Goal: Information Seeking & Learning: Compare options

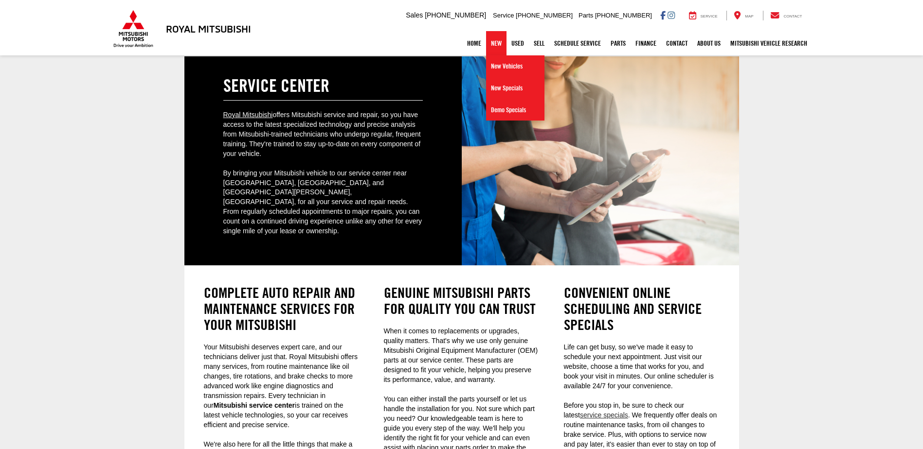
click at [494, 43] on link "New" at bounding box center [496, 43] width 20 height 24
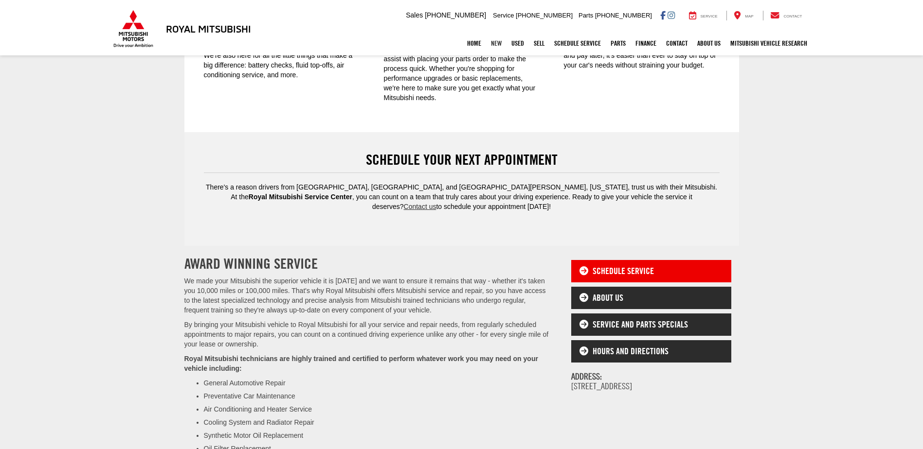
scroll to position [243, 0]
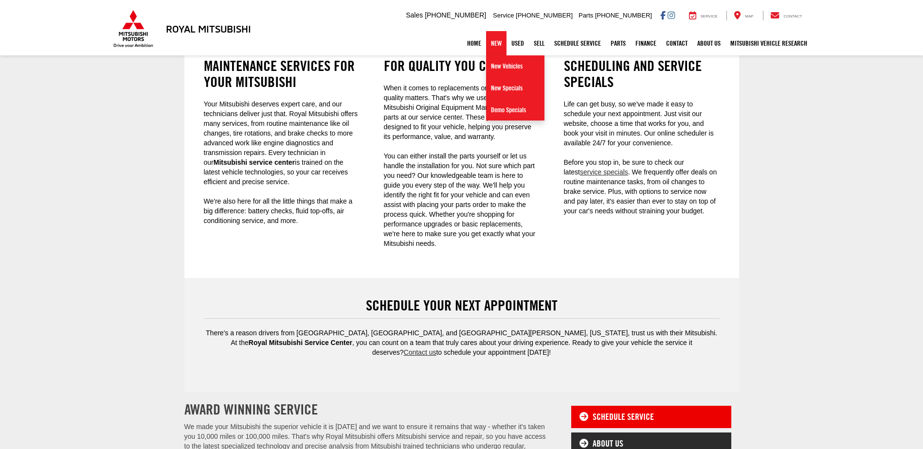
click at [489, 46] on link "New" at bounding box center [496, 43] width 20 height 24
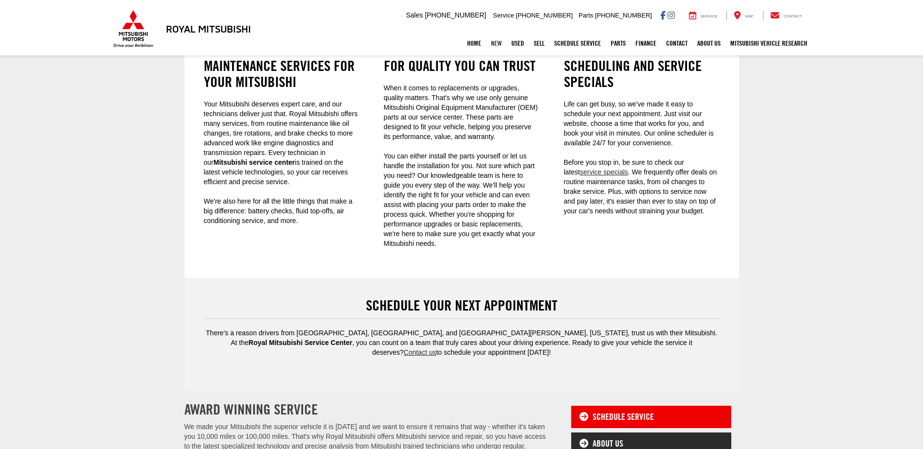
click at [487, 43] on link "New" at bounding box center [496, 43] width 20 height 24
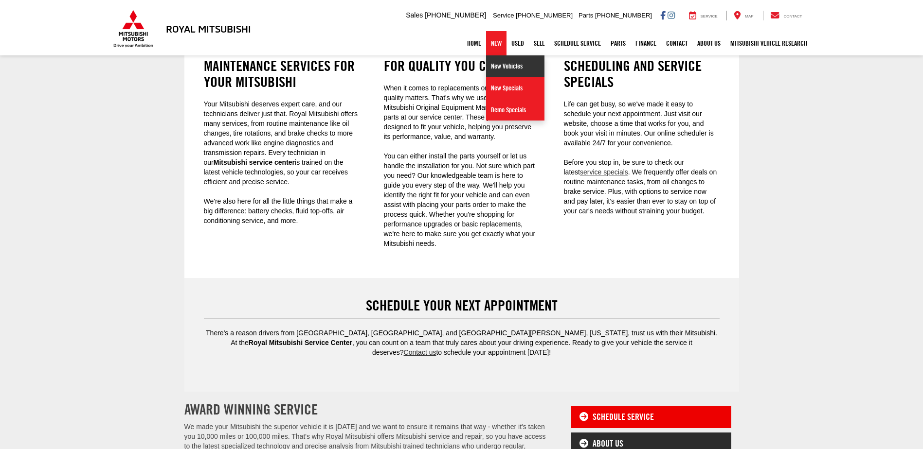
click at [497, 65] on link "New Vehicles" at bounding box center [515, 66] width 58 height 22
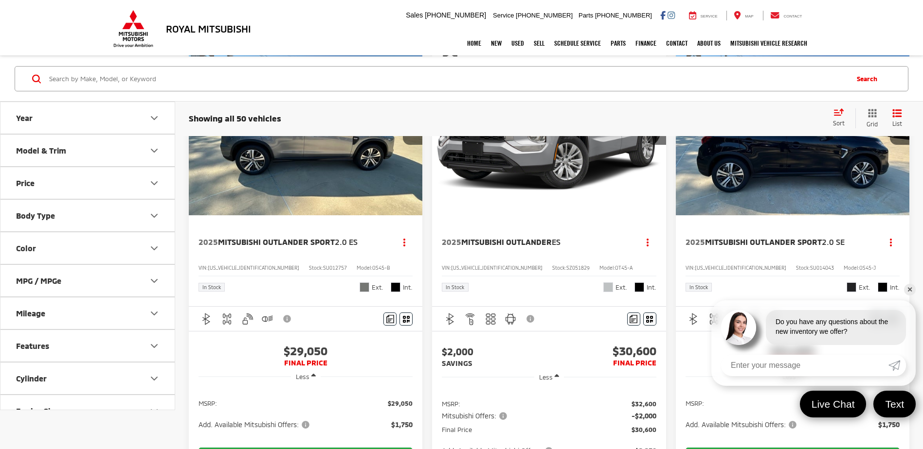
scroll to position [49, 0]
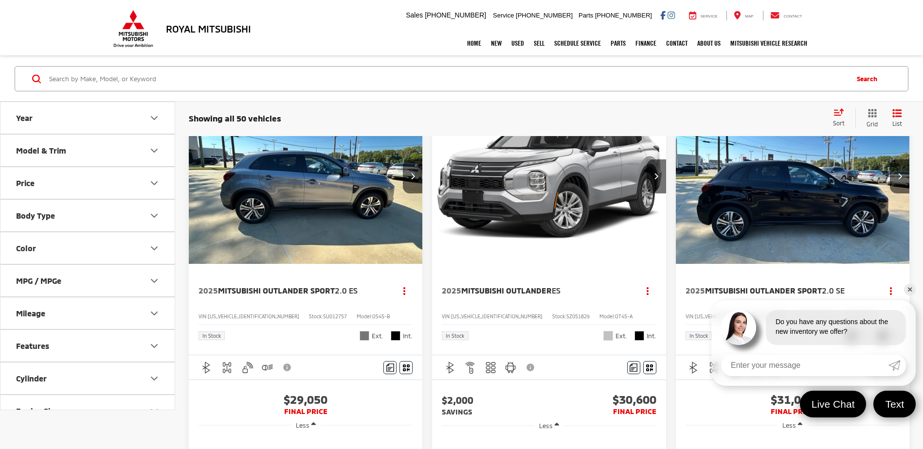
click at [574, 194] on img "2025 Mitsubishi Outlander ES 0" at bounding box center [548, 177] width 235 height 176
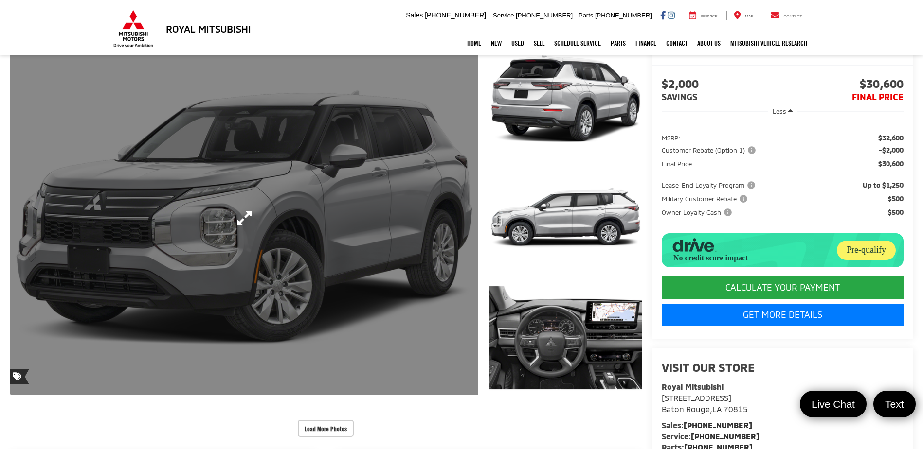
scroll to position [146, 0]
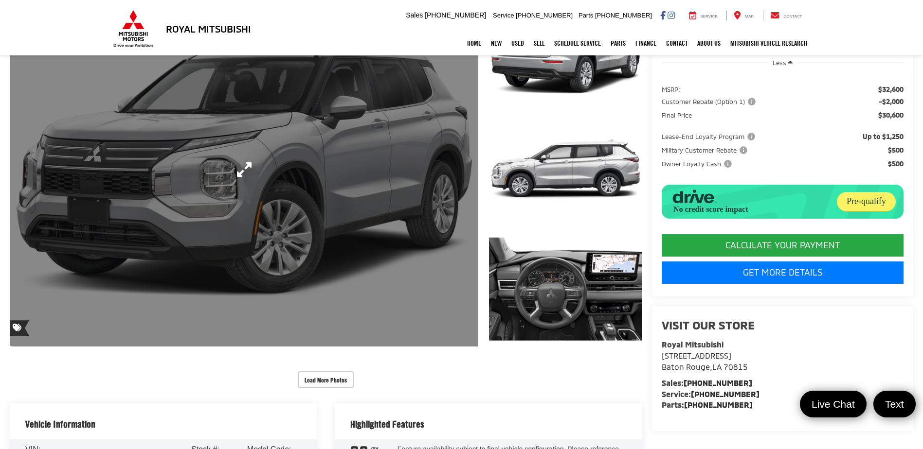
click at [246, 169] on link "Expand Photo 0" at bounding box center [244, 169] width 468 height 355
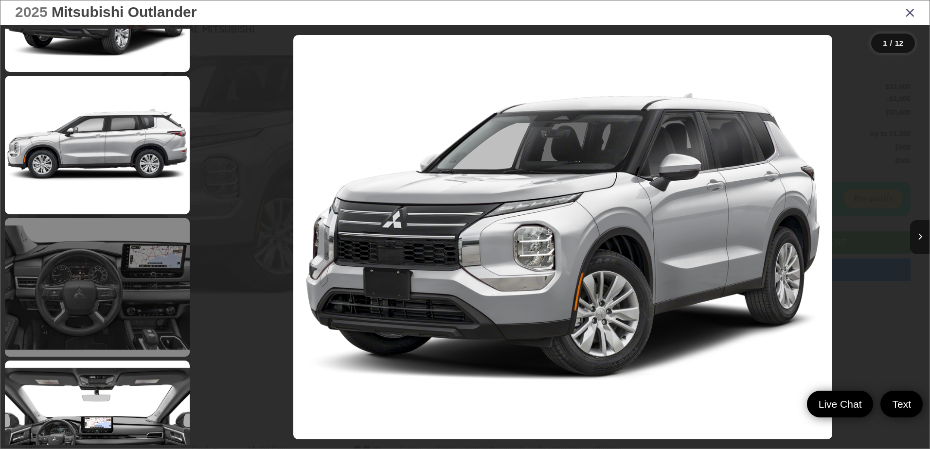
scroll to position [438, 0]
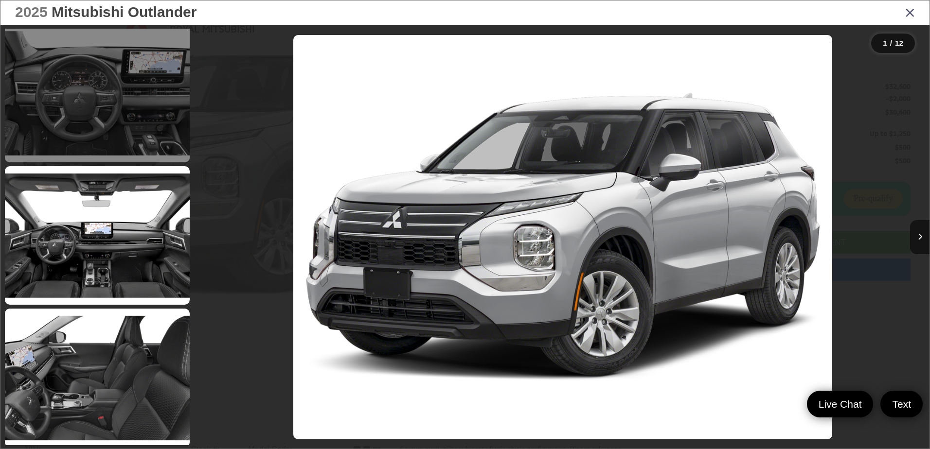
click at [118, 113] on link at bounding box center [97, 93] width 185 height 139
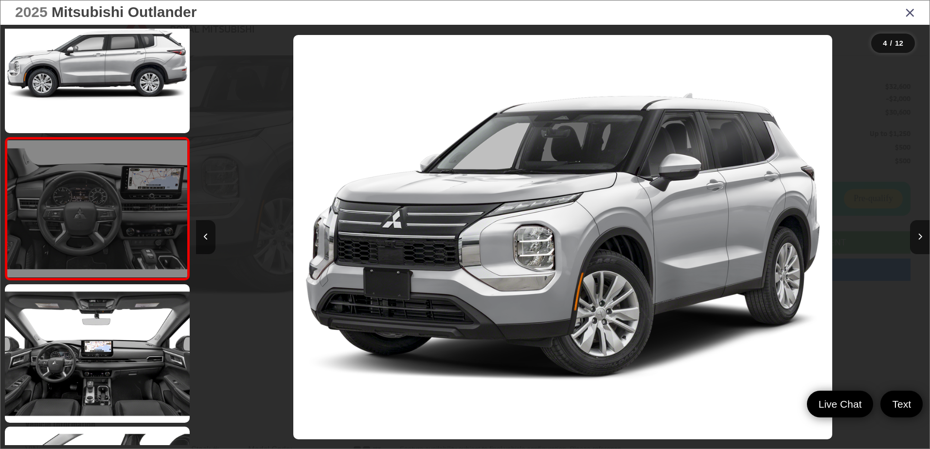
scroll to position [0, 2201]
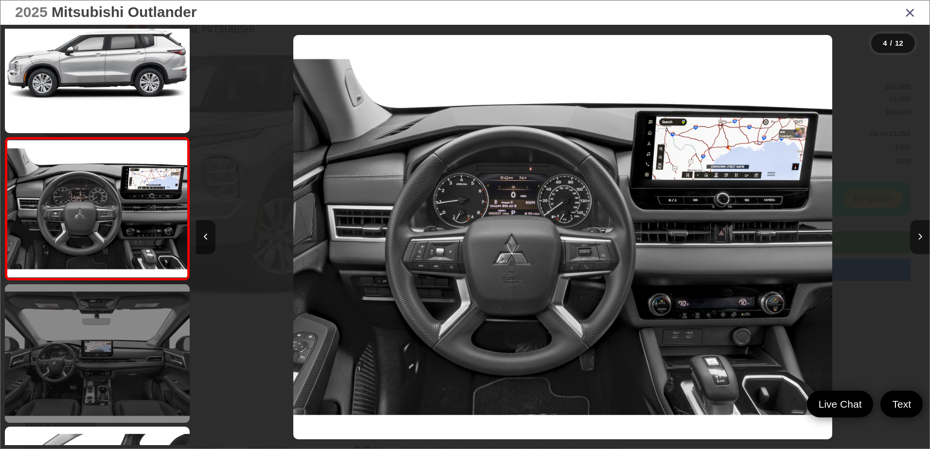
click at [135, 305] on link at bounding box center [97, 354] width 185 height 139
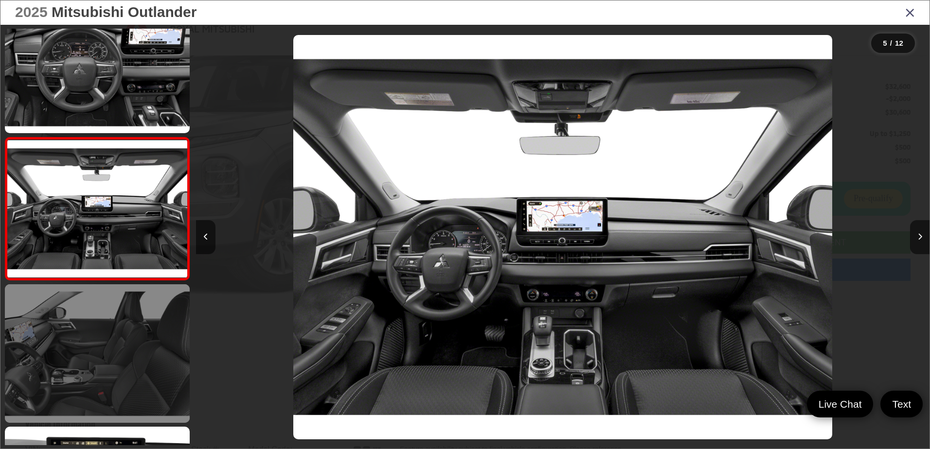
scroll to position [608, 0]
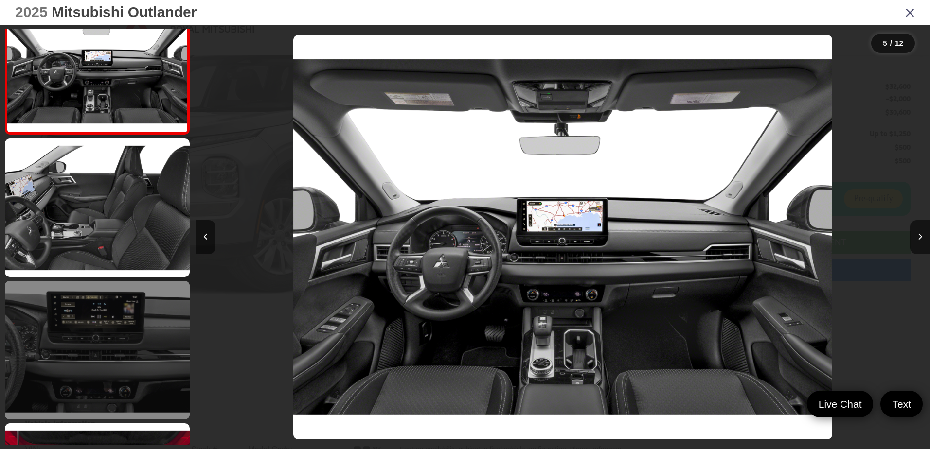
click at [139, 313] on link at bounding box center [97, 350] width 185 height 139
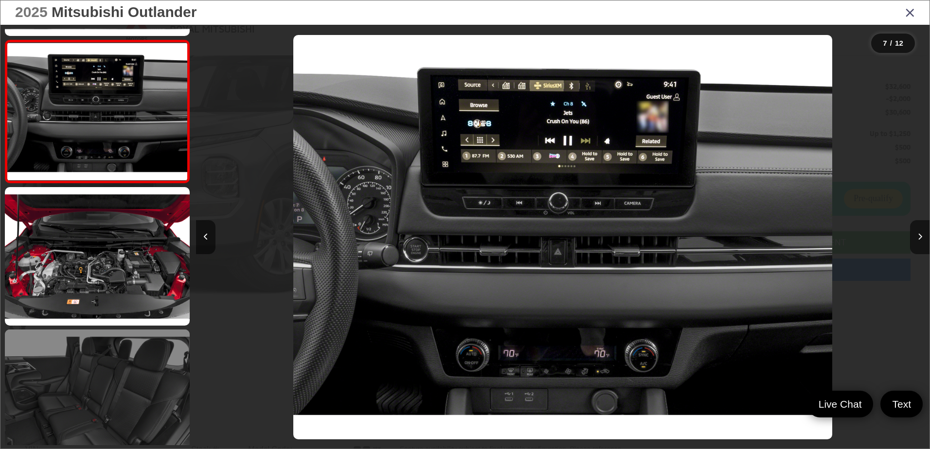
scroll to position [942, 0]
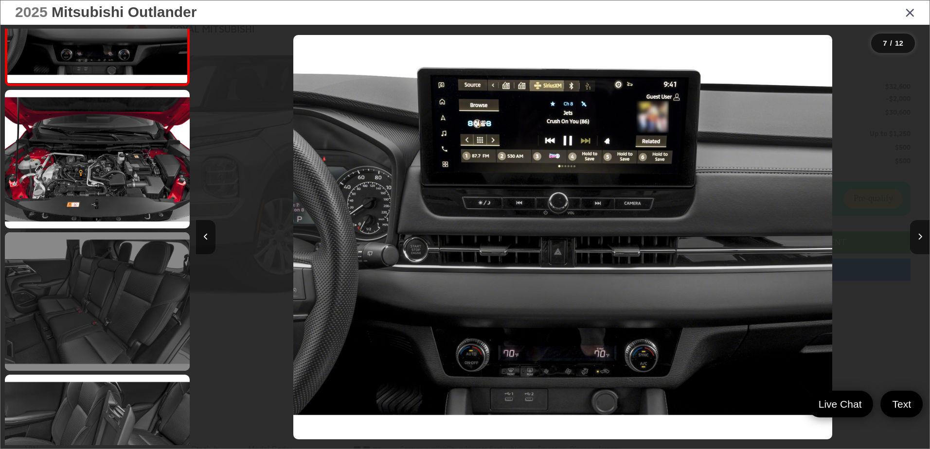
click at [152, 264] on link at bounding box center [97, 302] width 185 height 139
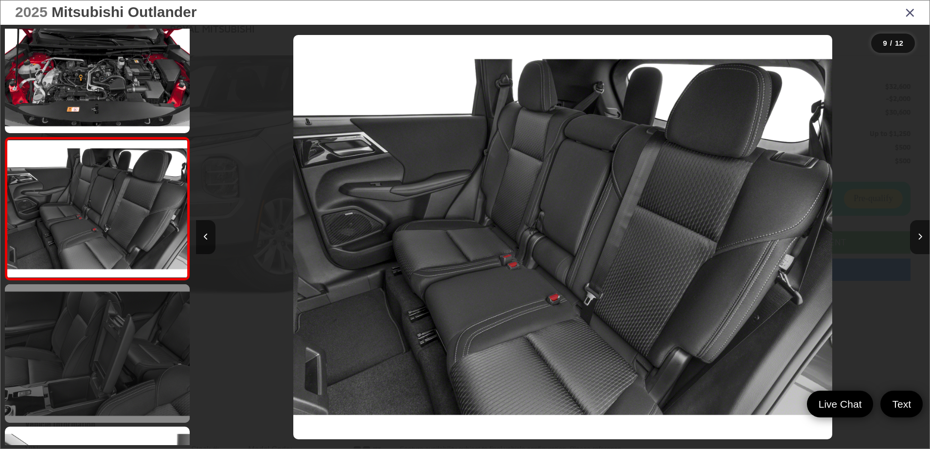
scroll to position [1130, 0]
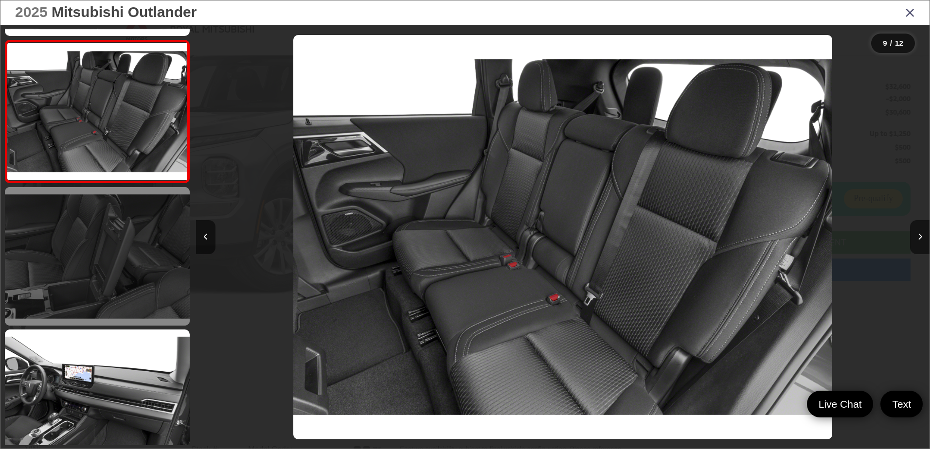
click at [135, 262] on link at bounding box center [97, 256] width 185 height 139
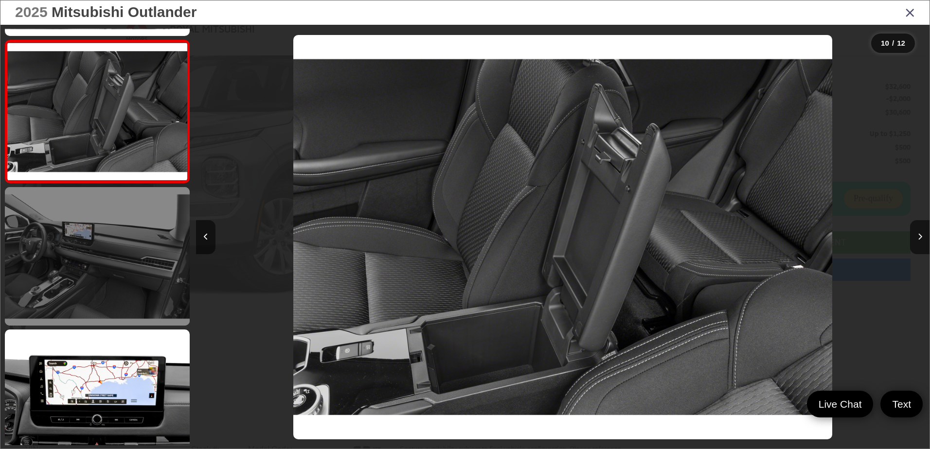
scroll to position [1295, 0]
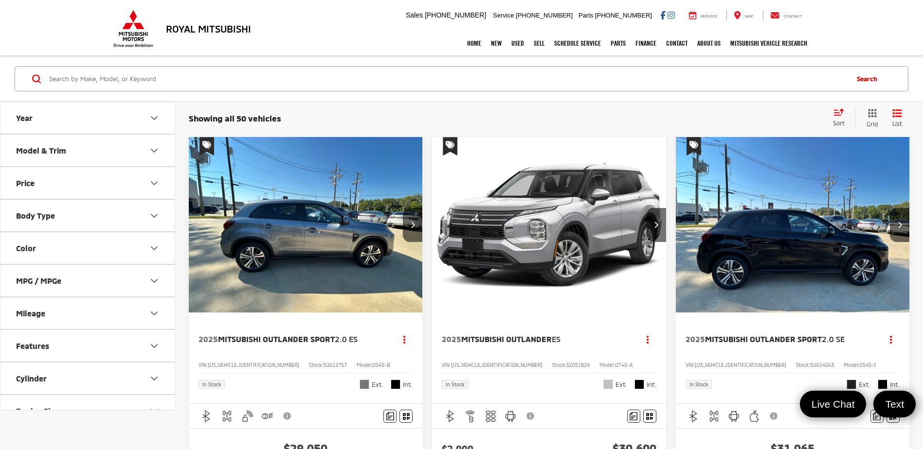
scroll to position [49, 0]
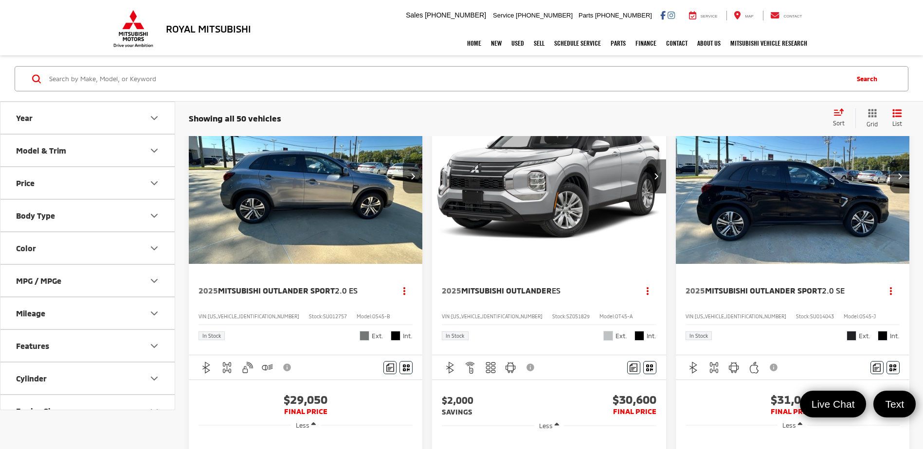
click at [341, 222] on img "2025 Mitsubishi Outlander Sport 2.0 ES 0" at bounding box center [305, 177] width 235 height 176
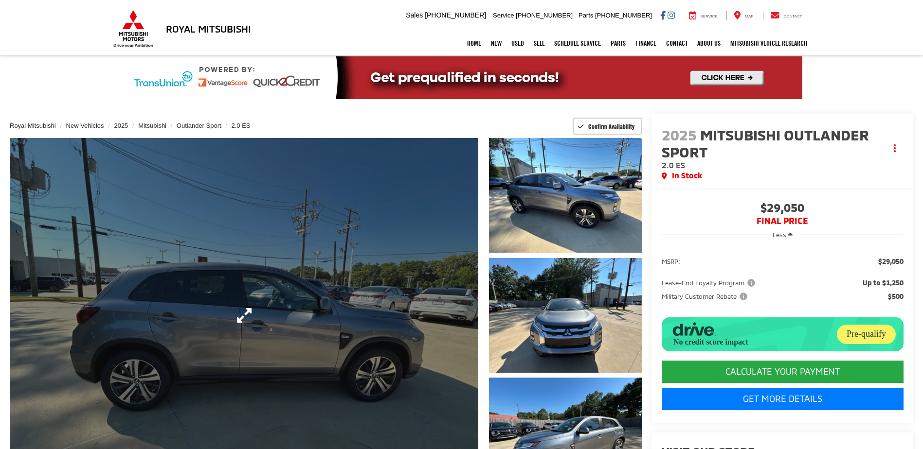
click at [290, 295] on link "Expand Photo 0" at bounding box center [244, 315] width 468 height 355
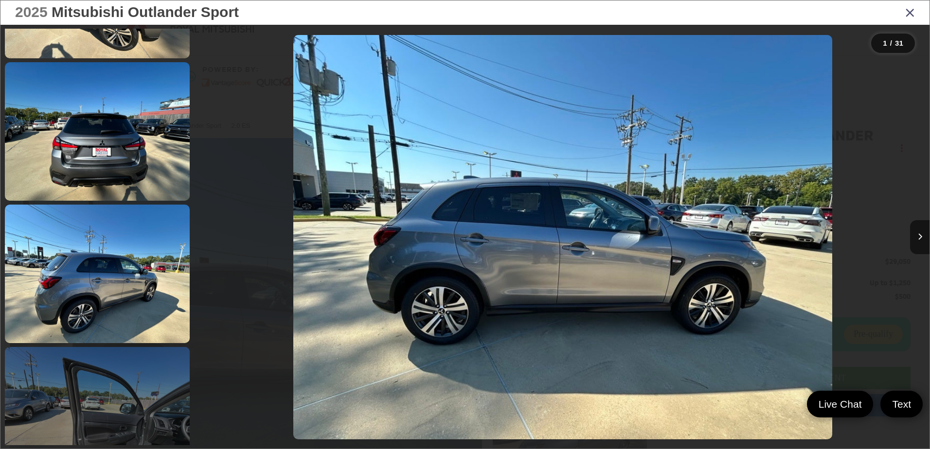
scroll to position [973, 0]
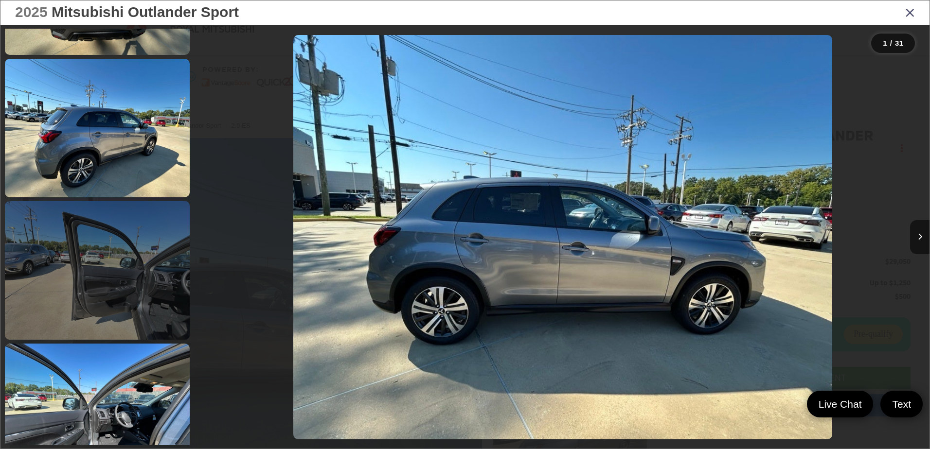
click at [141, 281] on link at bounding box center [97, 270] width 185 height 139
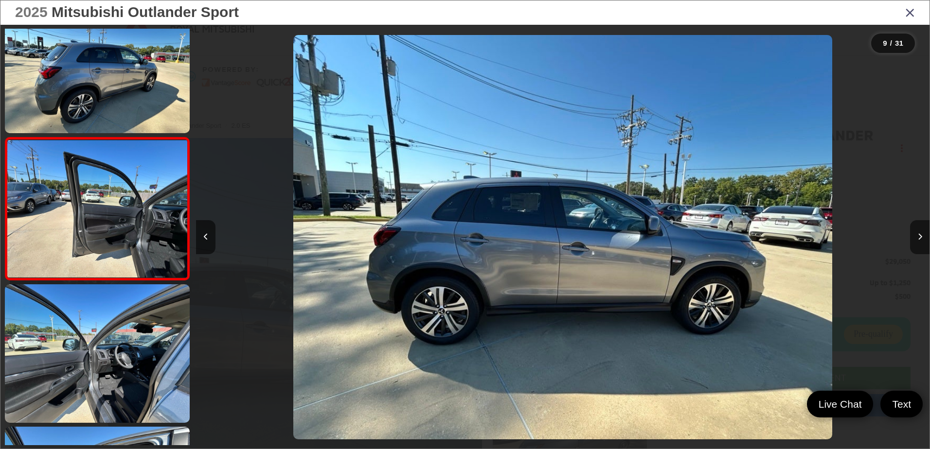
scroll to position [0, 5868]
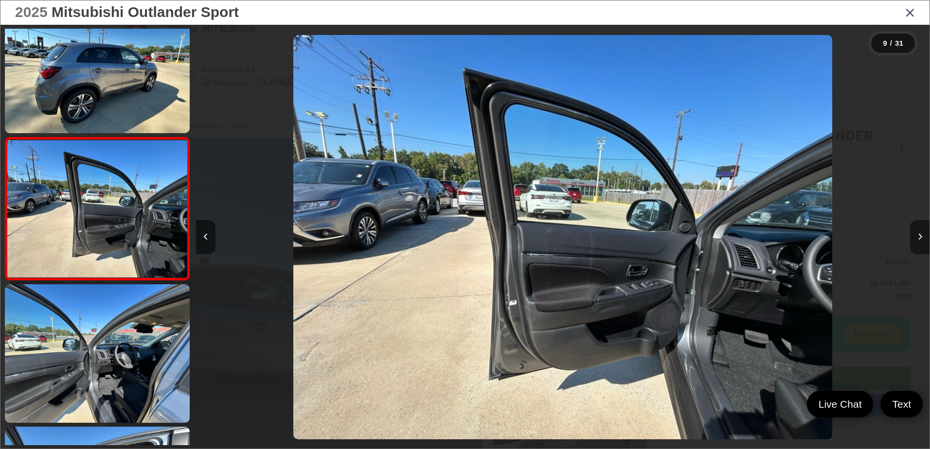
click at [922, 233] on button "Next image" at bounding box center [919, 237] width 19 height 34
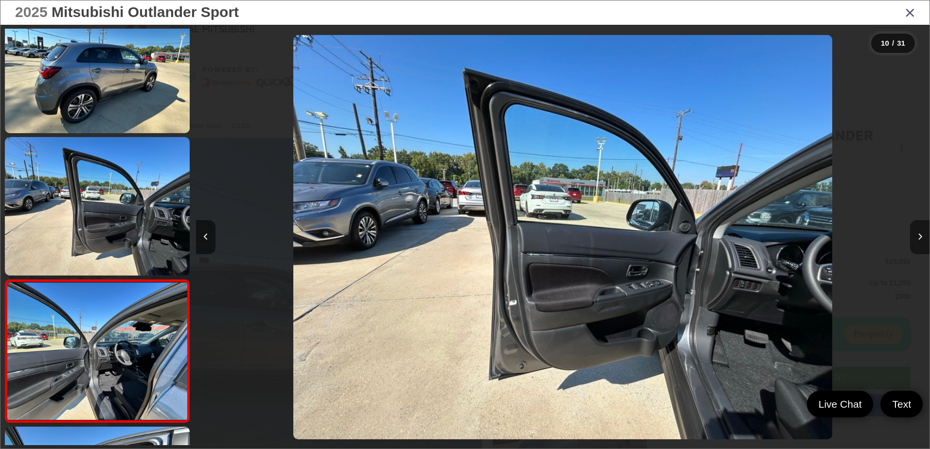
scroll to position [1175, 0]
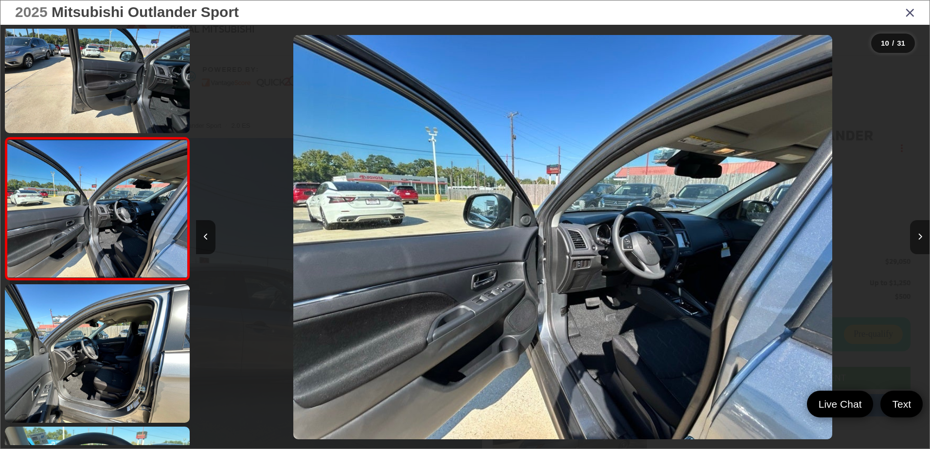
click at [922, 233] on button "Next image" at bounding box center [919, 237] width 19 height 34
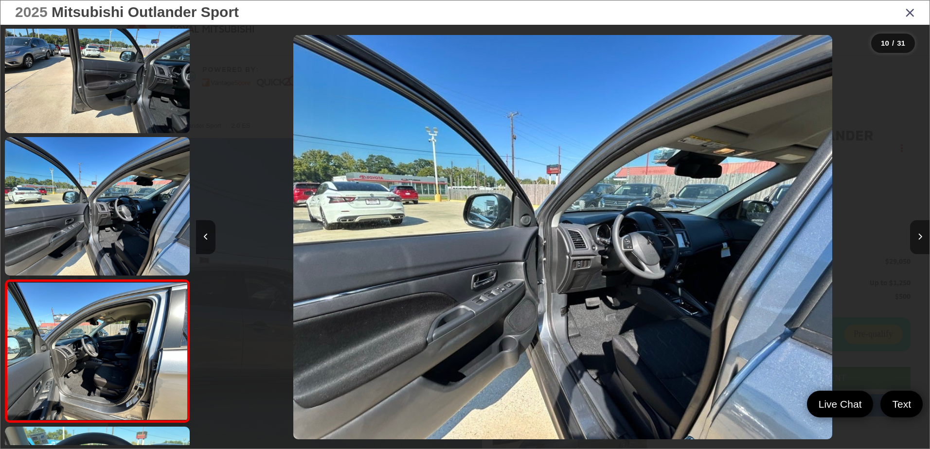
scroll to position [1317, 0]
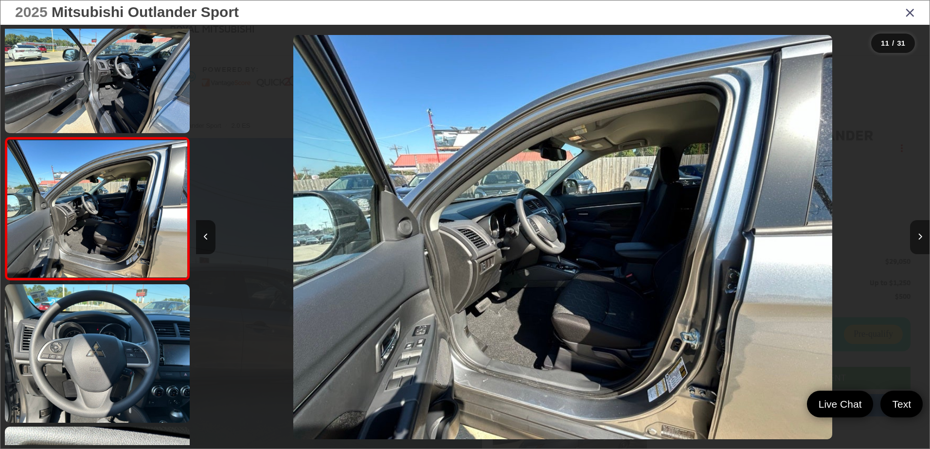
click at [922, 233] on button "Next image" at bounding box center [919, 237] width 19 height 34
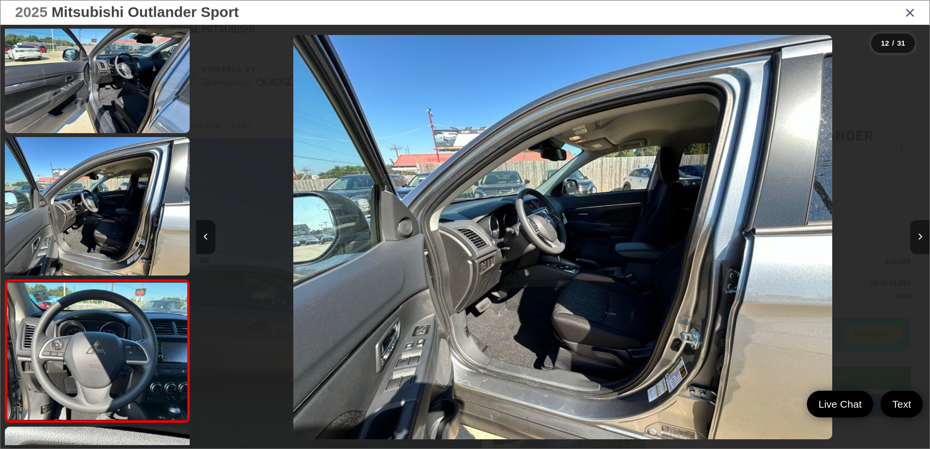
scroll to position [1460, 0]
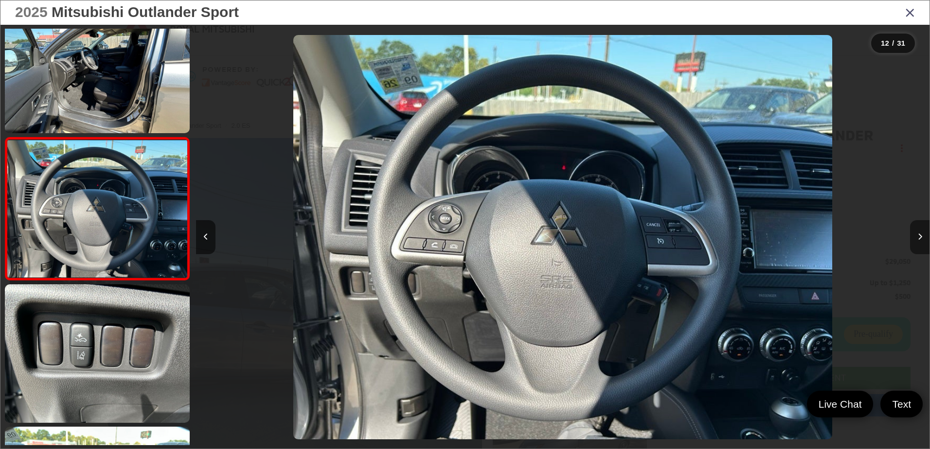
click at [922, 233] on button "Next image" at bounding box center [919, 237] width 19 height 34
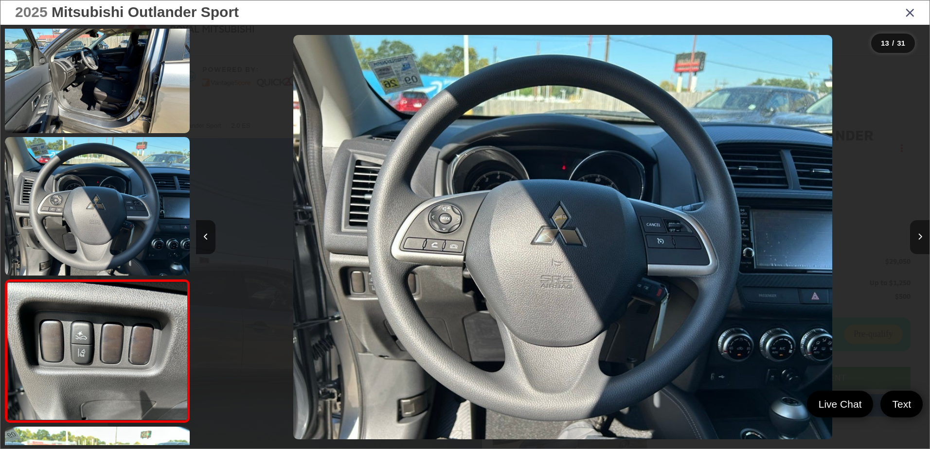
scroll to position [1602, 0]
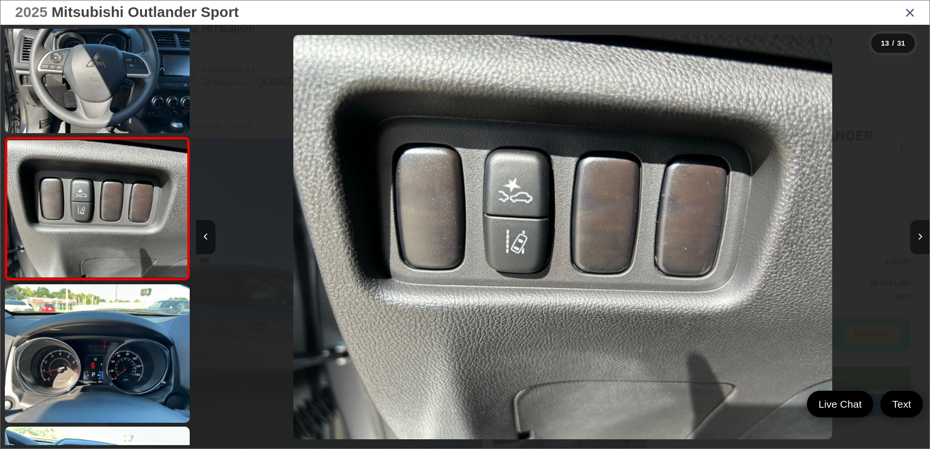
click at [922, 233] on button "Next image" at bounding box center [919, 237] width 19 height 34
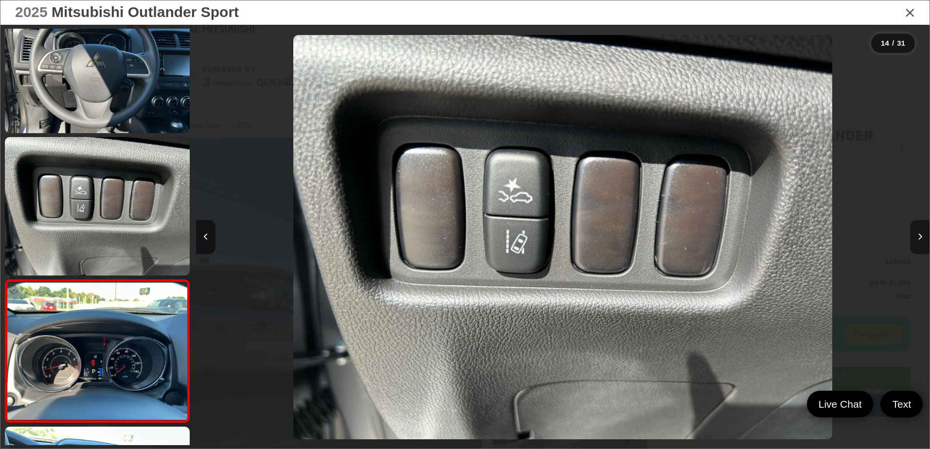
scroll to position [1745, 0]
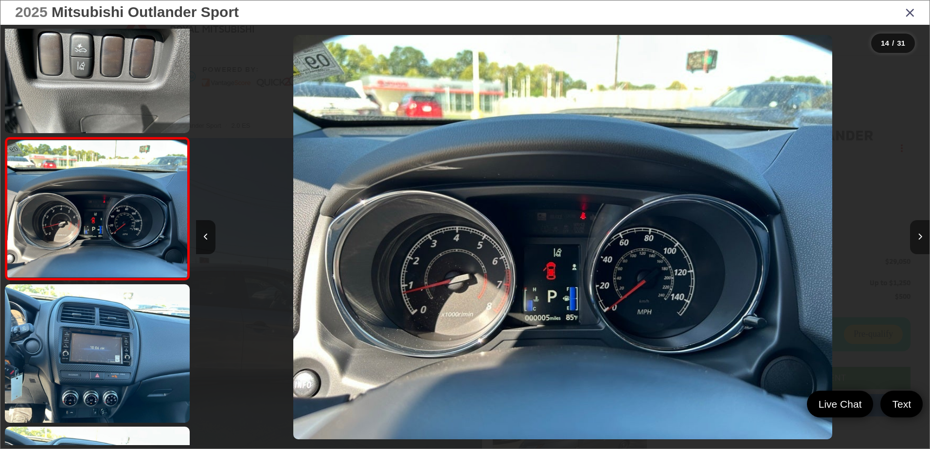
click at [922, 233] on button "Next image" at bounding box center [919, 237] width 19 height 34
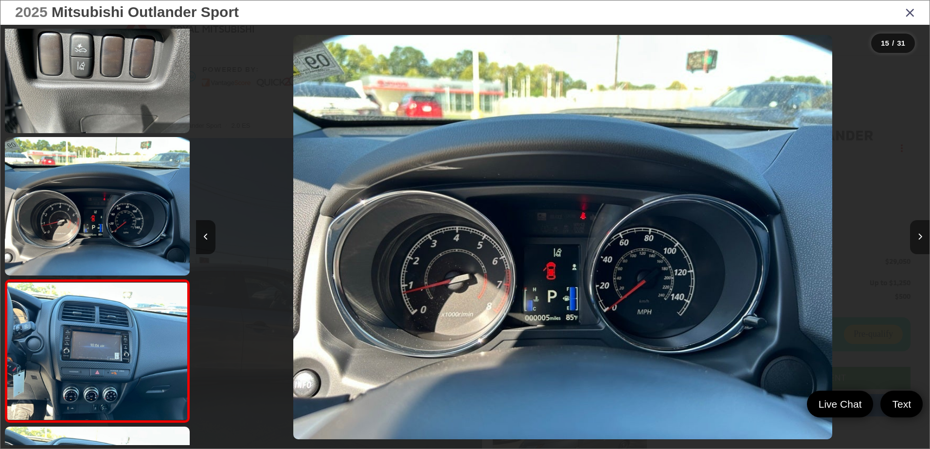
scroll to position [1887, 0]
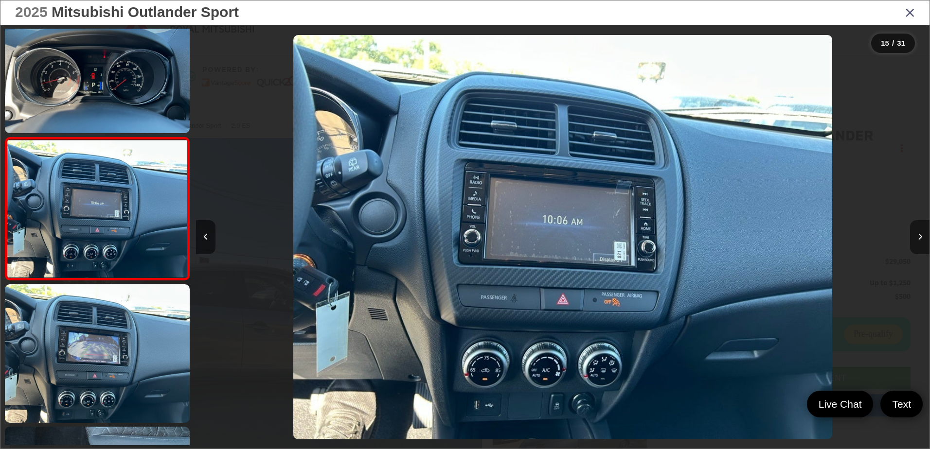
click at [922, 233] on button "Next image" at bounding box center [919, 237] width 19 height 34
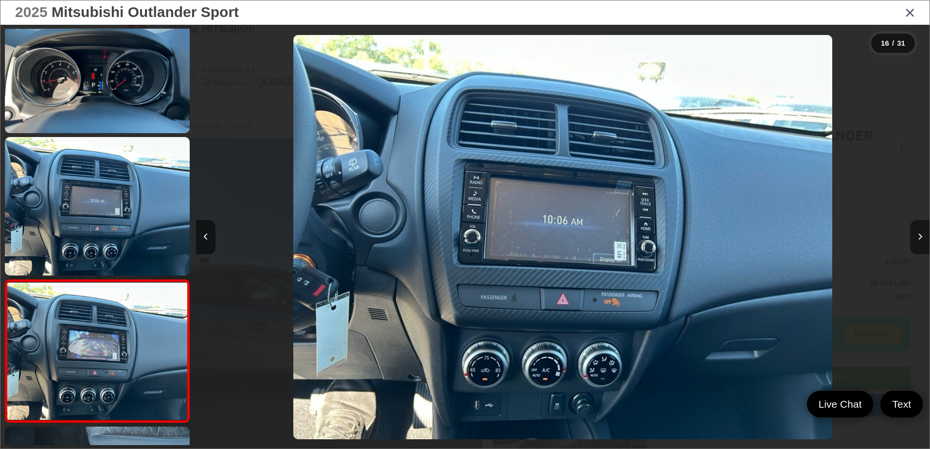
scroll to position [2030, 0]
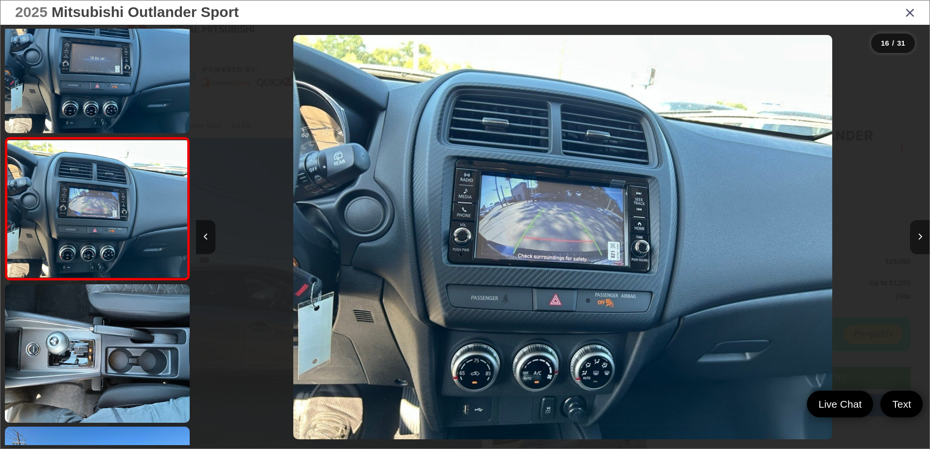
click at [922, 233] on button "Next image" at bounding box center [919, 237] width 19 height 34
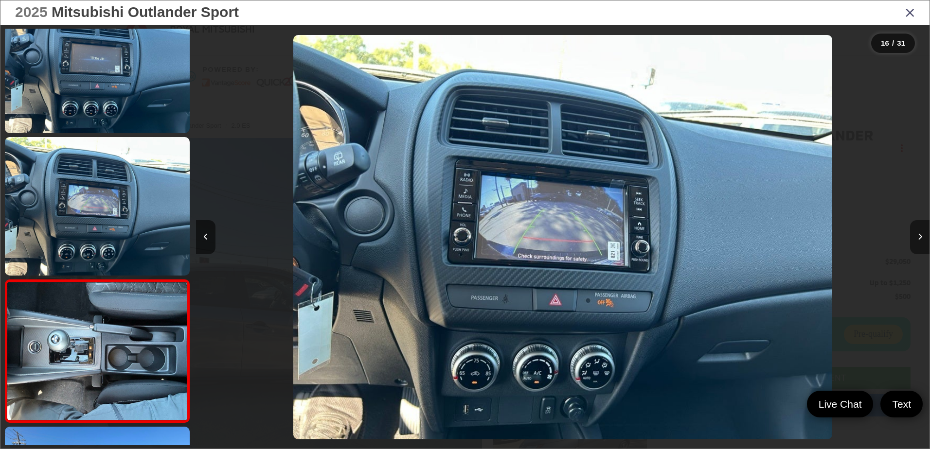
scroll to position [2172, 0]
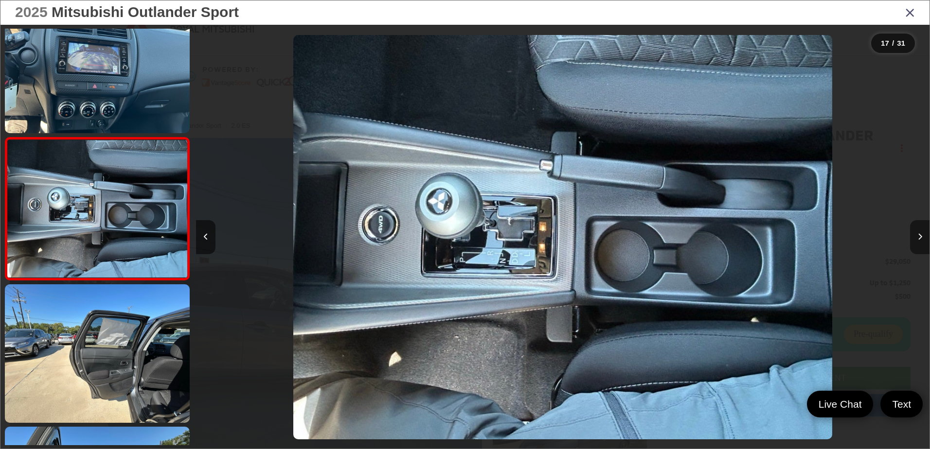
click at [922, 233] on button "Next image" at bounding box center [919, 237] width 19 height 34
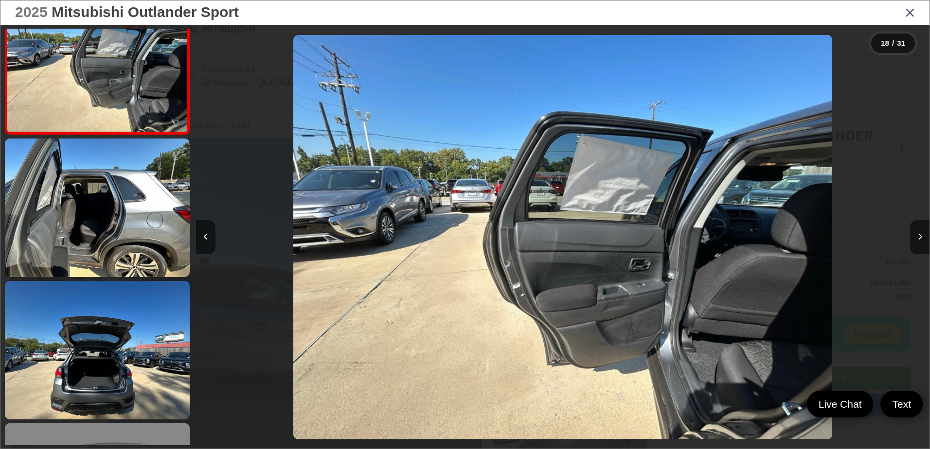
scroll to position [2558, 0]
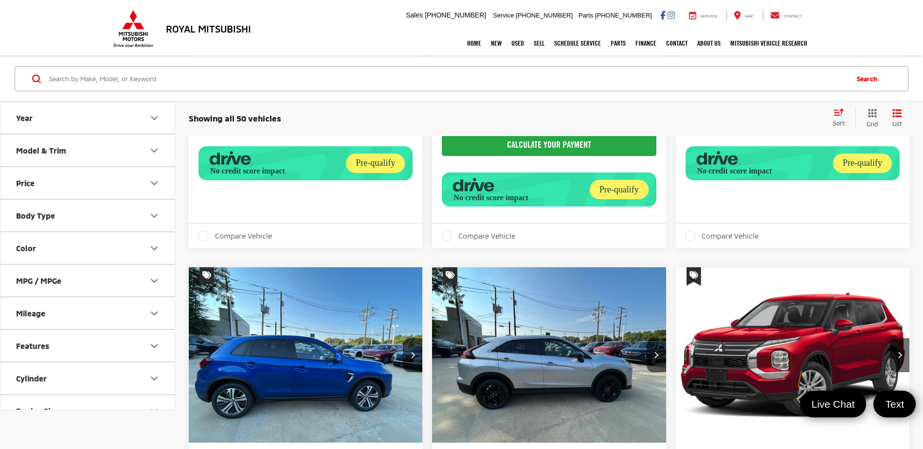
scroll to position [584, 0]
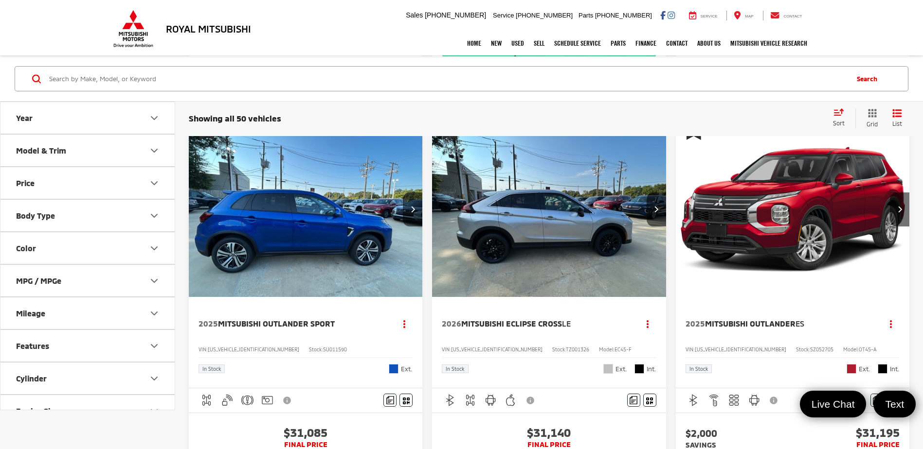
click at [558, 268] on img "2026 Mitsubishi Eclipse Cross LE 0" at bounding box center [548, 210] width 235 height 176
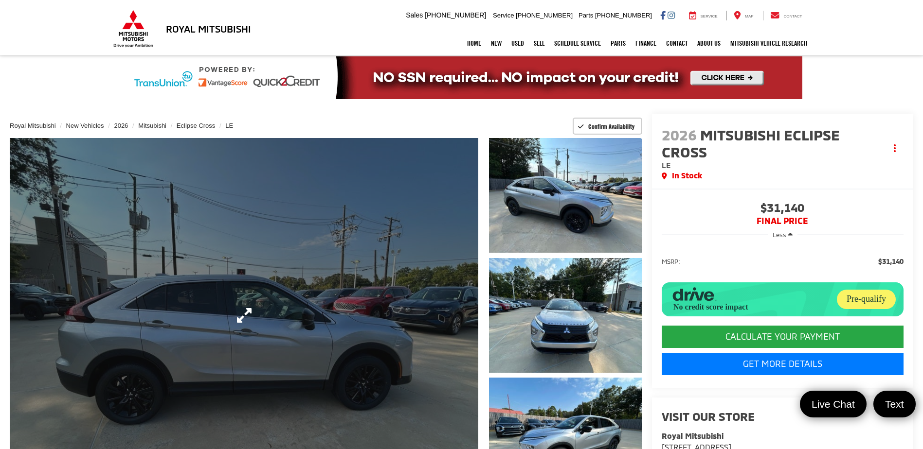
click at [438, 266] on link "Expand Photo 0" at bounding box center [244, 315] width 468 height 355
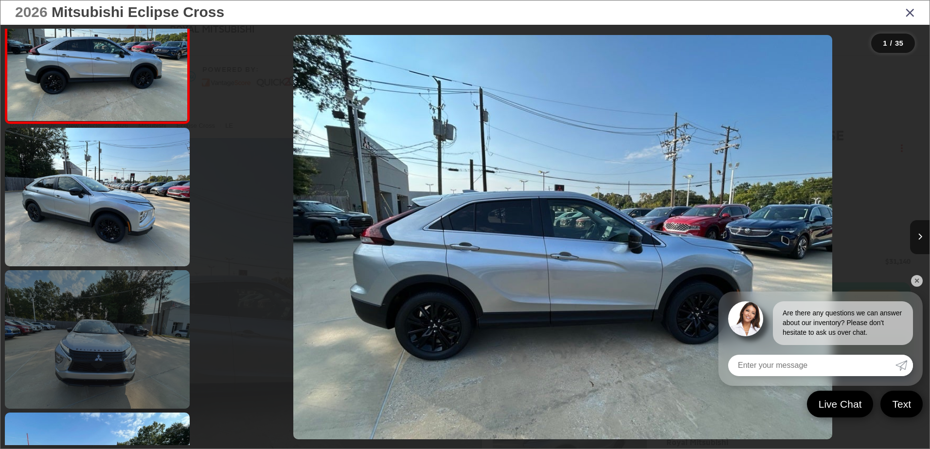
scroll to position [195, 0]
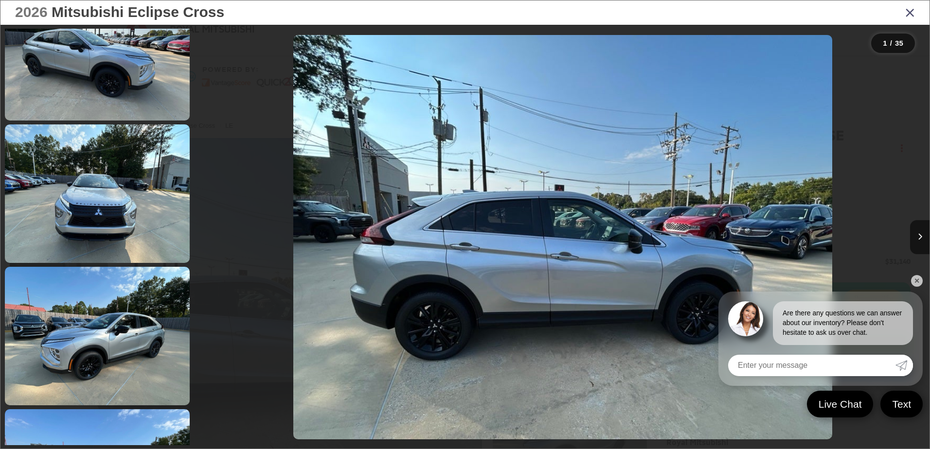
click at [917, 279] on link "✕" at bounding box center [917, 281] width 12 height 12
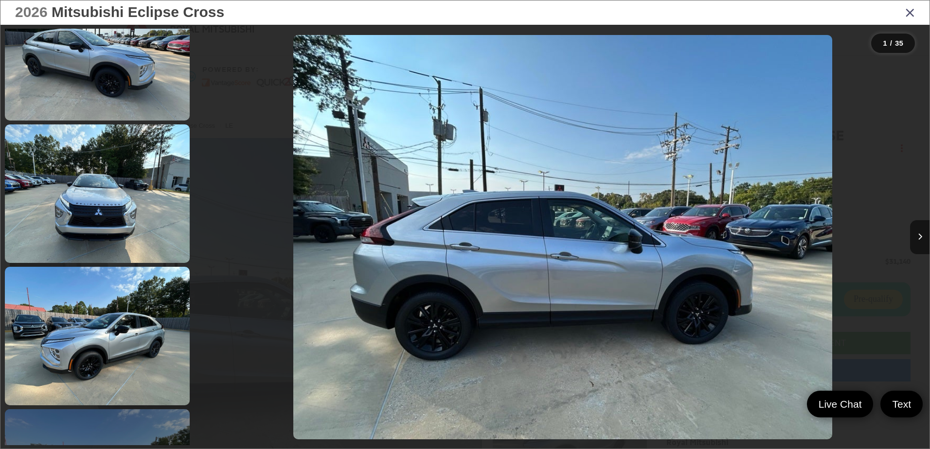
scroll to position [389, 0]
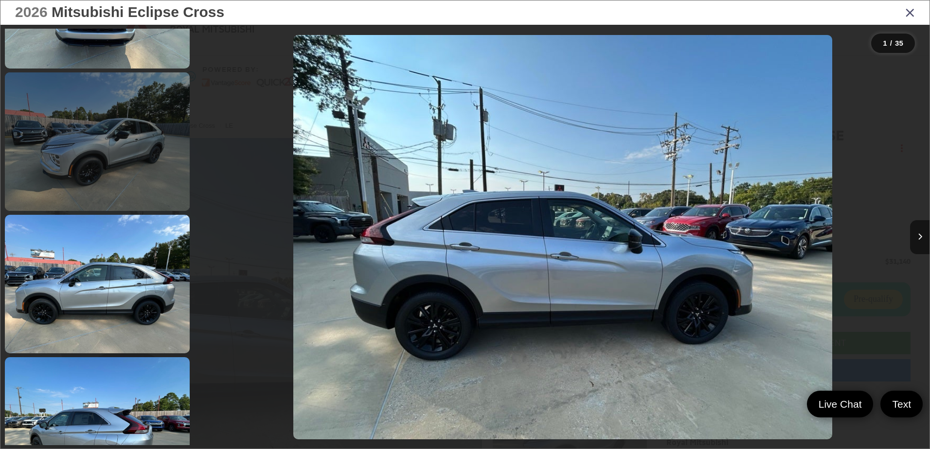
click at [96, 183] on link at bounding box center [97, 141] width 185 height 139
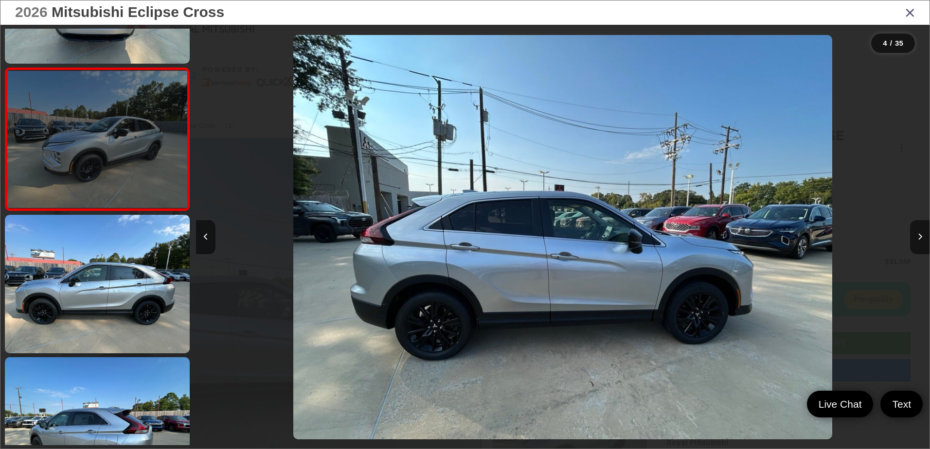
scroll to position [0, 2201]
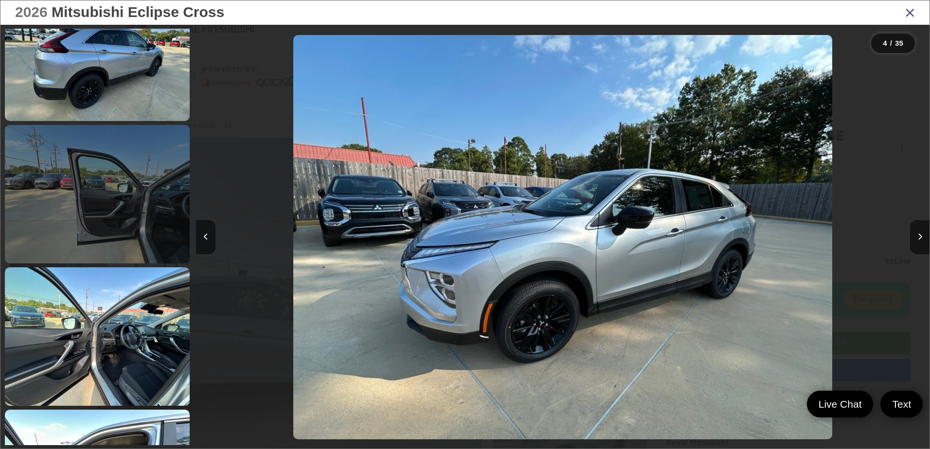
click at [128, 226] on link at bounding box center [97, 194] width 185 height 139
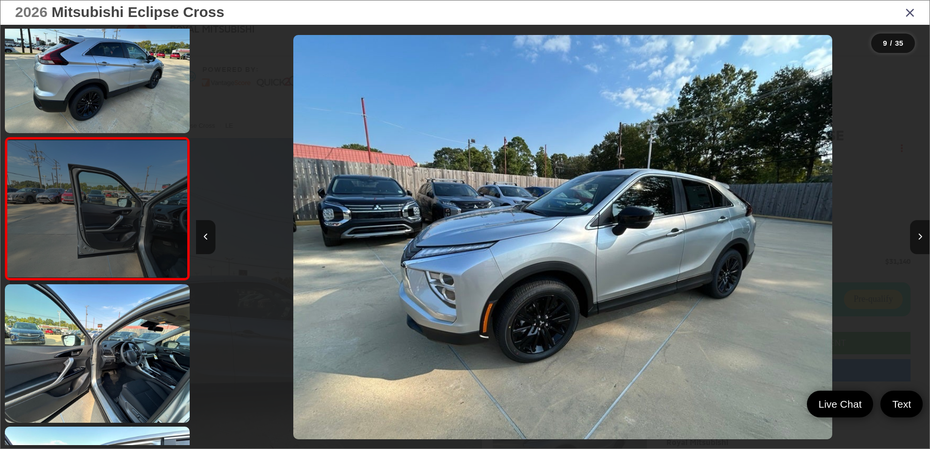
scroll to position [0, 5868]
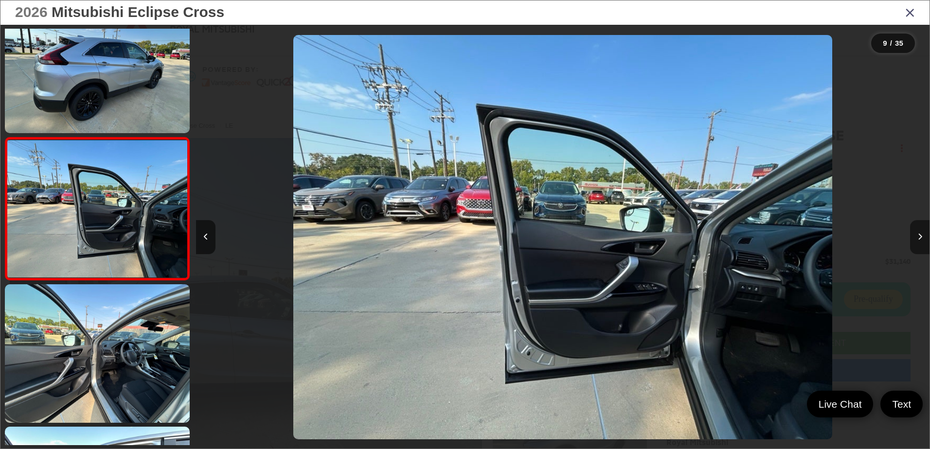
click at [920, 239] on icon "Next image" at bounding box center [920, 236] width 4 height 7
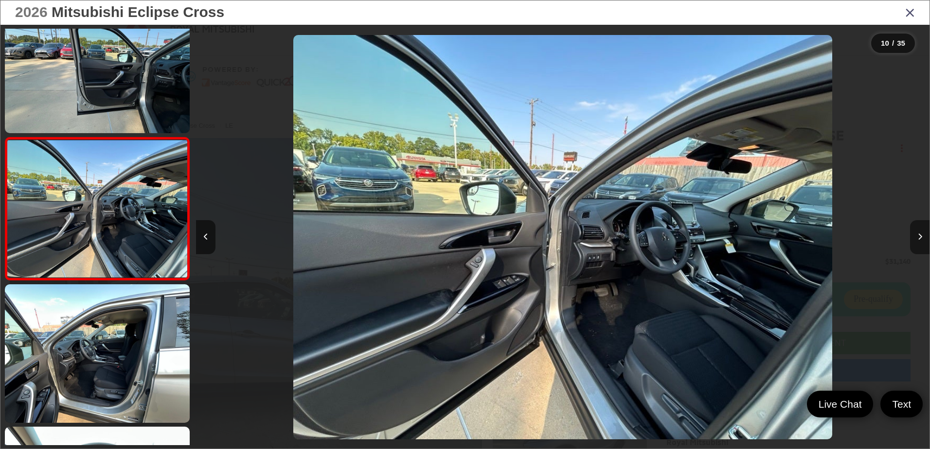
click at [920, 239] on icon "Next image" at bounding box center [920, 236] width 4 height 7
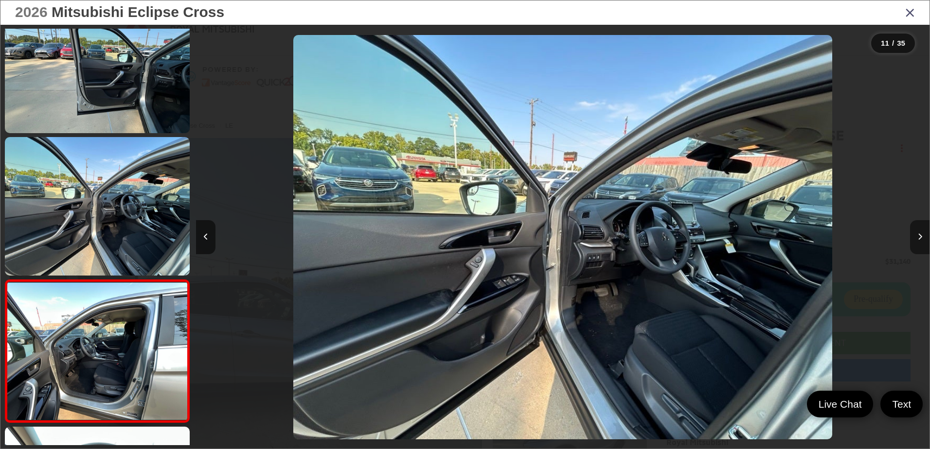
scroll to position [1317, 0]
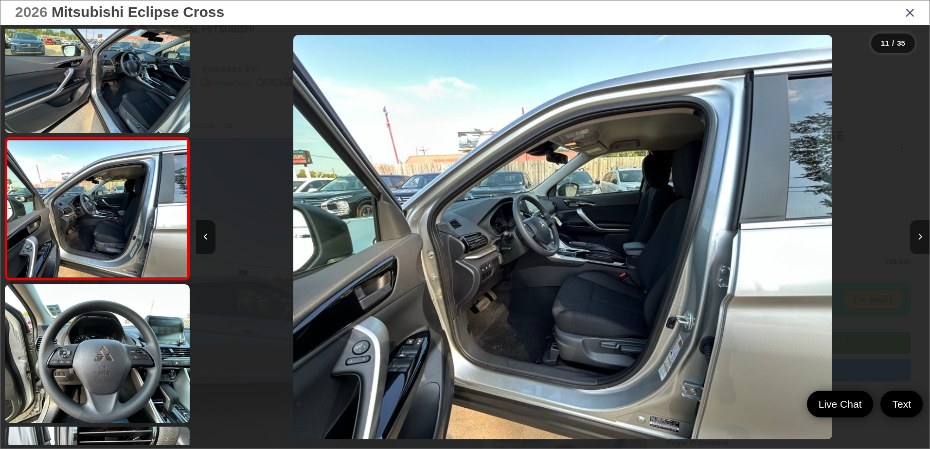
click at [920, 239] on icon "Next image" at bounding box center [920, 236] width 4 height 7
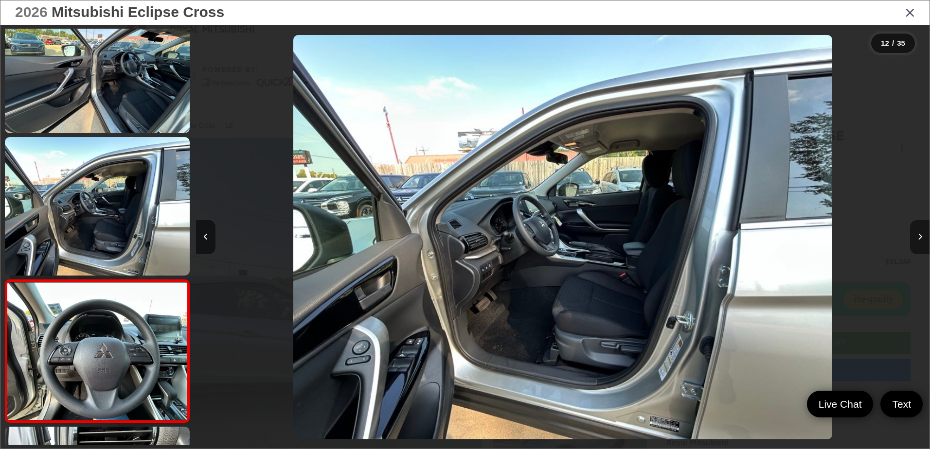
scroll to position [1460, 0]
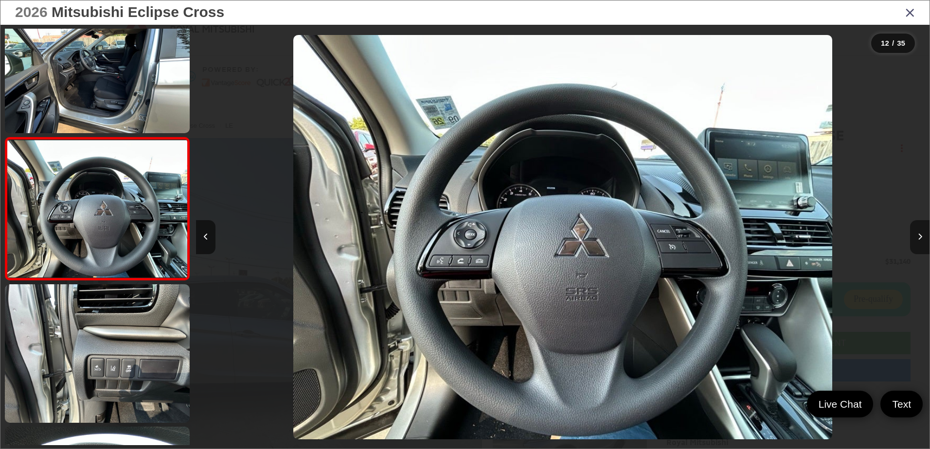
click at [920, 239] on icon "Next image" at bounding box center [920, 236] width 4 height 7
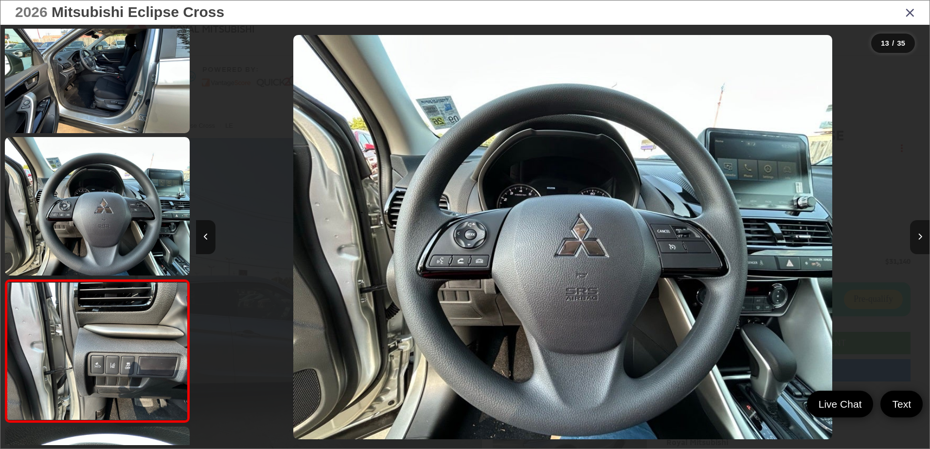
scroll to position [1602, 0]
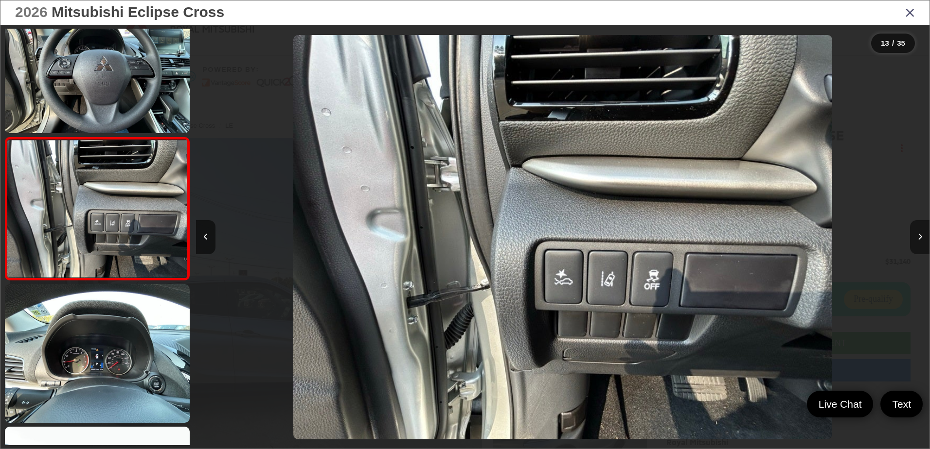
click at [920, 239] on icon "Next image" at bounding box center [920, 236] width 4 height 7
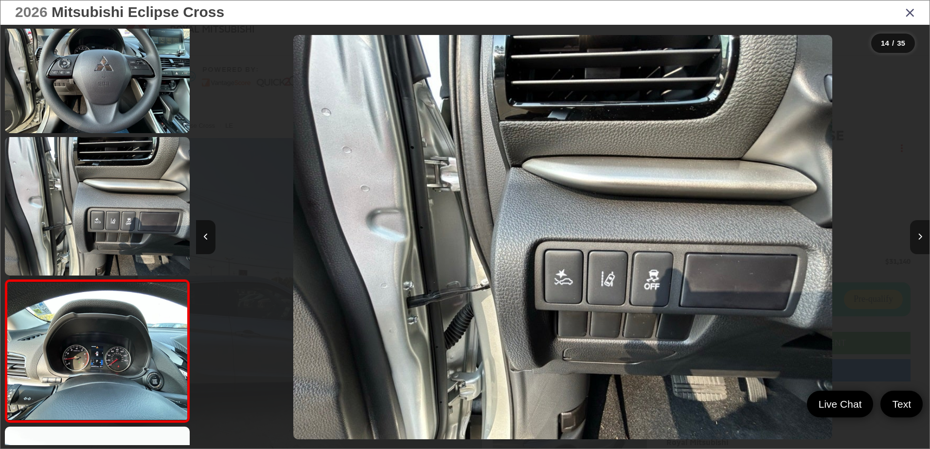
scroll to position [1745, 0]
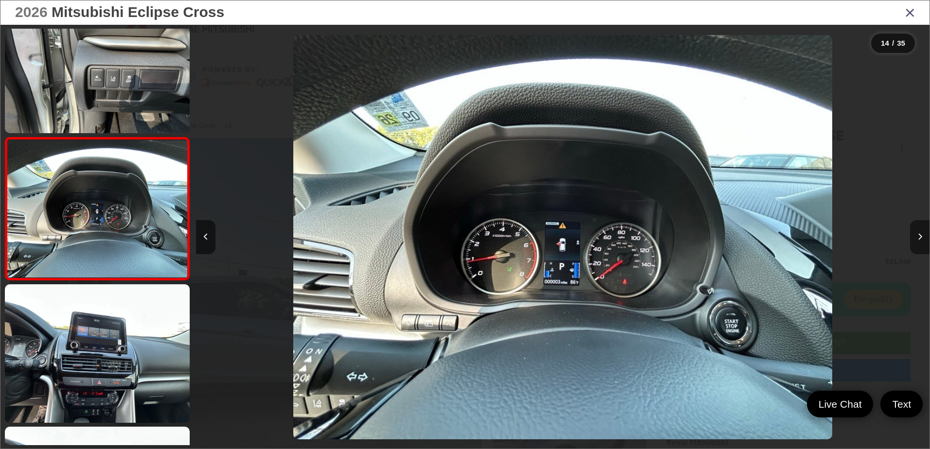
click at [920, 239] on icon "Next image" at bounding box center [920, 236] width 4 height 7
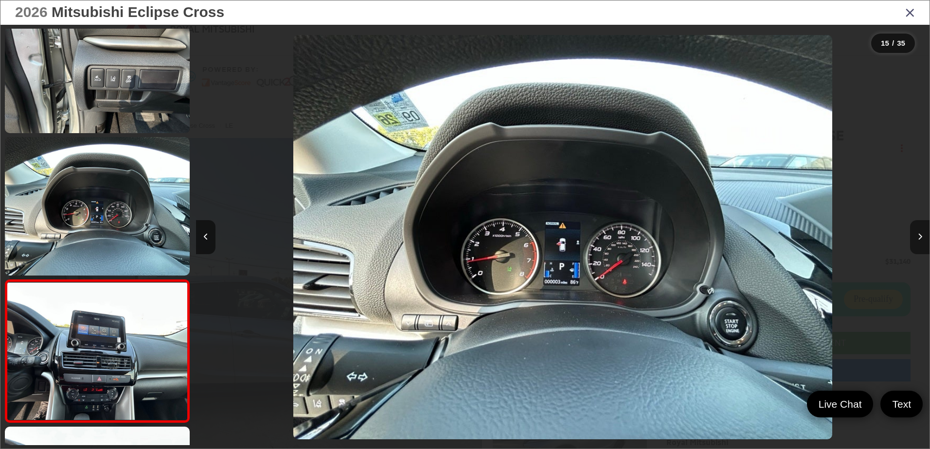
scroll to position [1887, 0]
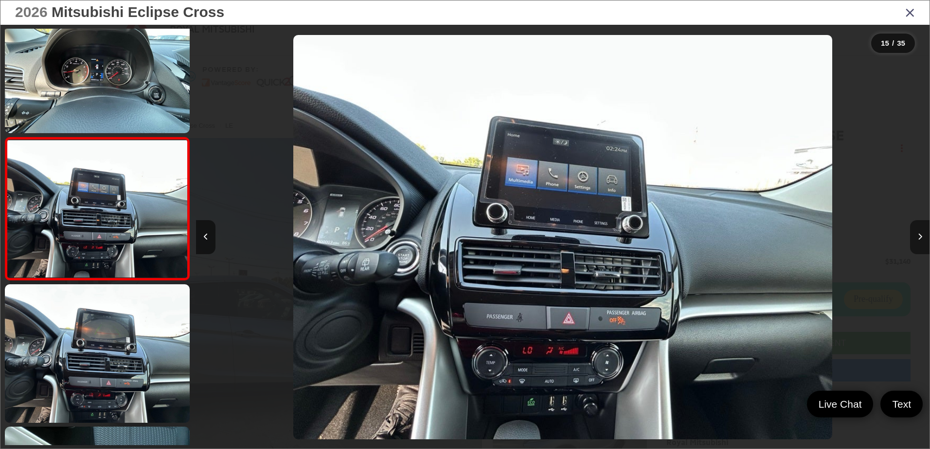
click at [920, 239] on icon "Next image" at bounding box center [920, 236] width 4 height 7
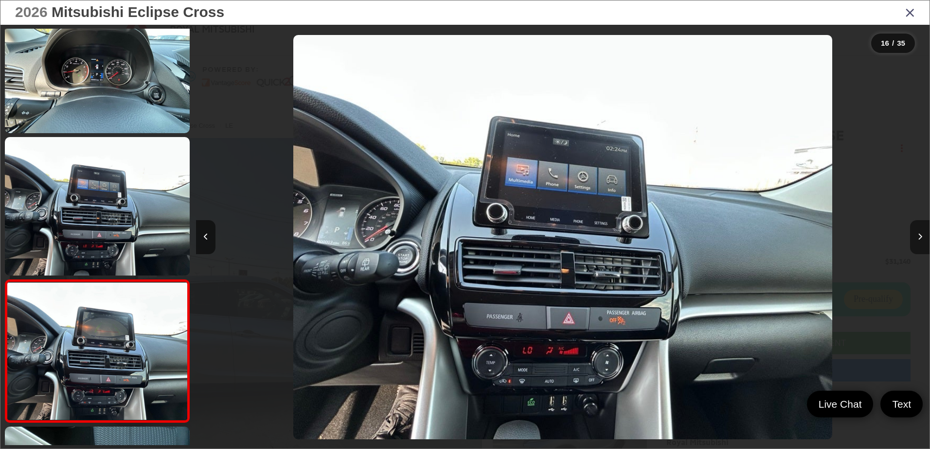
scroll to position [2030, 0]
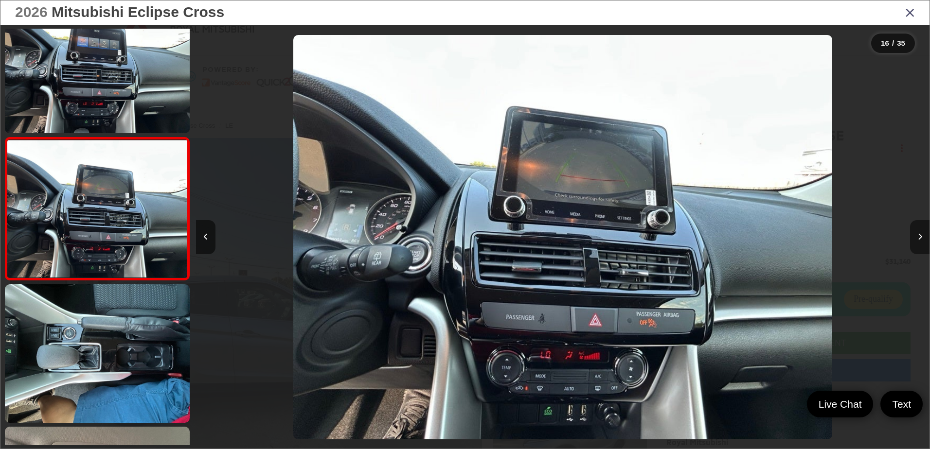
click at [920, 239] on icon "Next image" at bounding box center [920, 236] width 4 height 7
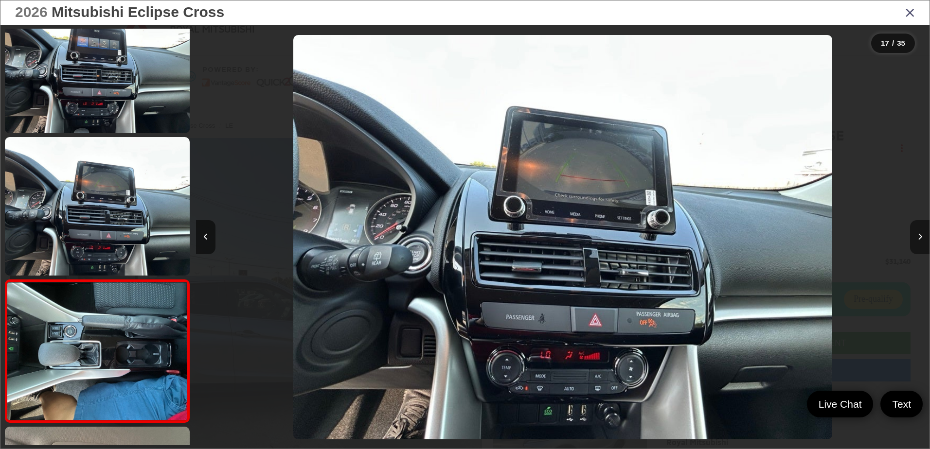
scroll to position [2172, 0]
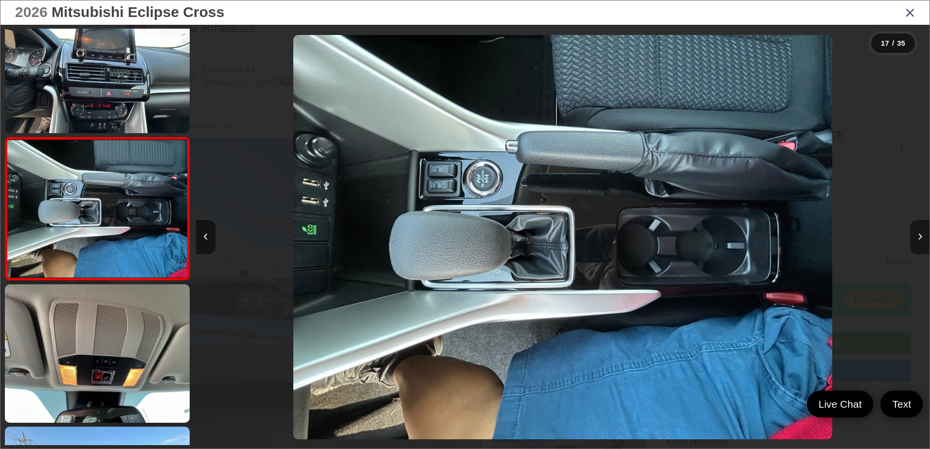
click at [920, 239] on icon "Next image" at bounding box center [920, 236] width 4 height 7
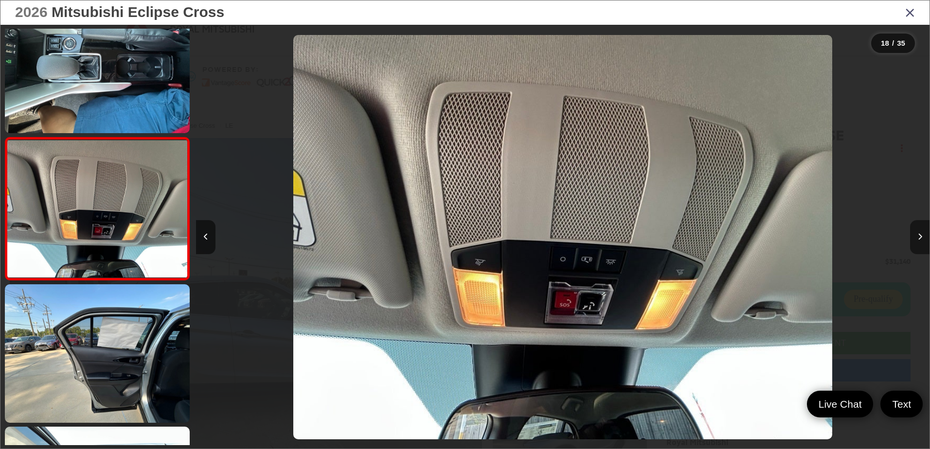
click at [920, 239] on icon "Next image" at bounding box center [920, 236] width 4 height 7
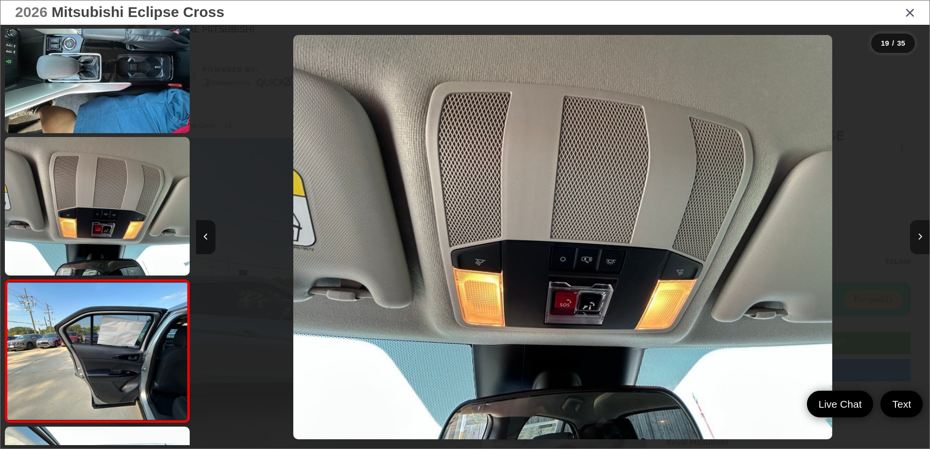
scroll to position [2458, 0]
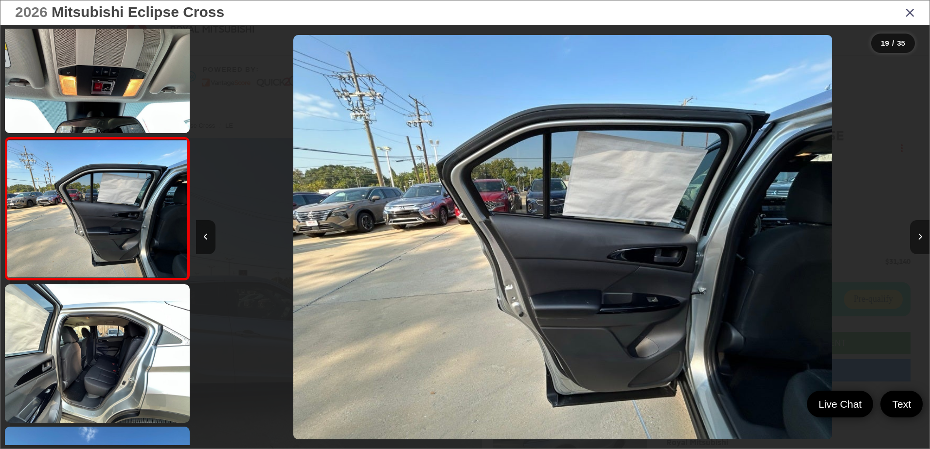
click at [920, 239] on icon "Next image" at bounding box center [920, 236] width 4 height 7
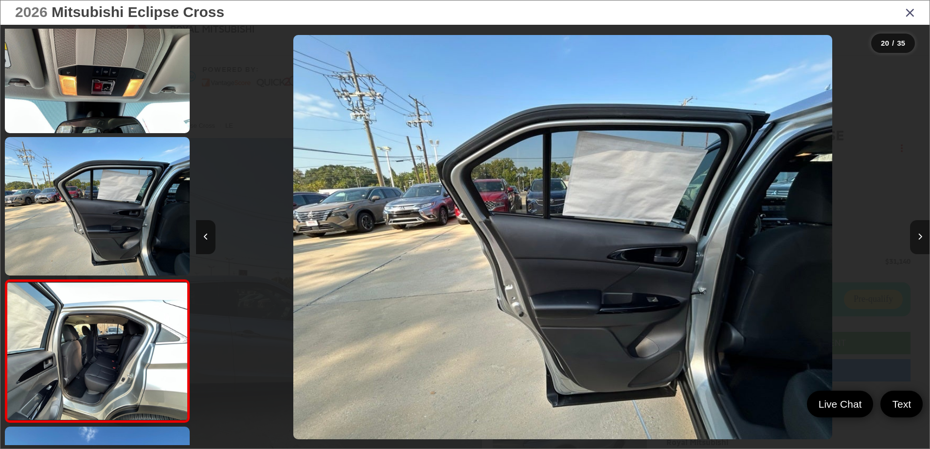
scroll to position [2600, 0]
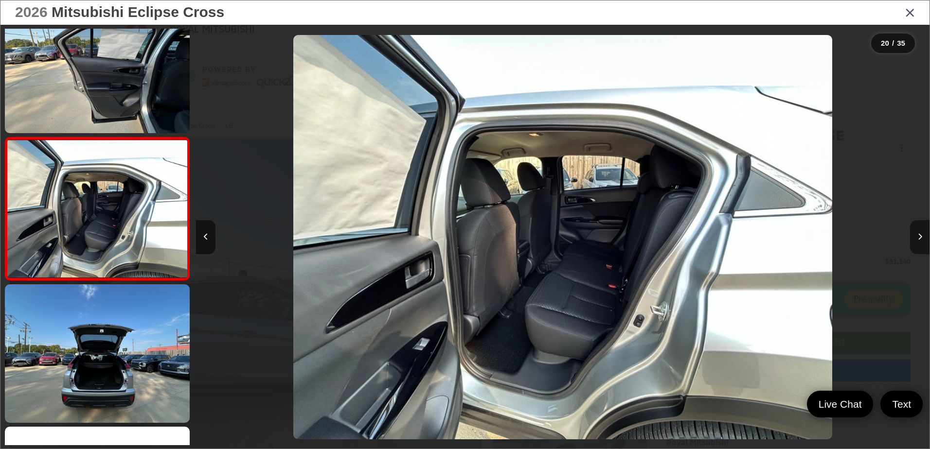
click at [920, 239] on icon "Next image" at bounding box center [920, 236] width 4 height 7
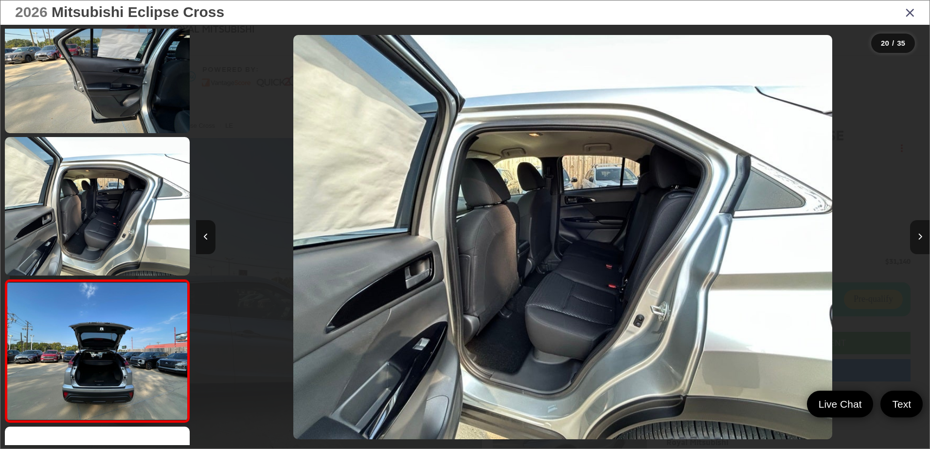
scroll to position [0, 0]
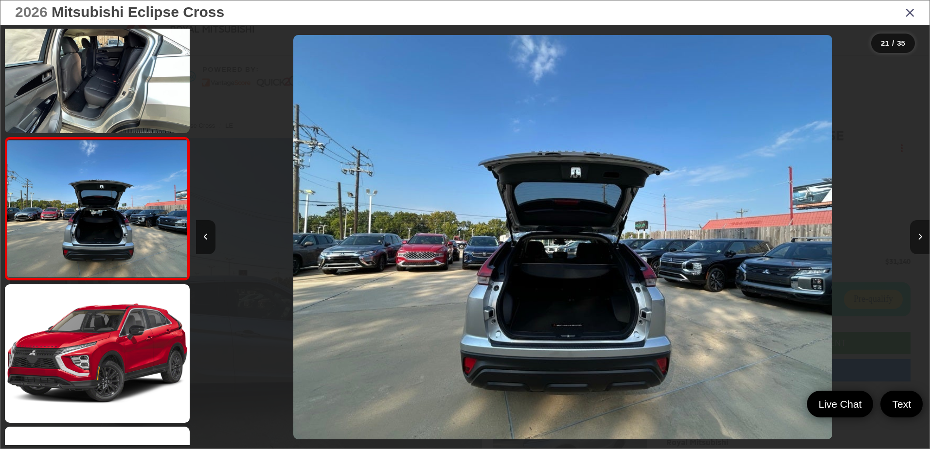
click at [920, 239] on icon "Next image" at bounding box center [920, 236] width 4 height 7
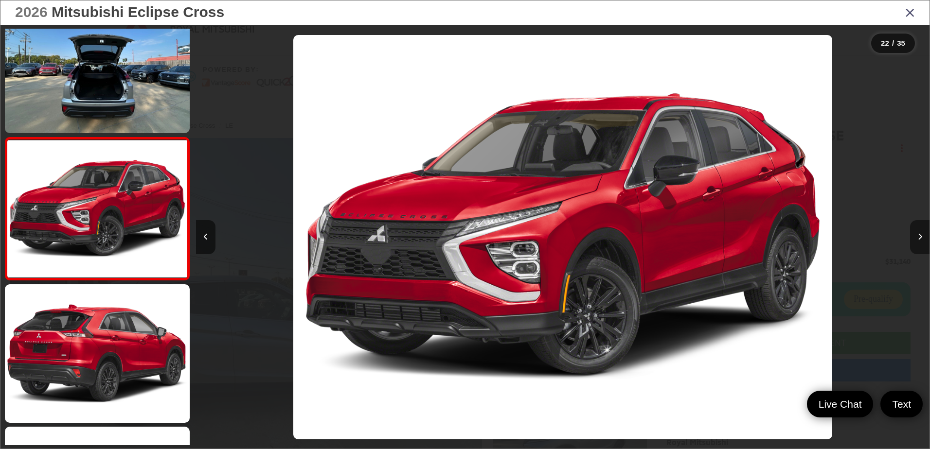
click at [920, 239] on icon "Next image" at bounding box center [920, 236] width 4 height 7
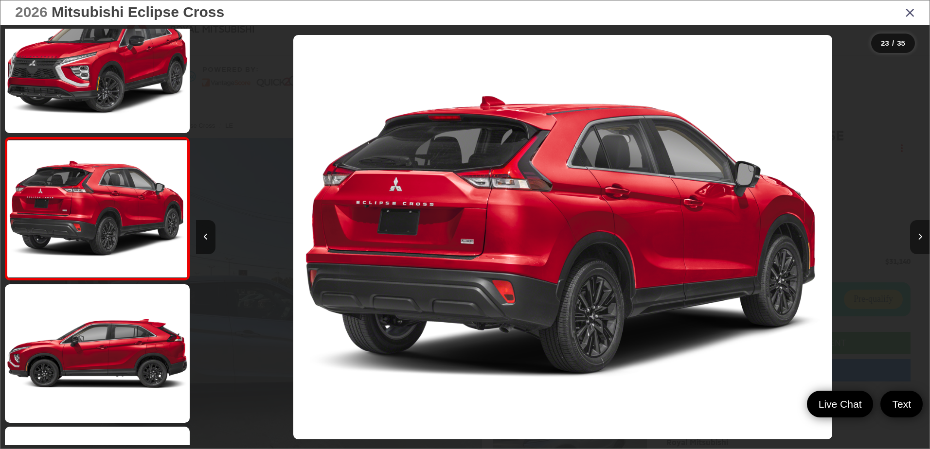
click at [920, 239] on icon "Next image" at bounding box center [920, 236] width 4 height 7
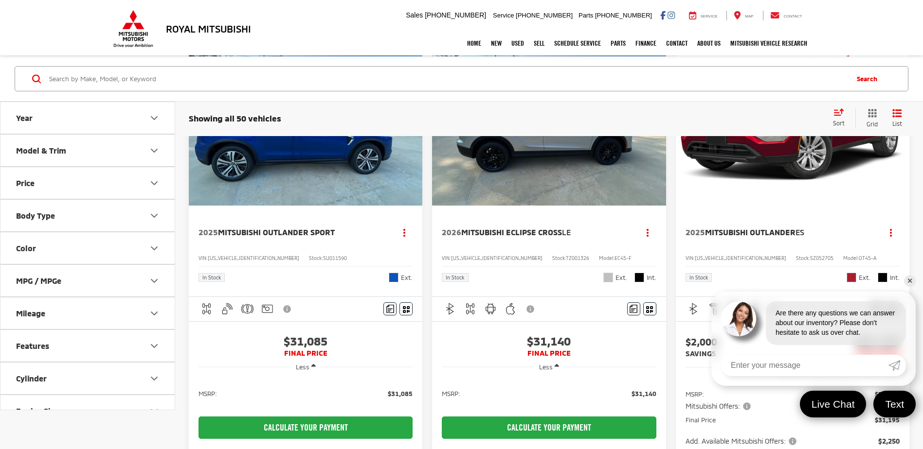
scroll to position [627, 0]
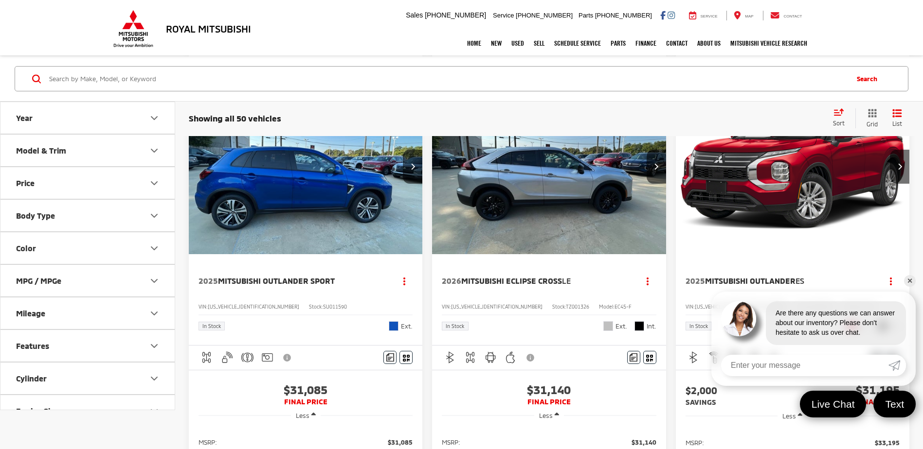
click at [299, 217] on img "2025 Mitsubishi Outlander Sport Base 0" at bounding box center [305, 167] width 235 height 176
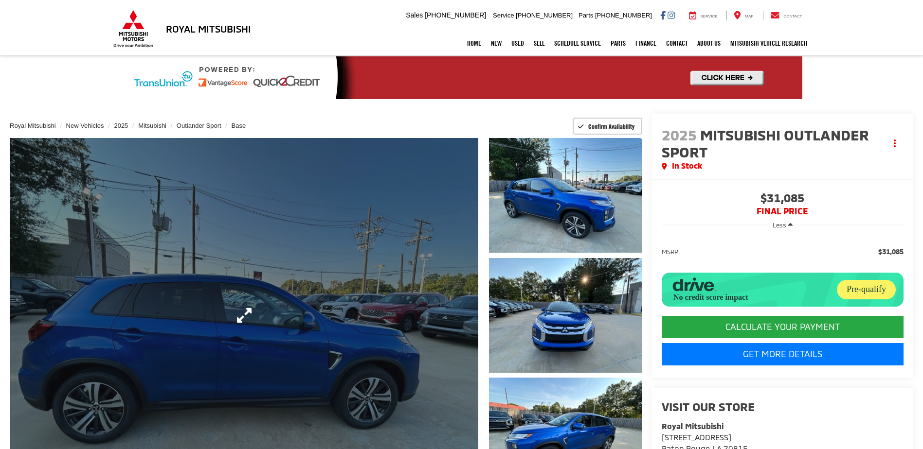
click at [313, 279] on link "Expand Photo 0" at bounding box center [244, 315] width 468 height 355
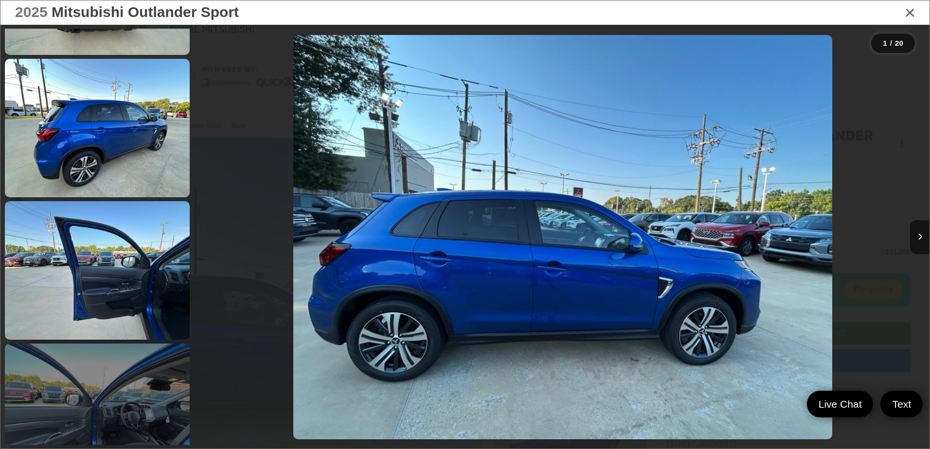
scroll to position [1119, 0]
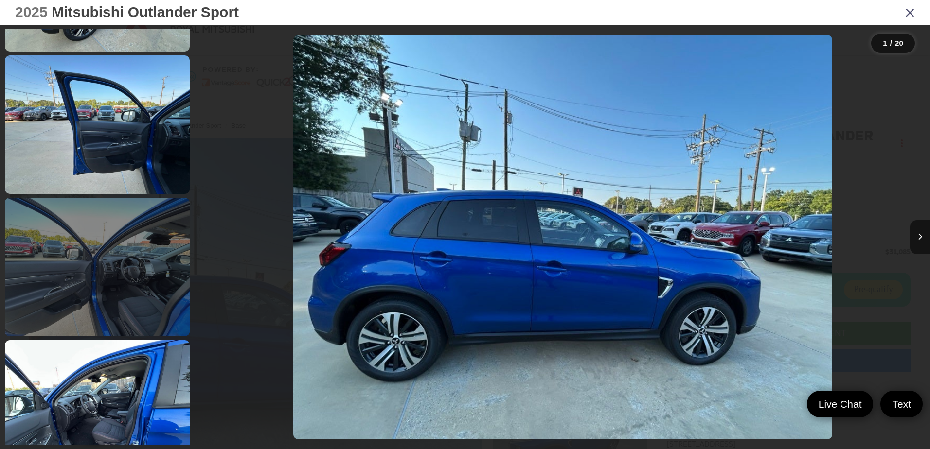
click at [152, 305] on link at bounding box center [97, 267] width 185 height 139
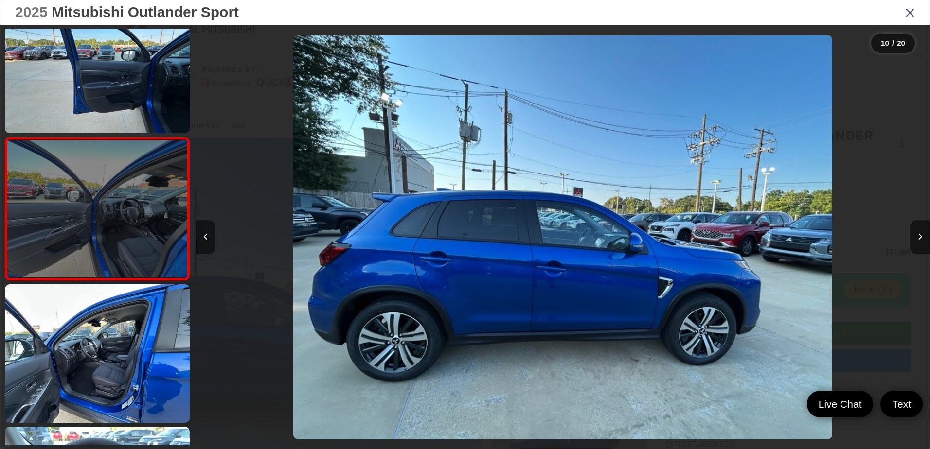
scroll to position [0, 6602]
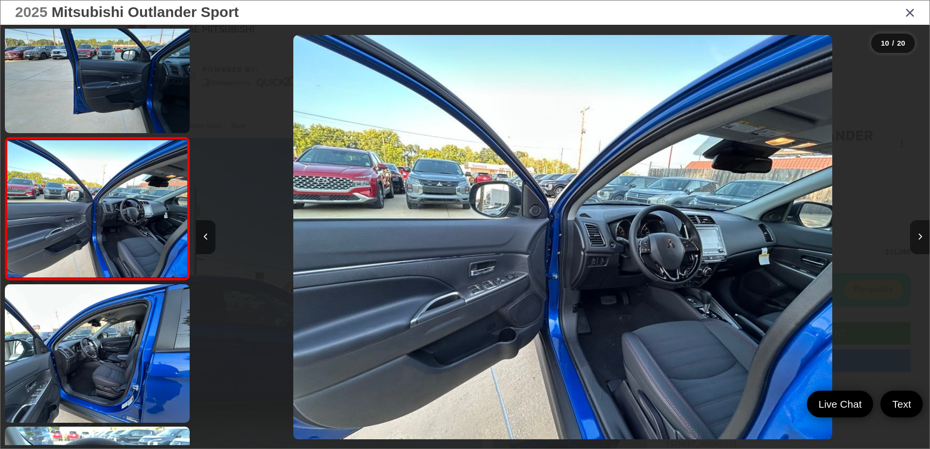
click at [920, 236] on icon "Next image" at bounding box center [920, 236] width 4 height 7
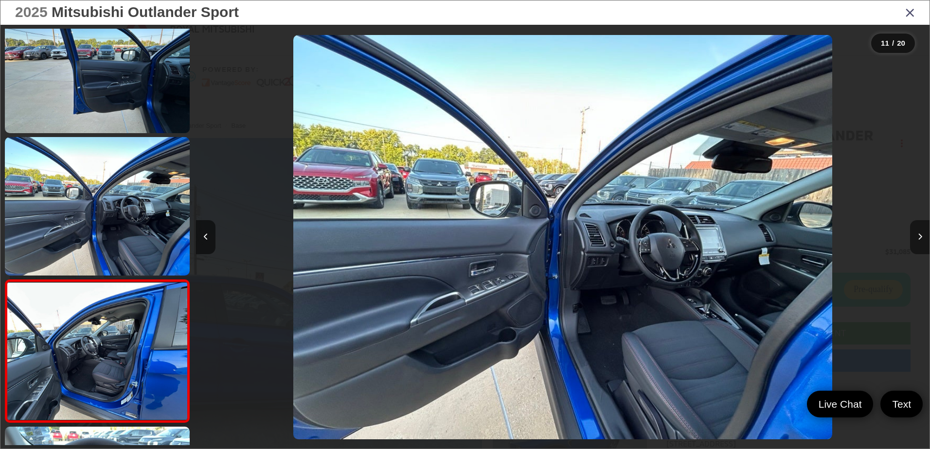
scroll to position [1317, 0]
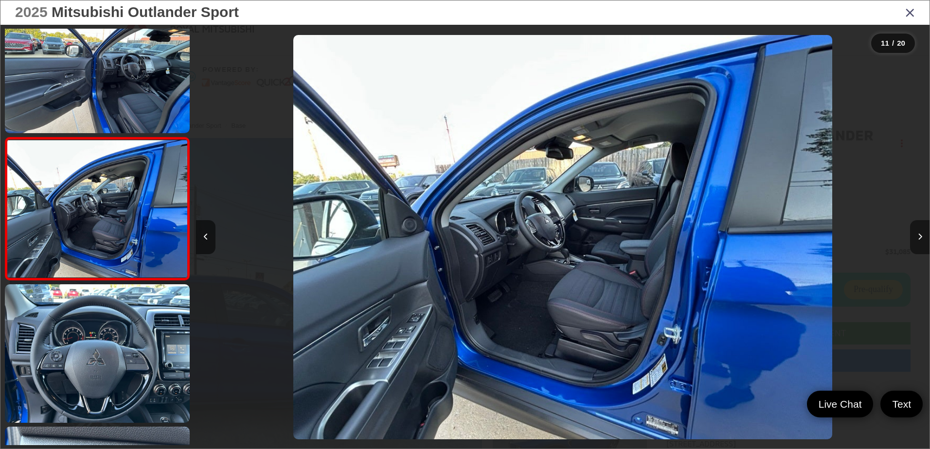
click at [920, 236] on icon "Next image" at bounding box center [920, 236] width 4 height 7
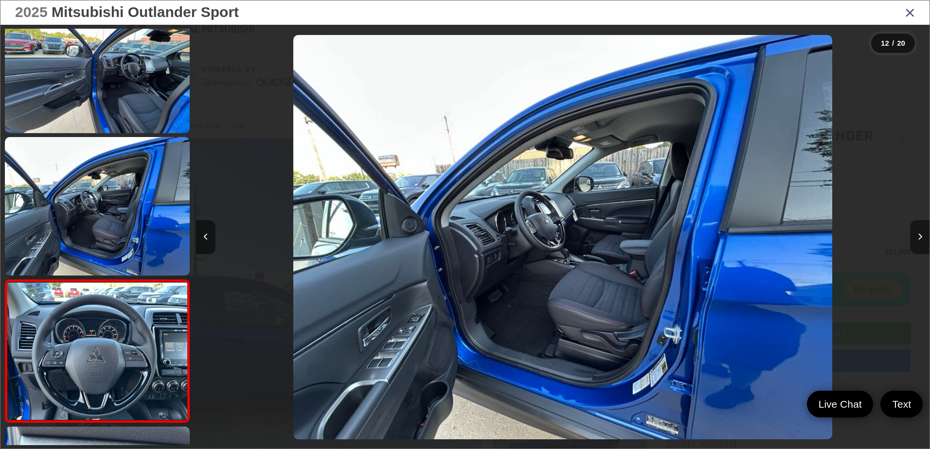
scroll to position [1460, 0]
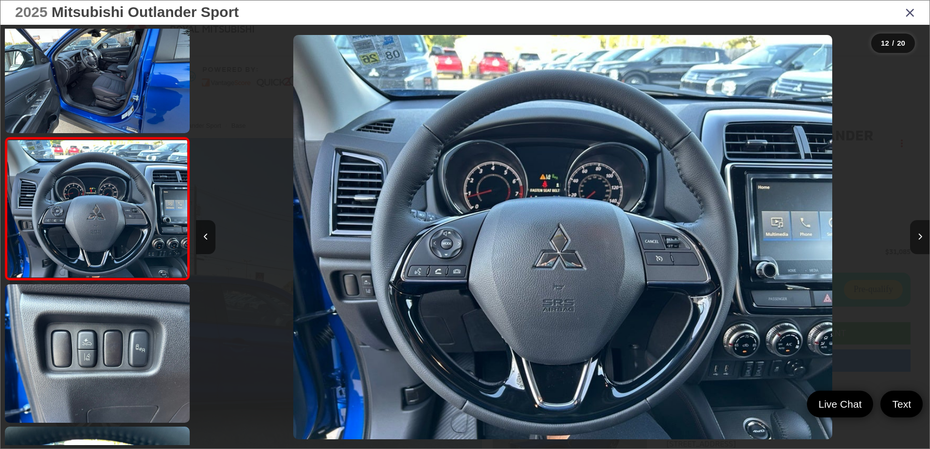
click at [920, 236] on icon "Next image" at bounding box center [920, 236] width 4 height 7
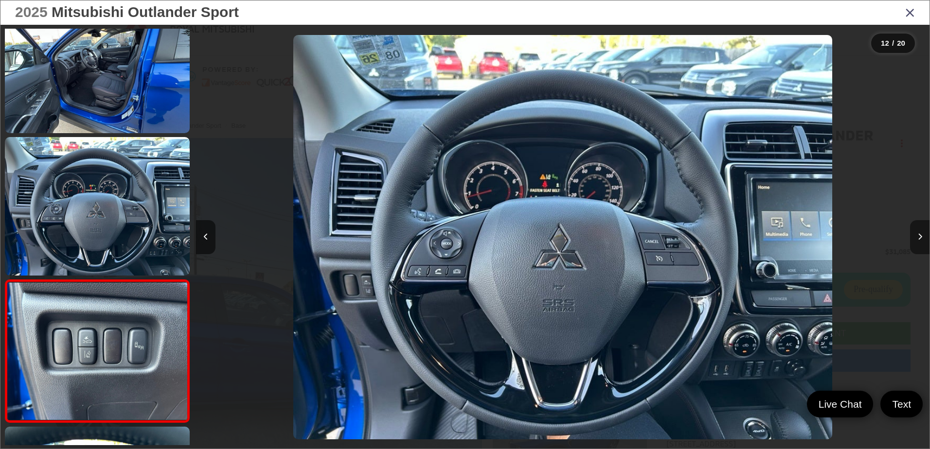
scroll to position [1602, 0]
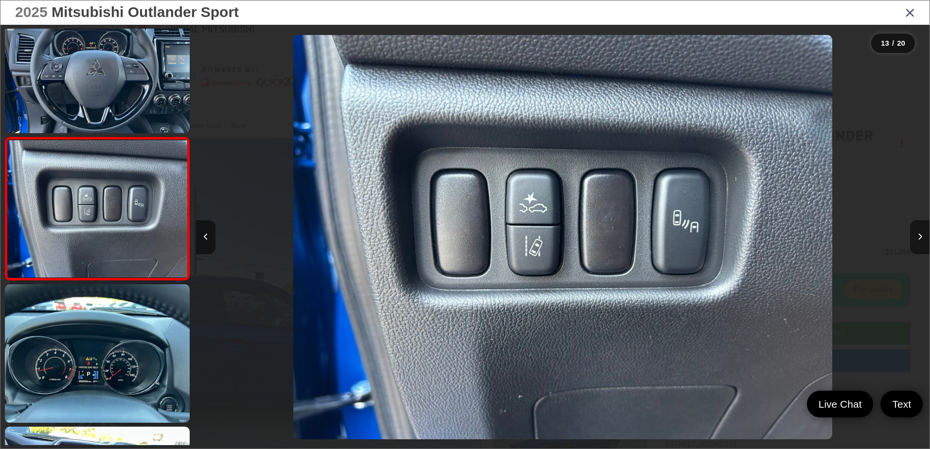
click at [920, 236] on icon "Next image" at bounding box center [920, 236] width 4 height 7
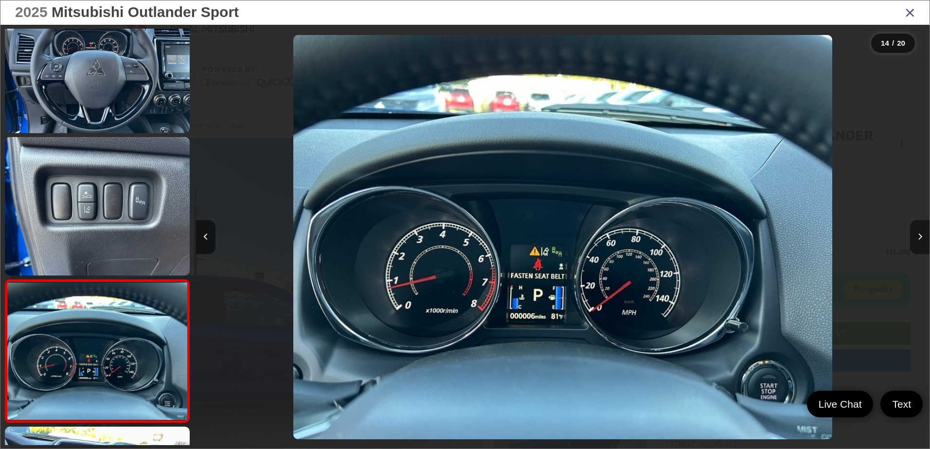
scroll to position [1745, 0]
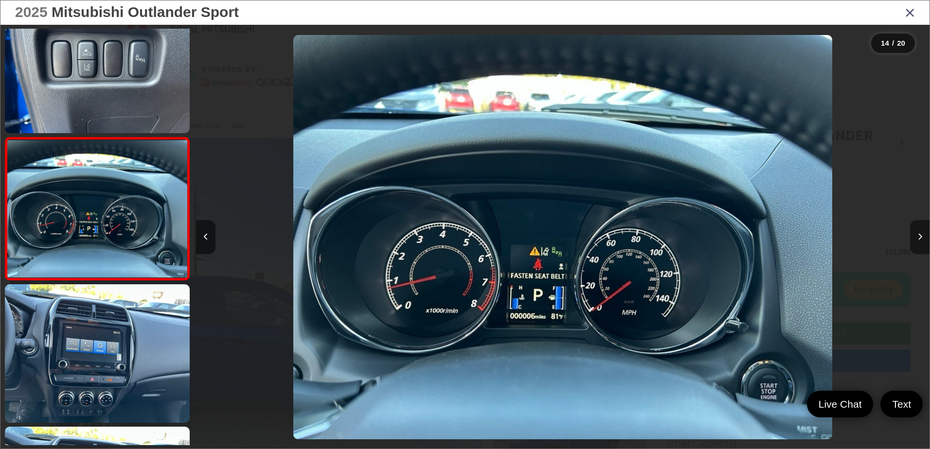
click at [920, 236] on icon "Next image" at bounding box center [920, 236] width 4 height 7
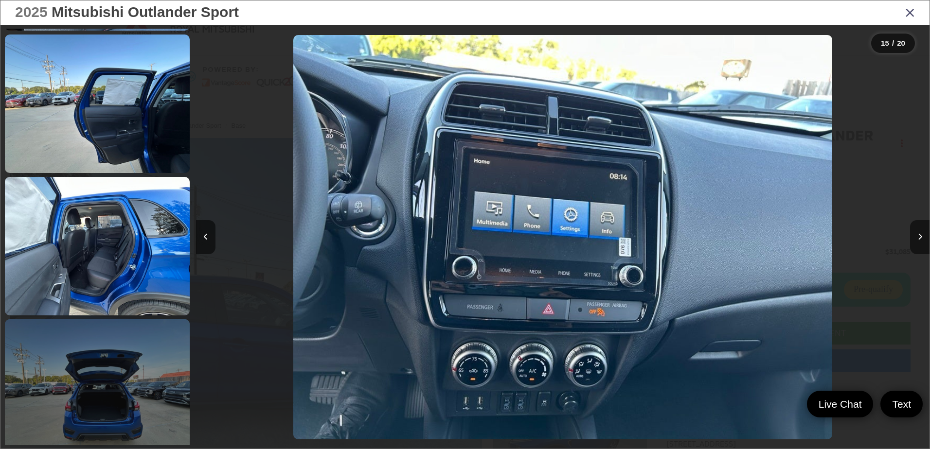
scroll to position [2435, 0]
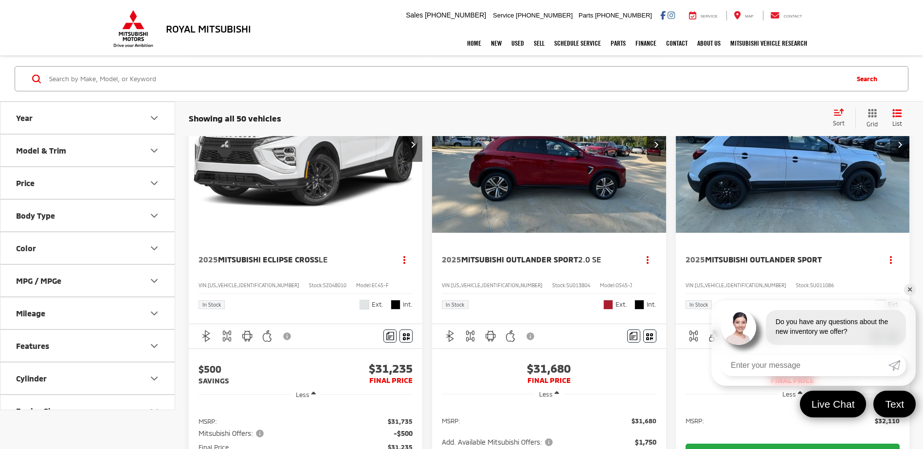
scroll to position [1265, 0]
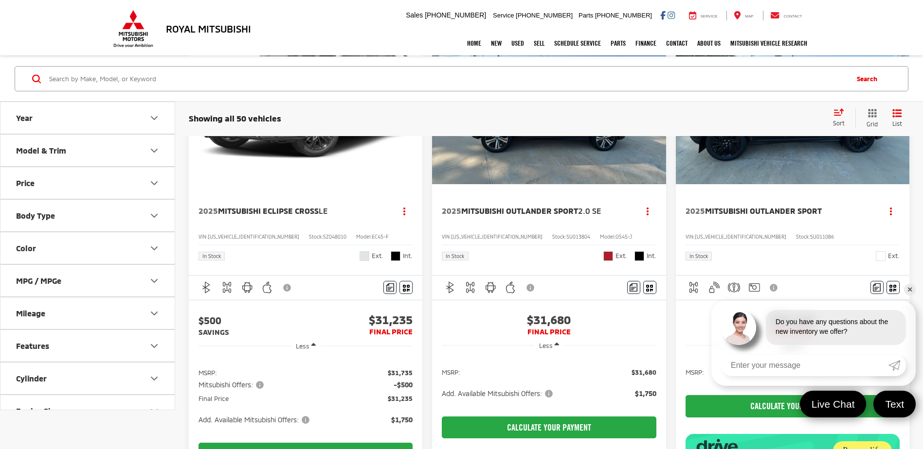
click at [796, 185] on img "2025 Mitsubishi Outlander Sport Base 0" at bounding box center [792, 97] width 235 height 177
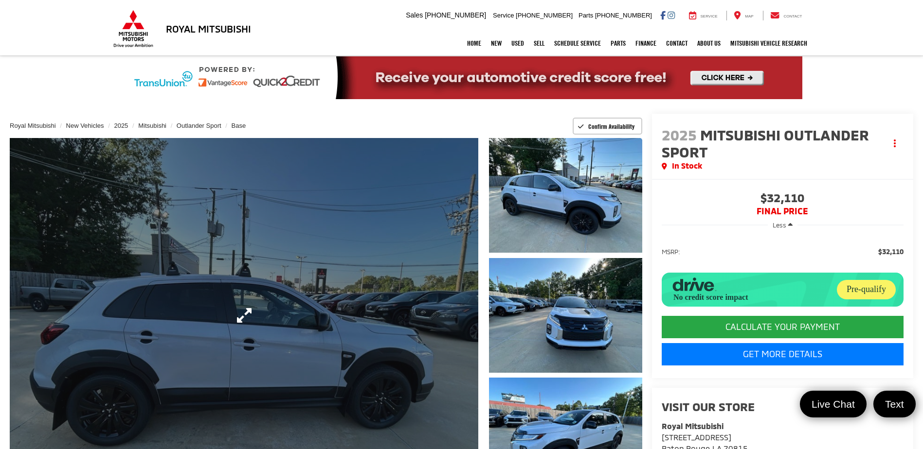
click at [281, 325] on link "Expand Photo 0" at bounding box center [244, 315] width 468 height 355
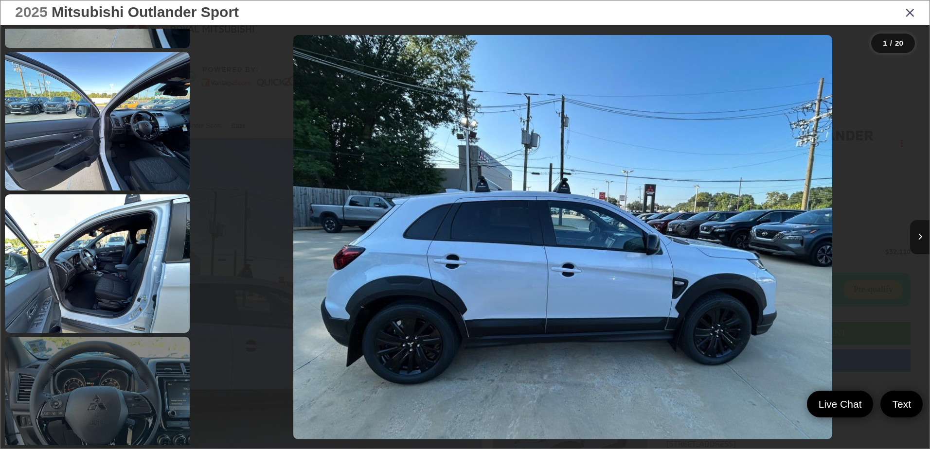
scroll to position [1411, 0]
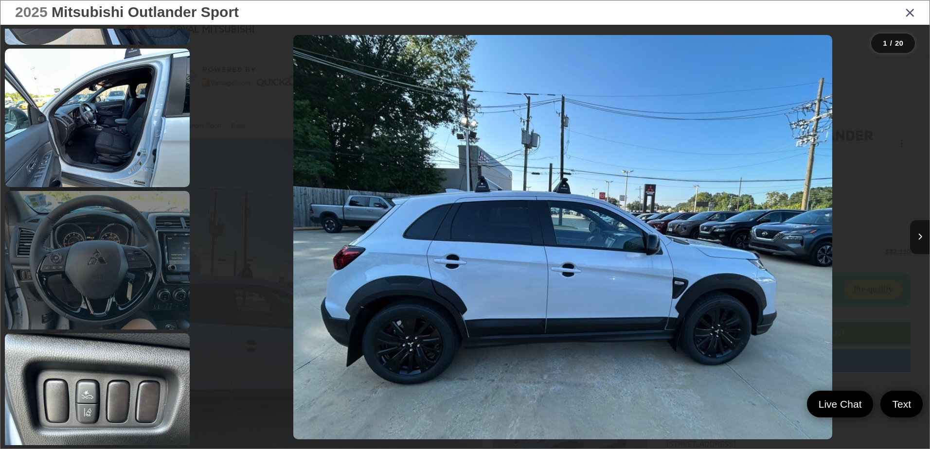
click at [149, 274] on link at bounding box center [97, 260] width 185 height 139
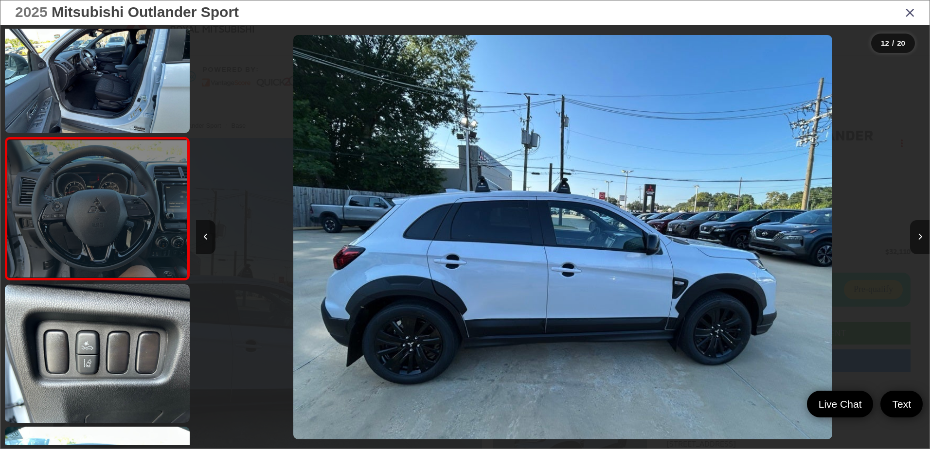
scroll to position [1460, 0]
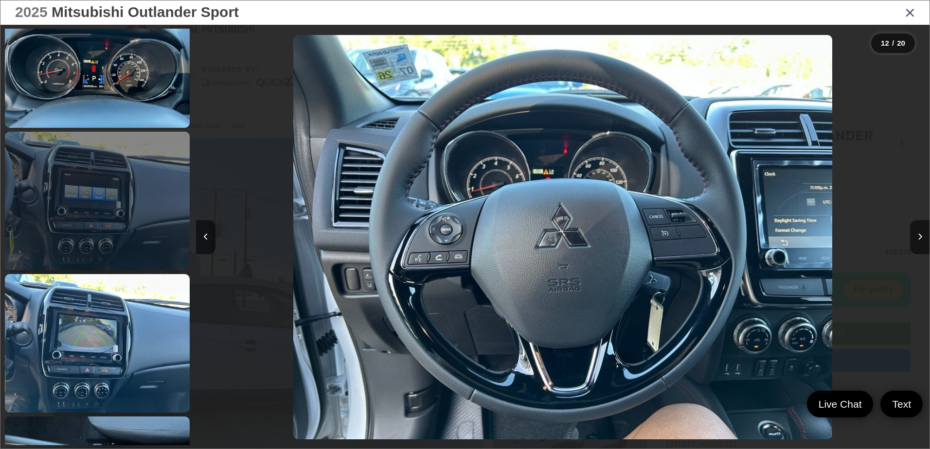
click at [98, 233] on link at bounding box center [97, 201] width 185 height 139
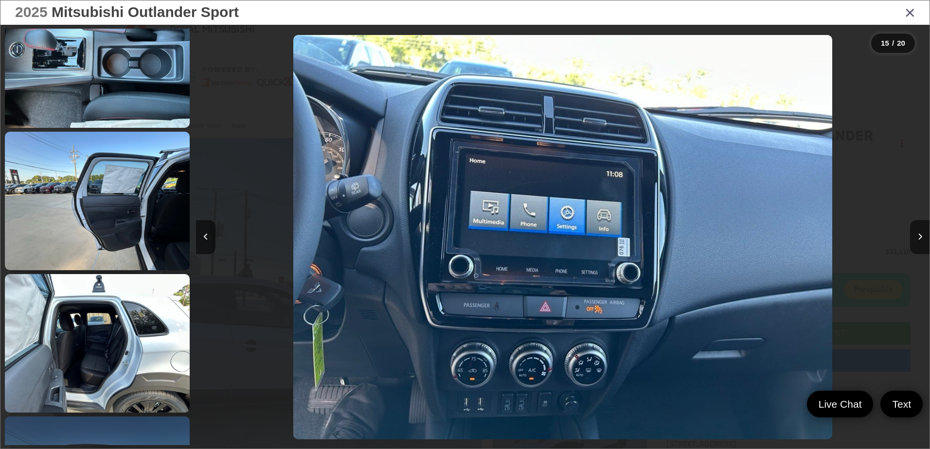
scroll to position [2435, 0]
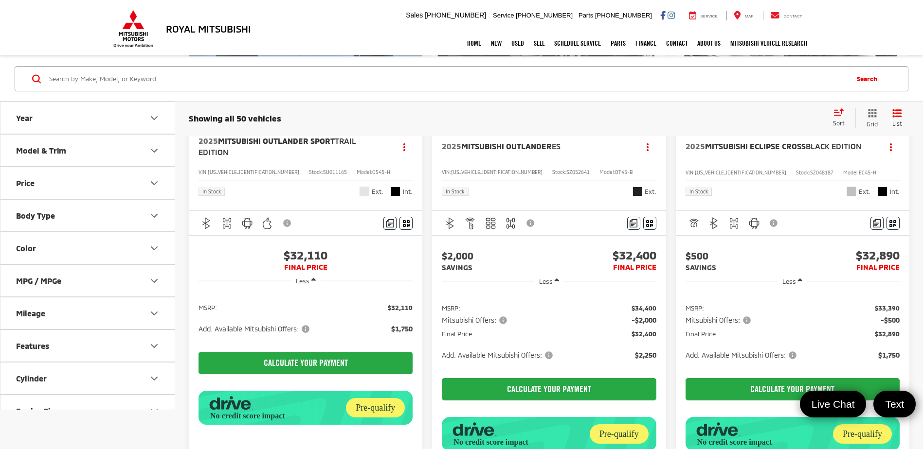
scroll to position [1848, 0]
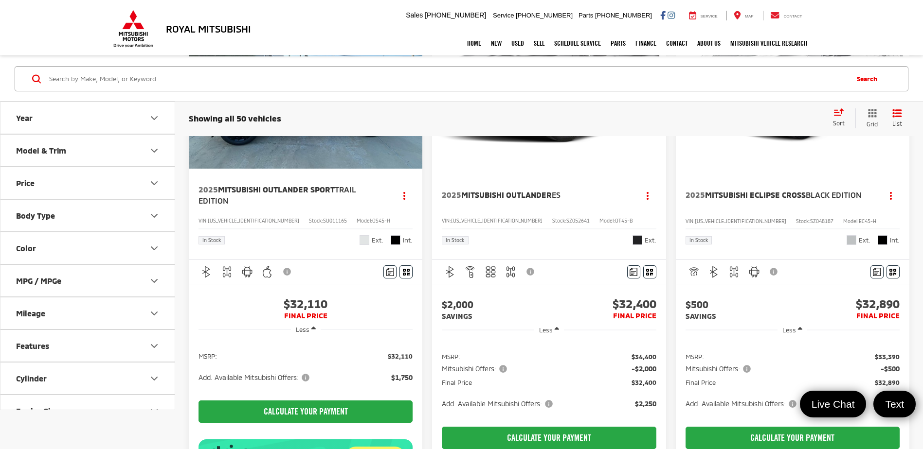
click at [798, 170] on img "2025 Mitsubishi Eclipse Cross Black Edition 0" at bounding box center [792, 81] width 235 height 177
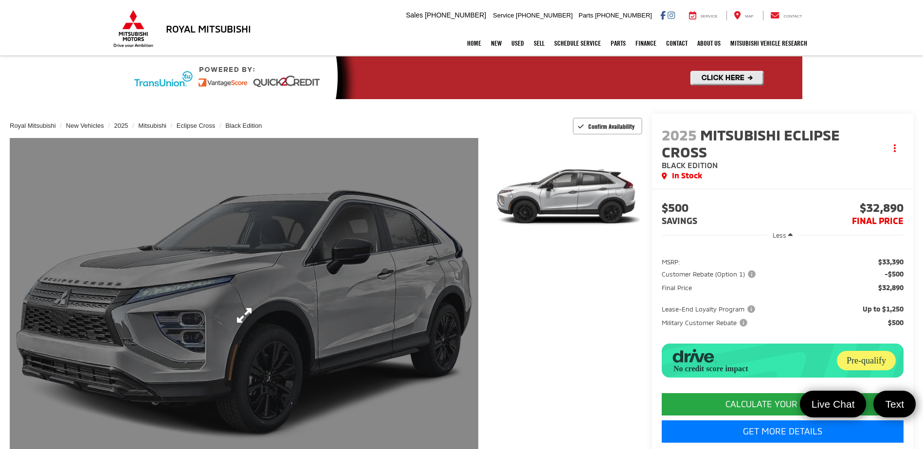
click at [247, 313] on link "Expand Photo 0" at bounding box center [244, 315] width 468 height 355
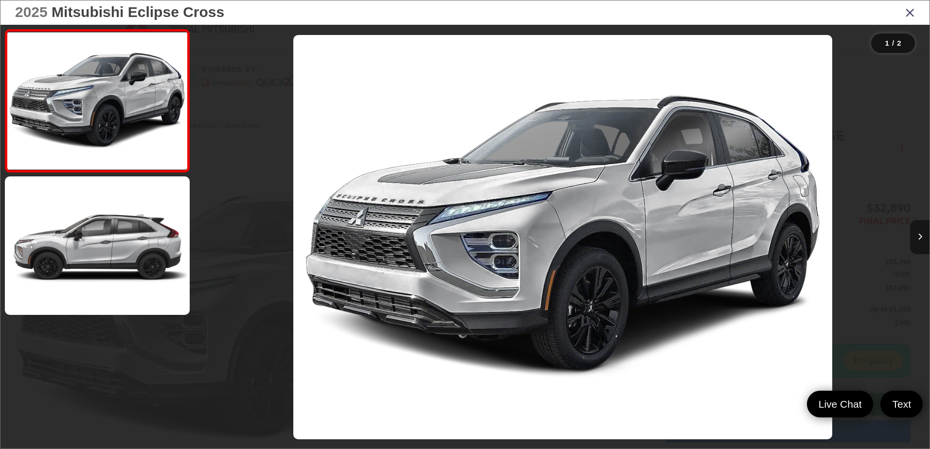
click at [920, 239] on icon "Next image" at bounding box center [920, 236] width 4 height 7
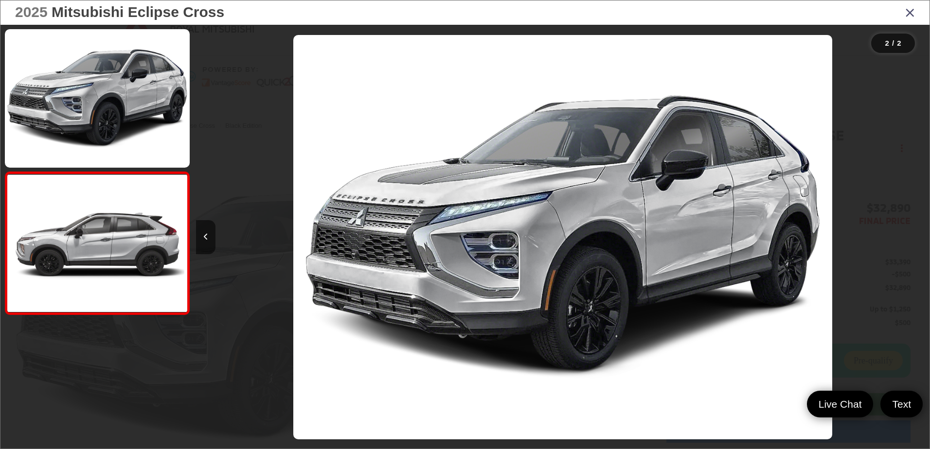
scroll to position [0, 734]
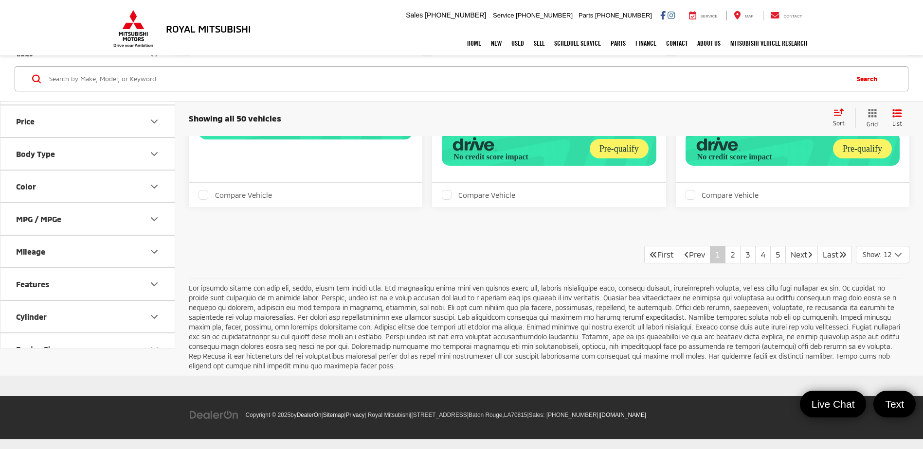
scroll to position [2329, 0]
click at [725, 258] on link "2" at bounding box center [733, 255] width 16 height 18
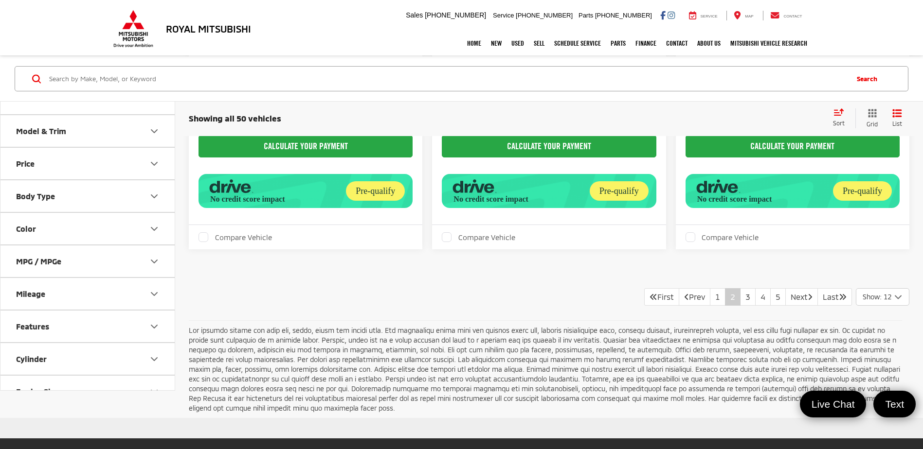
scroll to position [2286, 0]
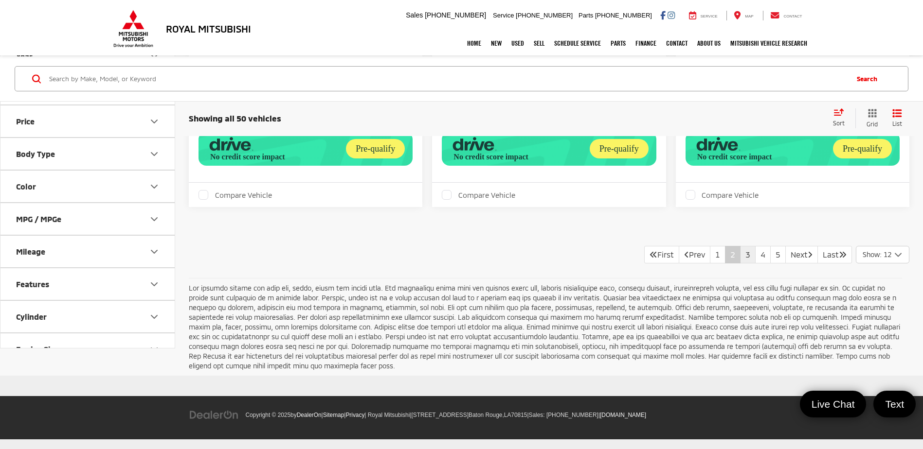
click at [740, 264] on link "3" at bounding box center [748, 255] width 16 height 18
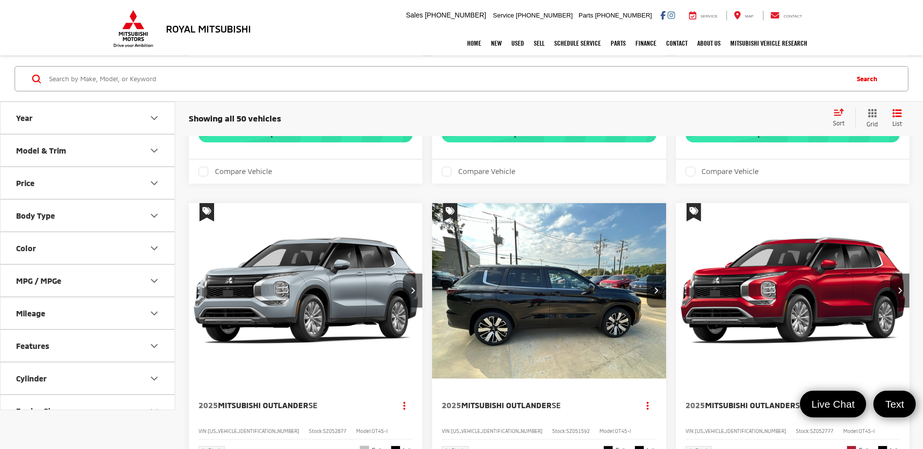
scroll to position [1167, 0]
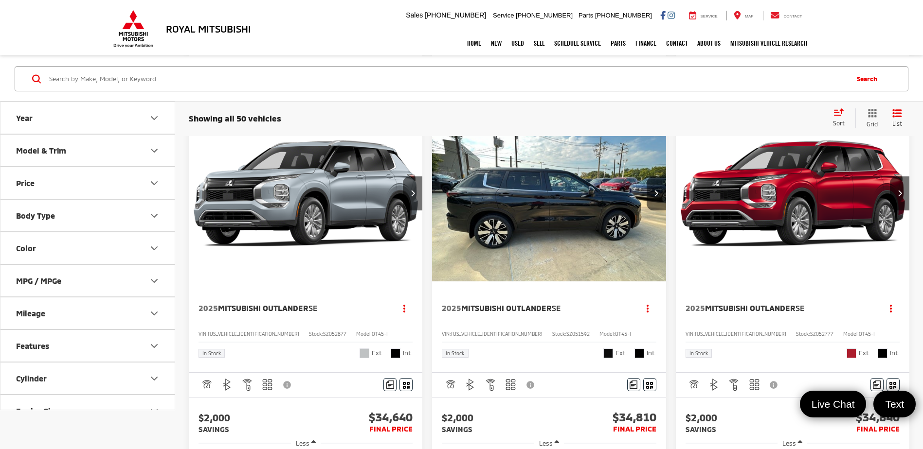
click at [552, 282] on img "2025 Mitsubishi Outlander SE 0" at bounding box center [548, 194] width 235 height 176
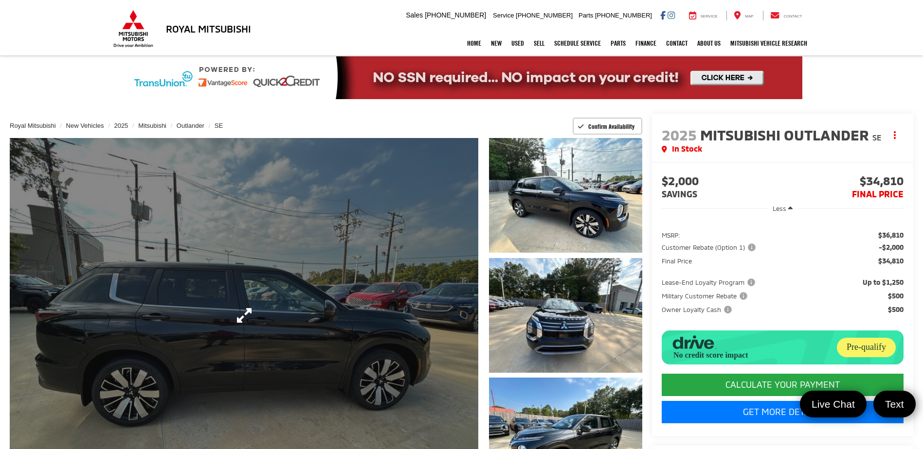
click at [282, 303] on link "Expand Photo 0" at bounding box center [244, 315] width 468 height 355
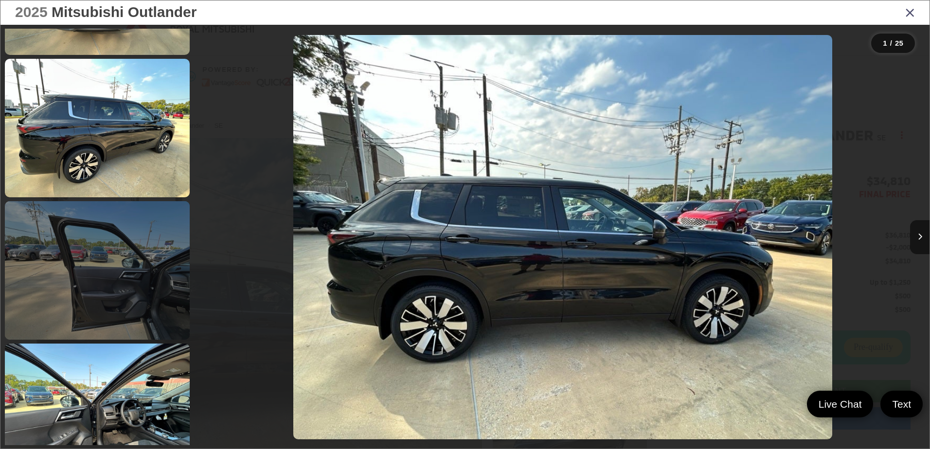
scroll to position [1119, 0]
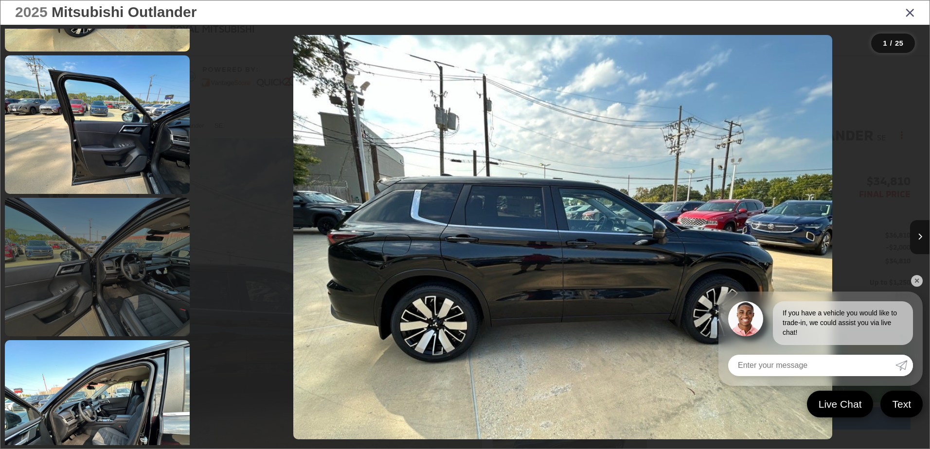
click at [147, 292] on link at bounding box center [97, 267] width 185 height 139
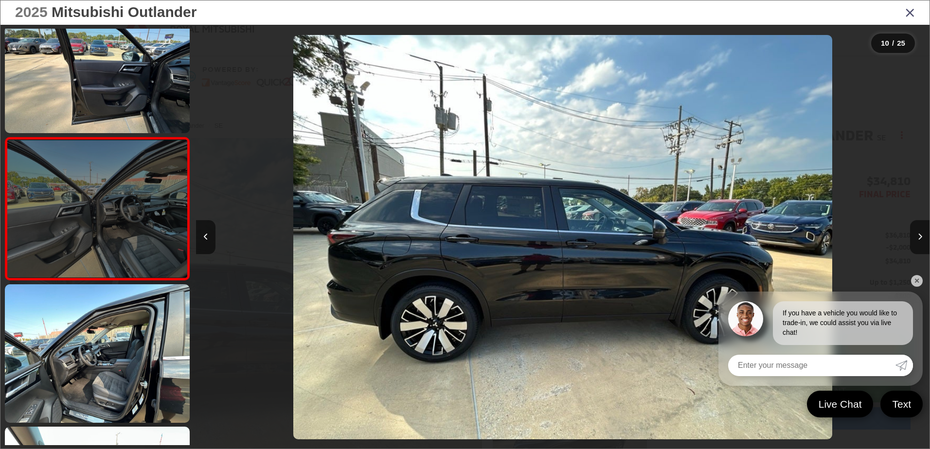
scroll to position [0, 6602]
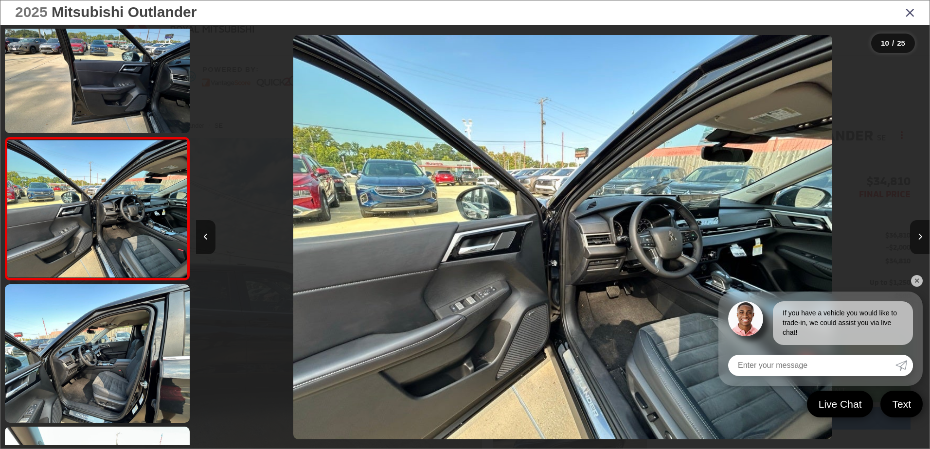
click at [918, 286] on link "✕" at bounding box center [917, 281] width 12 height 12
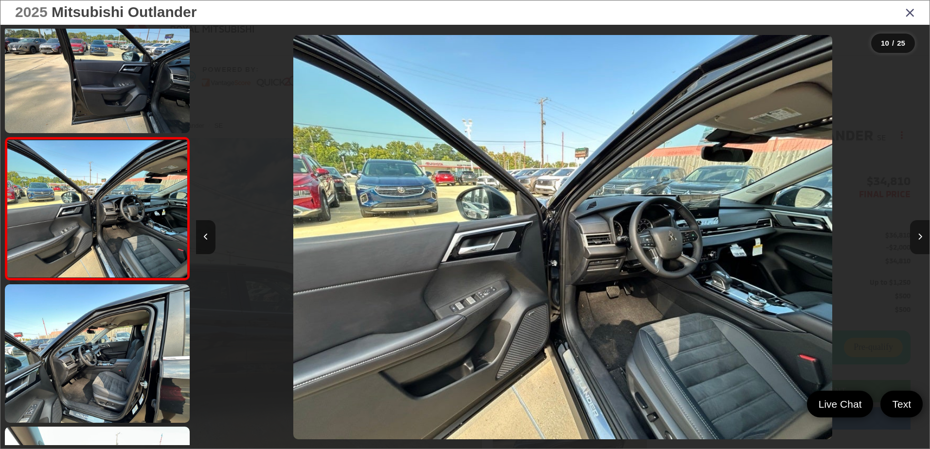
click at [922, 239] on button "Next image" at bounding box center [919, 237] width 19 height 34
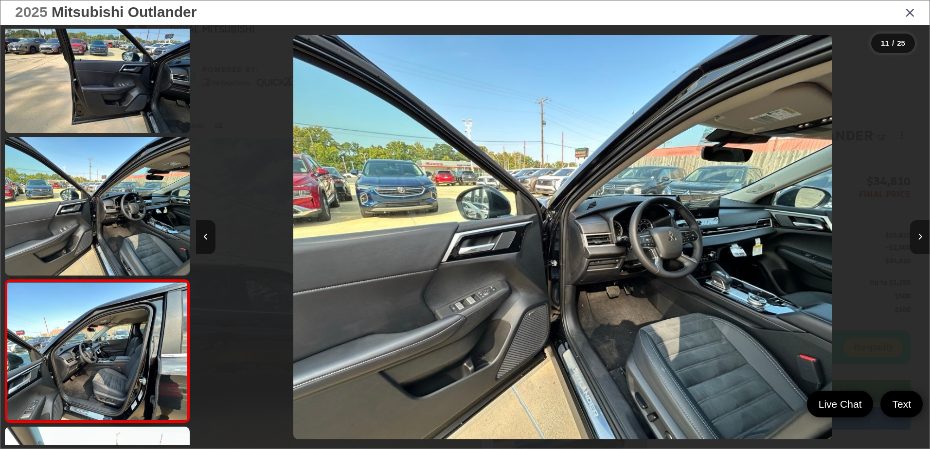
scroll to position [1317, 0]
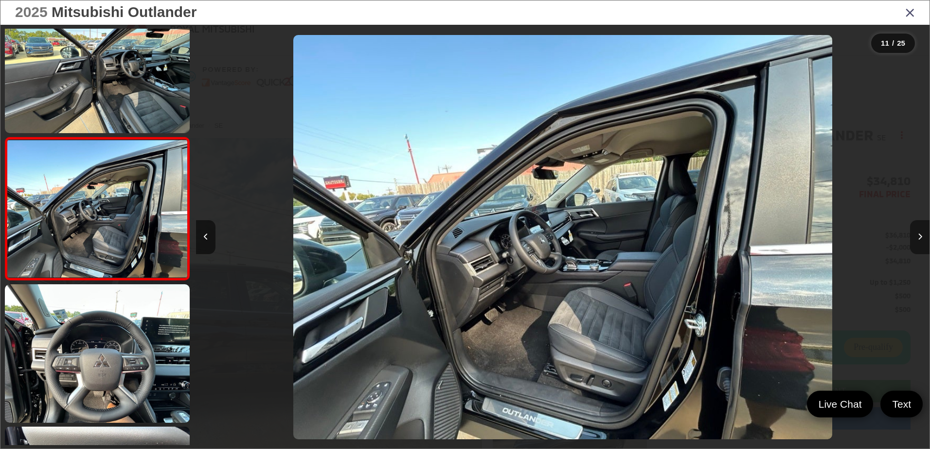
click at [922, 239] on button "Next image" at bounding box center [919, 237] width 19 height 34
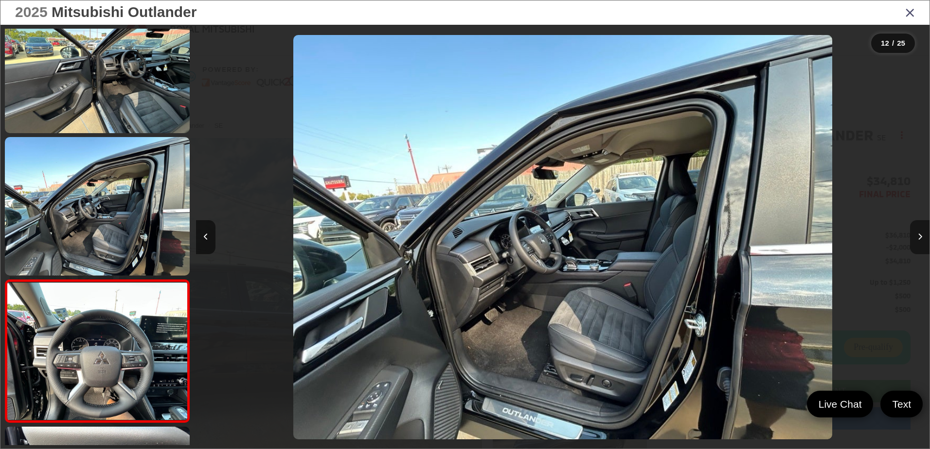
scroll to position [1460, 0]
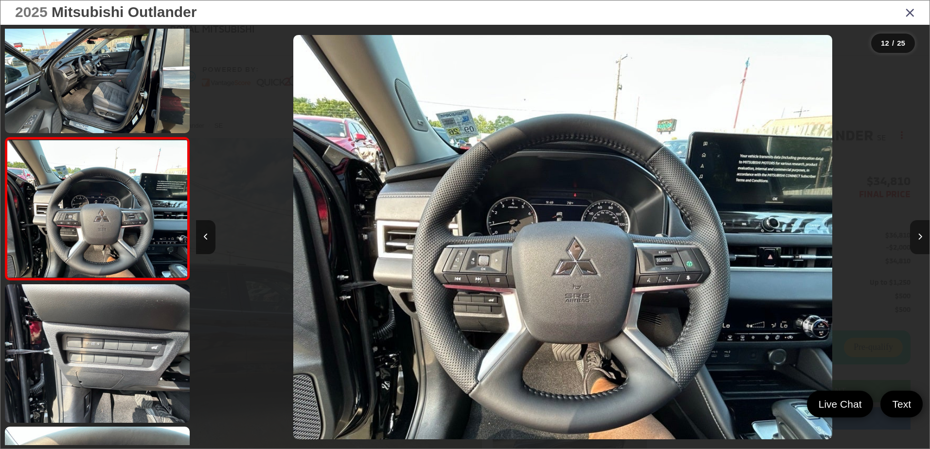
click at [922, 239] on button "Next image" at bounding box center [919, 237] width 19 height 34
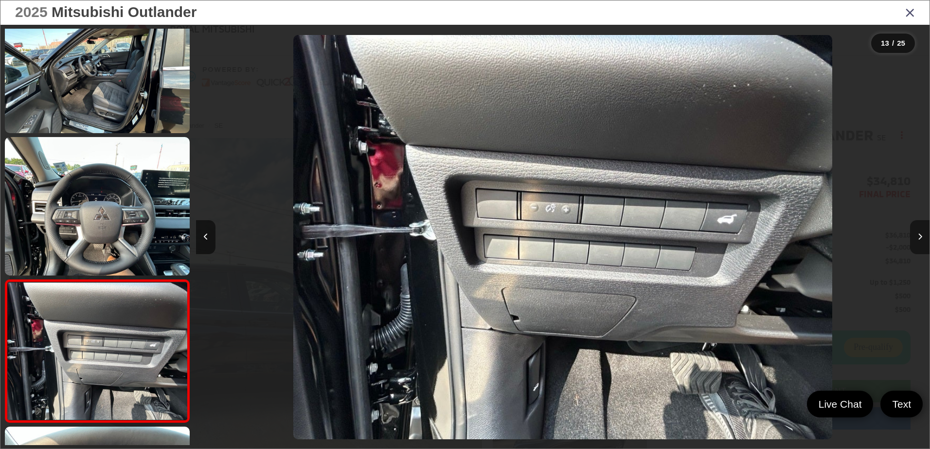
scroll to position [1602, 0]
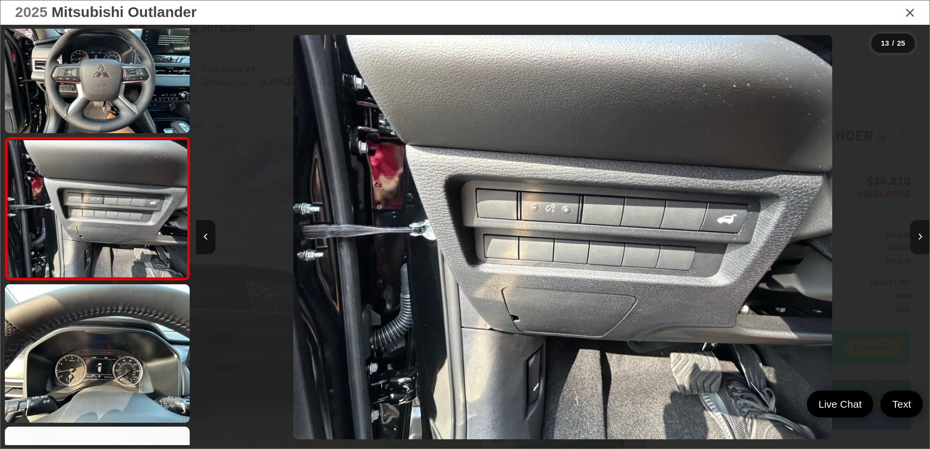
click at [922, 239] on button "Next image" at bounding box center [919, 237] width 19 height 34
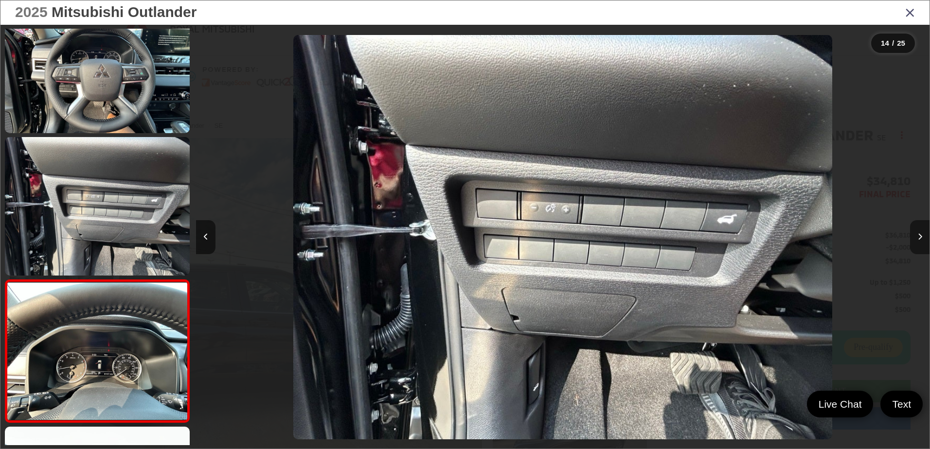
scroll to position [1745, 0]
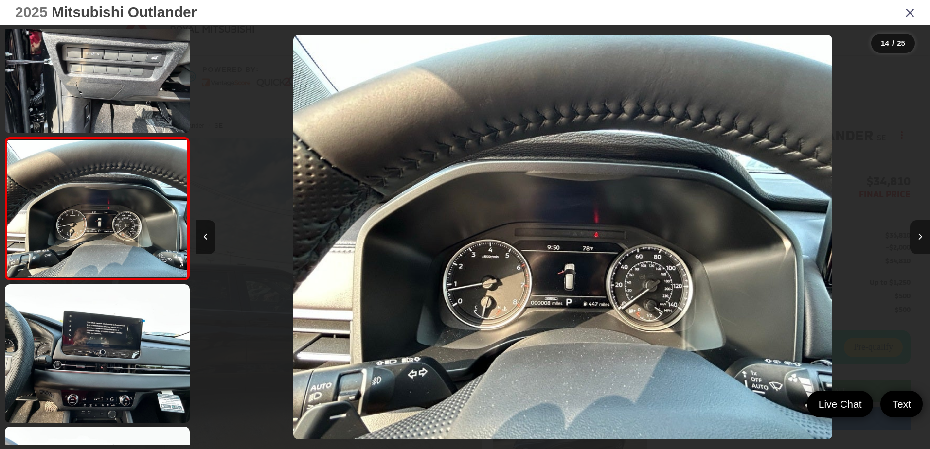
click at [922, 239] on button "Next image" at bounding box center [919, 237] width 19 height 34
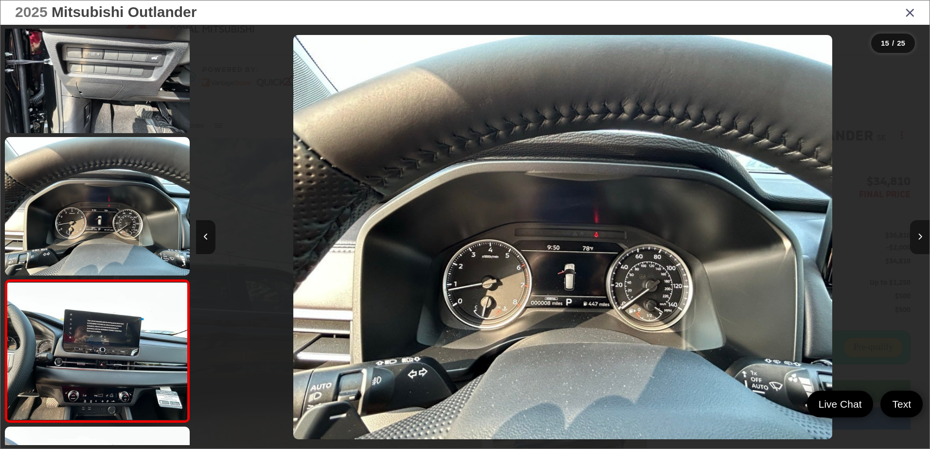
scroll to position [1887, 0]
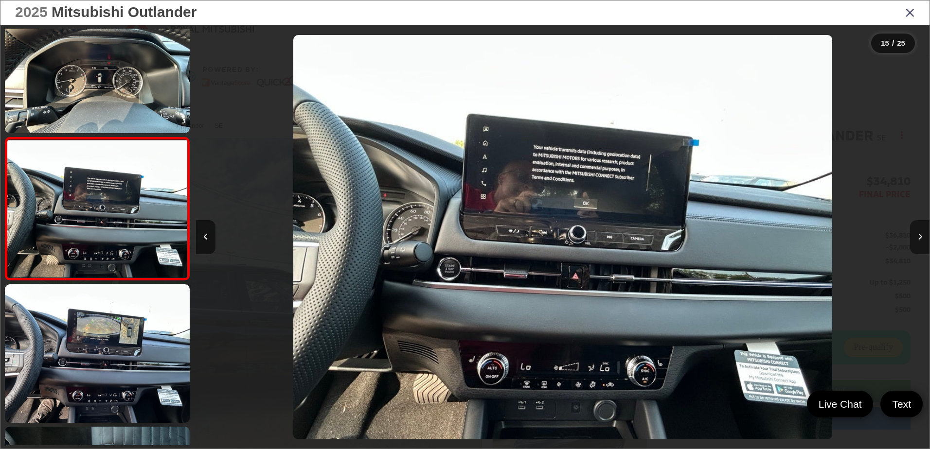
click at [922, 239] on button "Next image" at bounding box center [919, 237] width 19 height 34
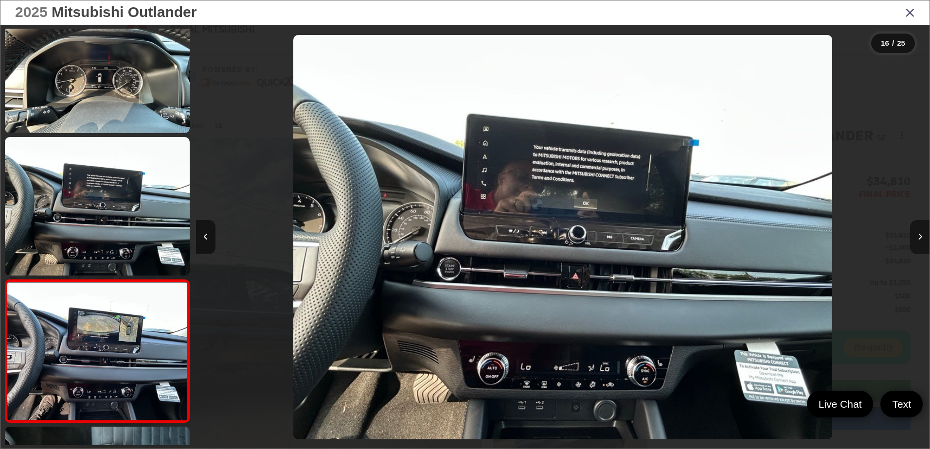
scroll to position [2030, 0]
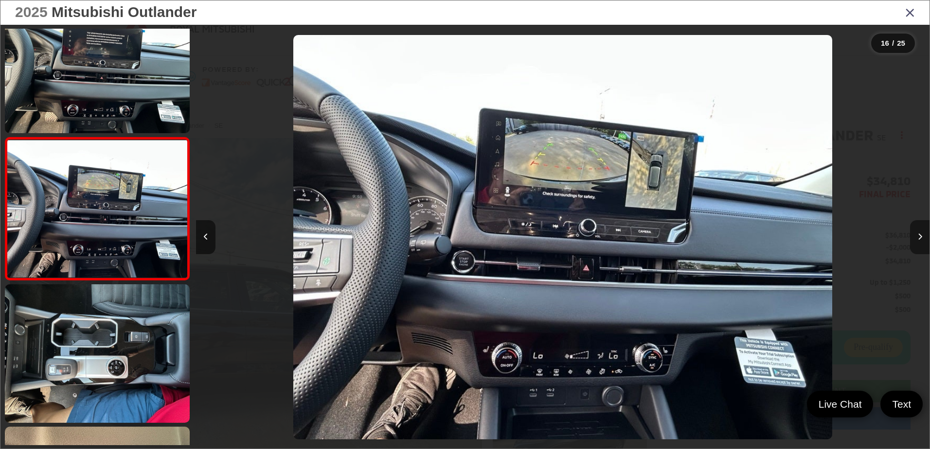
click at [922, 239] on button "Next image" at bounding box center [919, 237] width 19 height 34
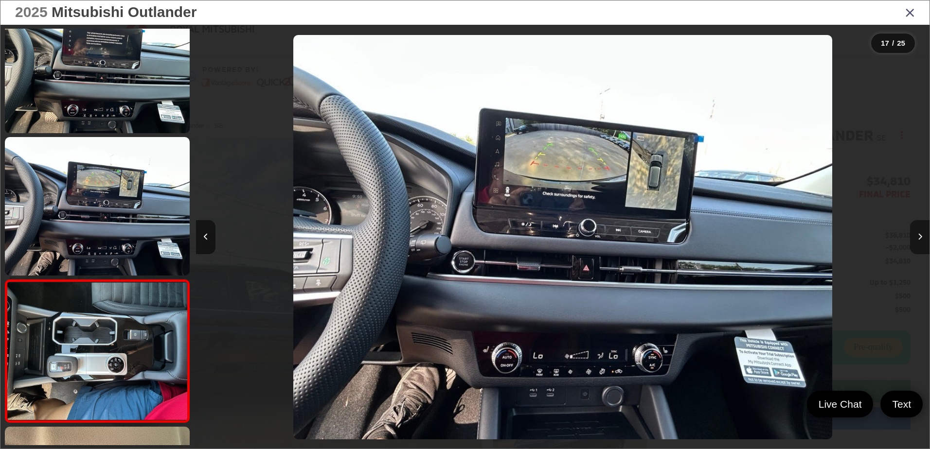
scroll to position [2172, 0]
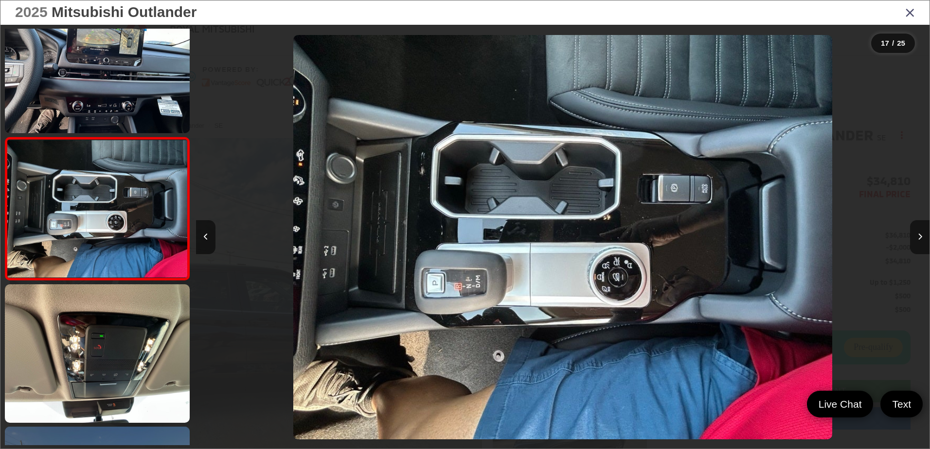
click at [134, 377] on link at bounding box center [97, 354] width 185 height 139
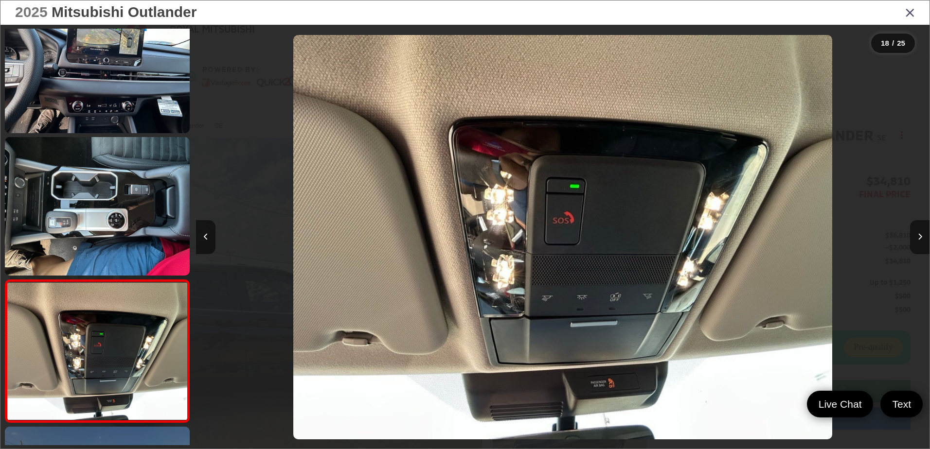
scroll to position [2315, 0]
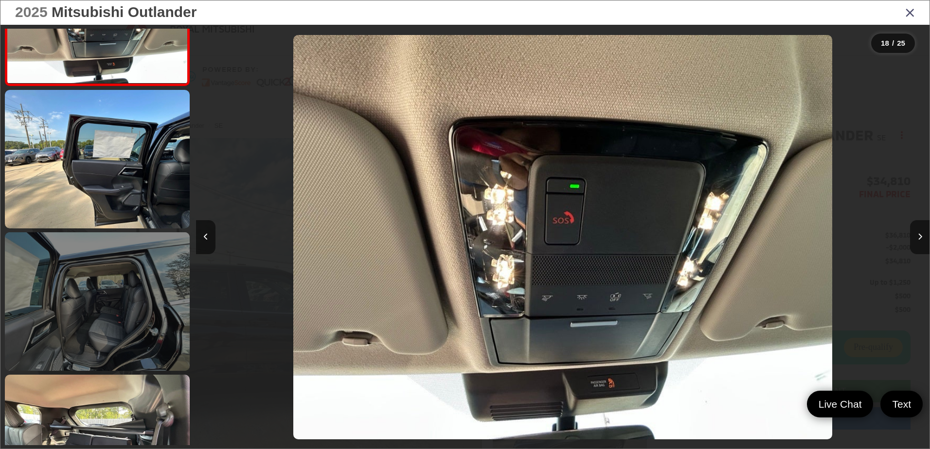
click at [118, 340] on link at bounding box center [97, 302] width 185 height 139
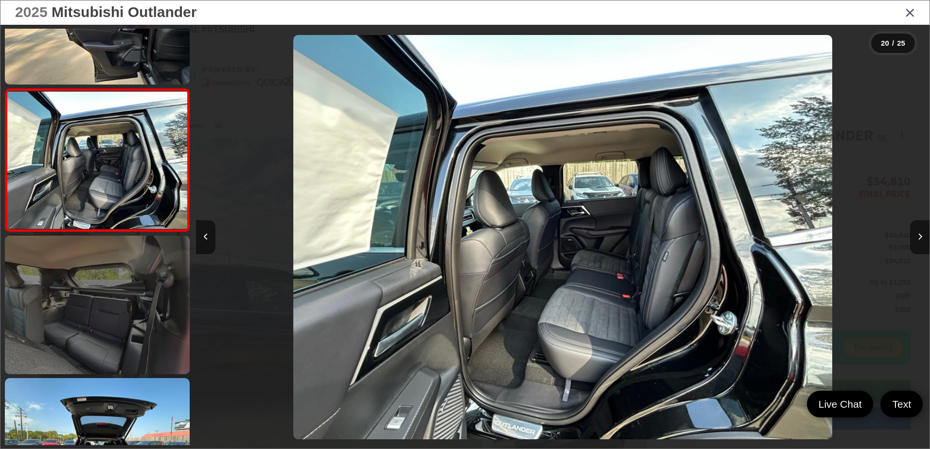
scroll to position [2697, 0]
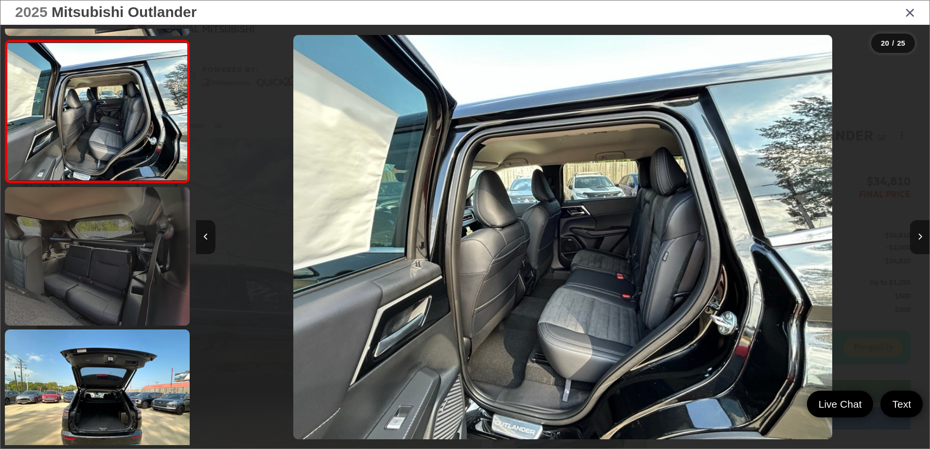
click at [119, 310] on link at bounding box center [97, 256] width 185 height 139
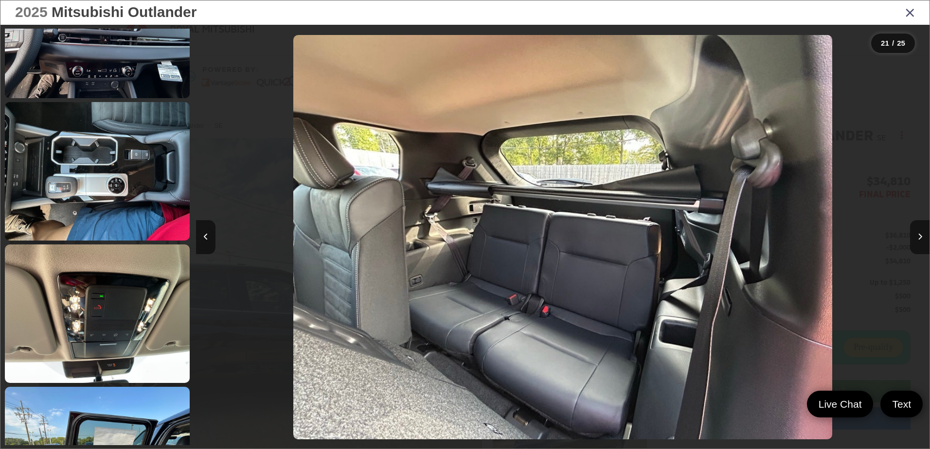
scroll to position [2062, 0]
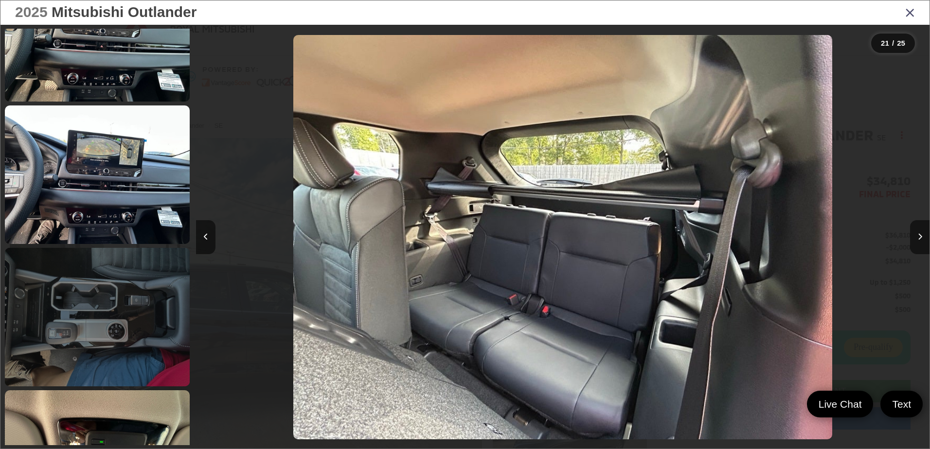
click at [117, 339] on link at bounding box center [97, 317] width 185 height 139
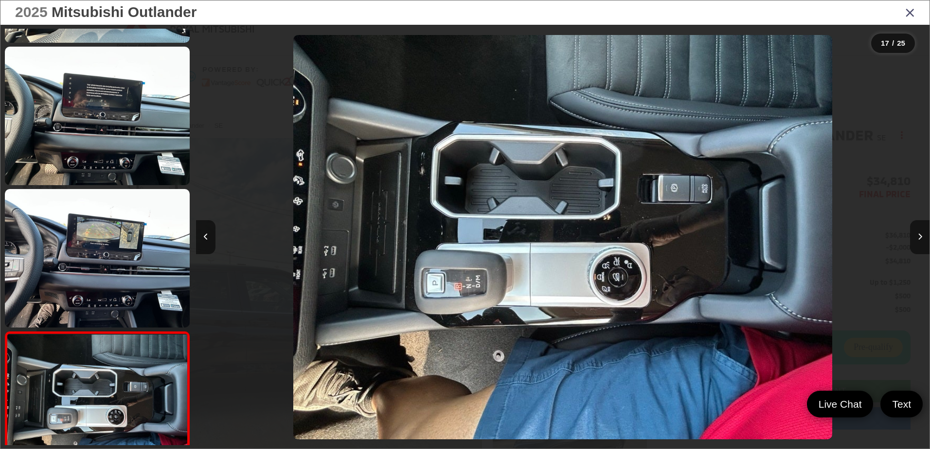
scroll to position [1881, 0]
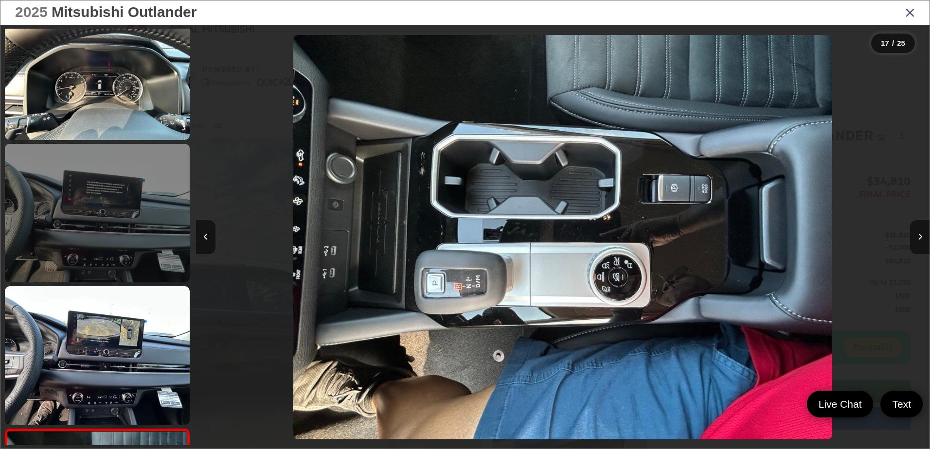
click at [102, 237] on link at bounding box center [97, 213] width 185 height 139
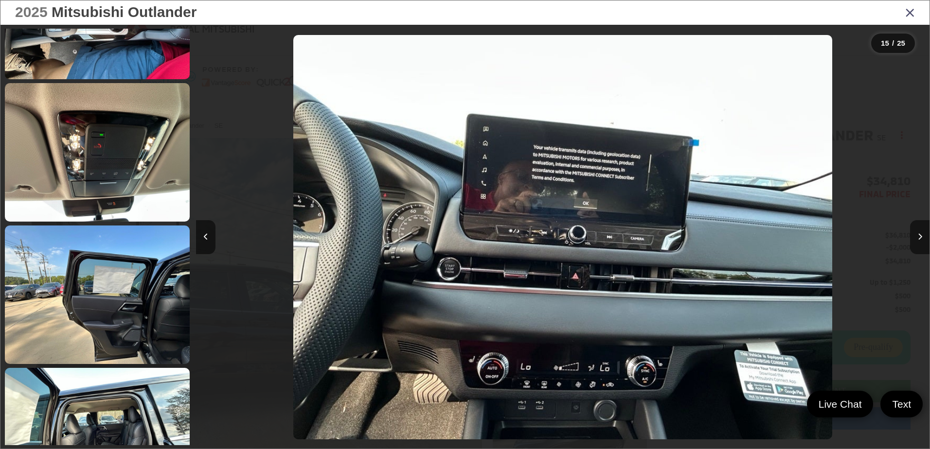
scroll to position [2520, 0]
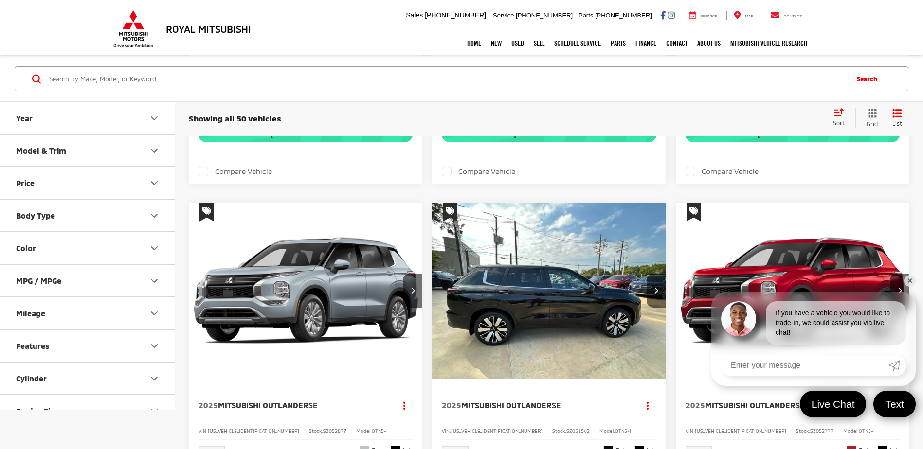
scroll to position [1216, 0]
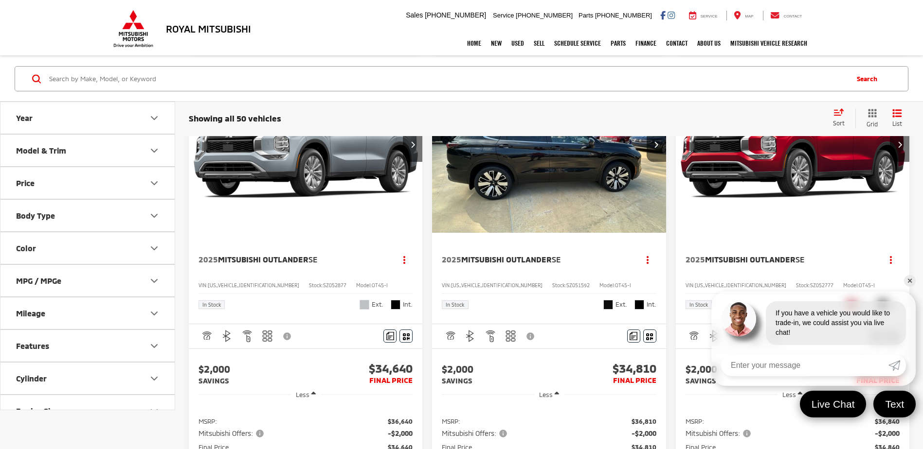
click at [906, 283] on link "✕" at bounding box center [910, 281] width 12 height 12
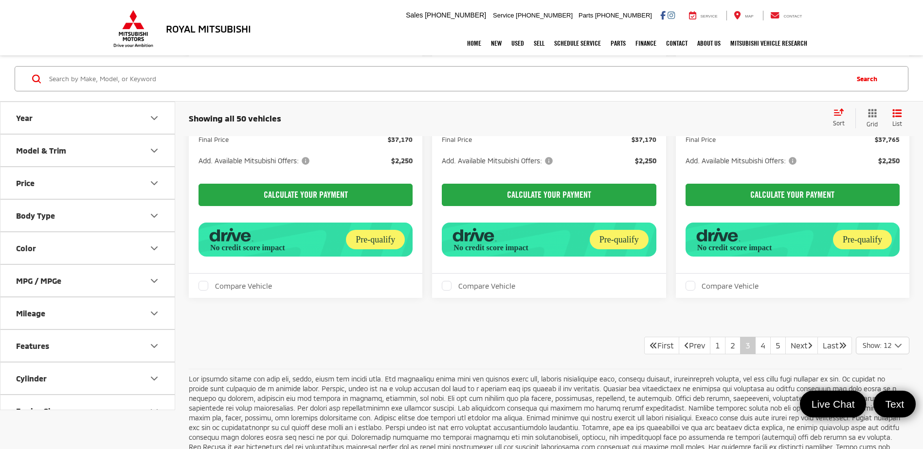
scroll to position [2286, 0]
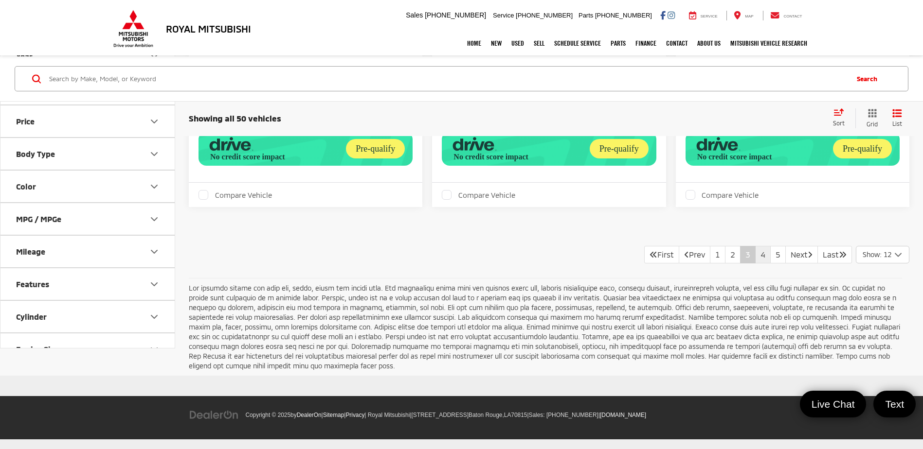
click at [755, 264] on link "4" at bounding box center [763, 255] width 16 height 18
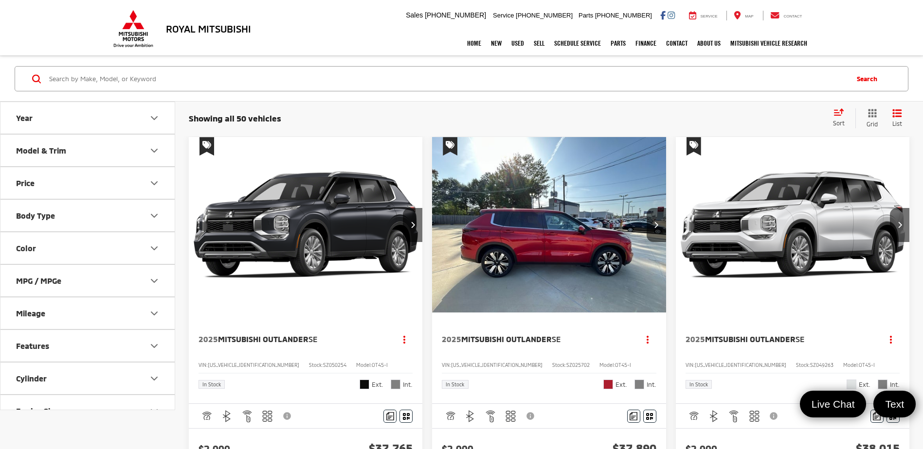
scroll to position [49, 0]
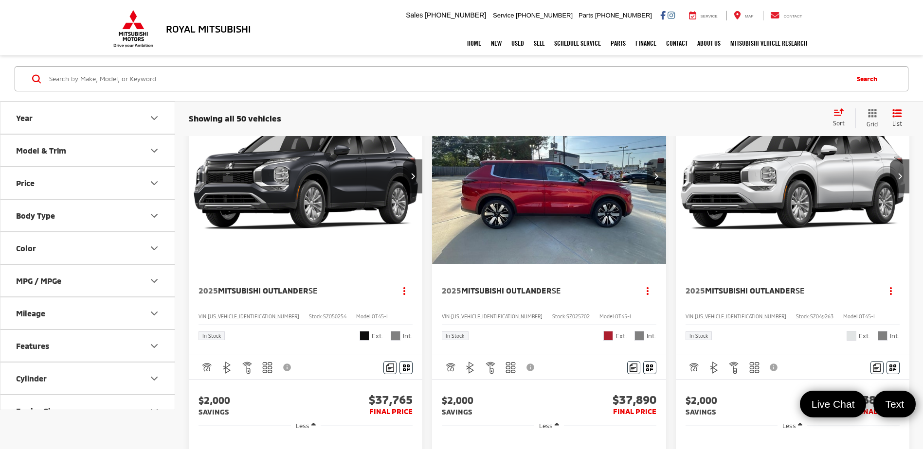
click at [550, 207] on img "2025 Mitsubishi Outlander SE 0" at bounding box center [548, 177] width 235 height 176
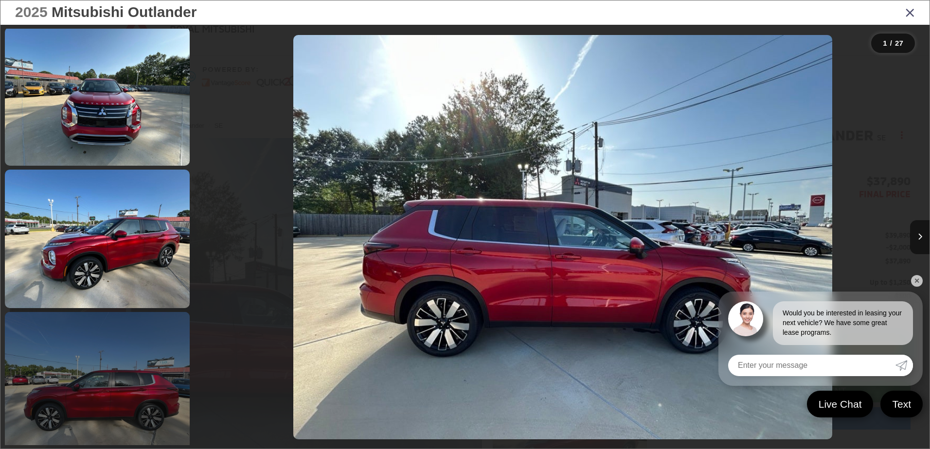
scroll to position [438, 0]
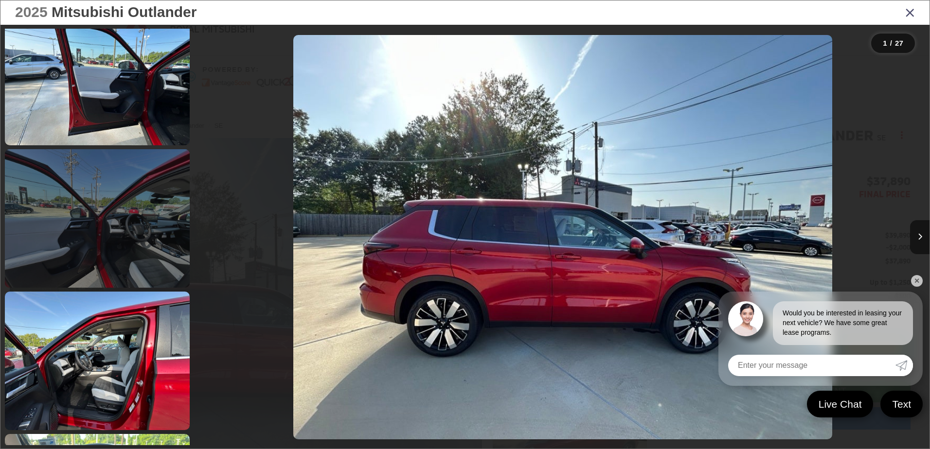
click at [161, 241] on link at bounding box center [97, 218] width 185 height 139
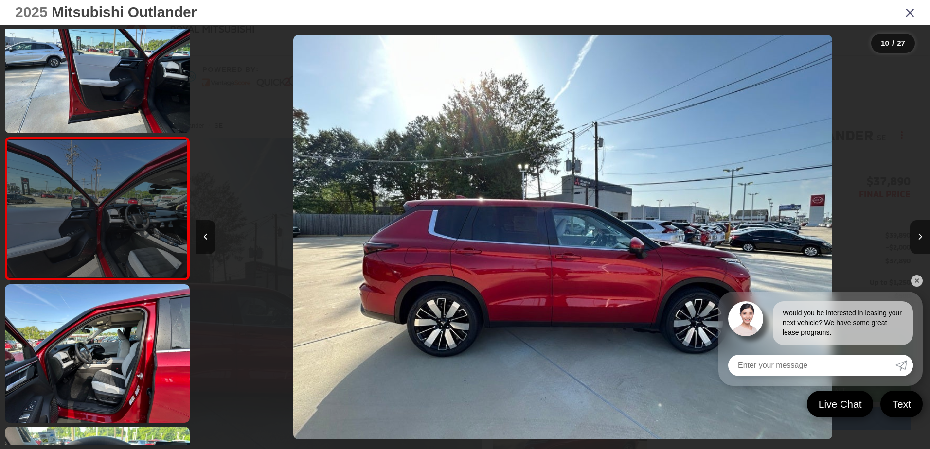
scroll to position [0, 6602]
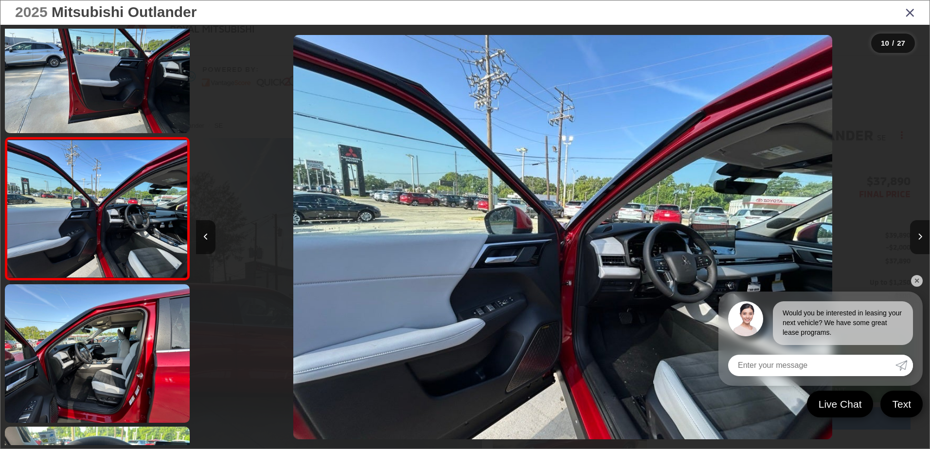
click at [917, 284] on link "✕" at bounding box center [917, 281] width 12 height 12
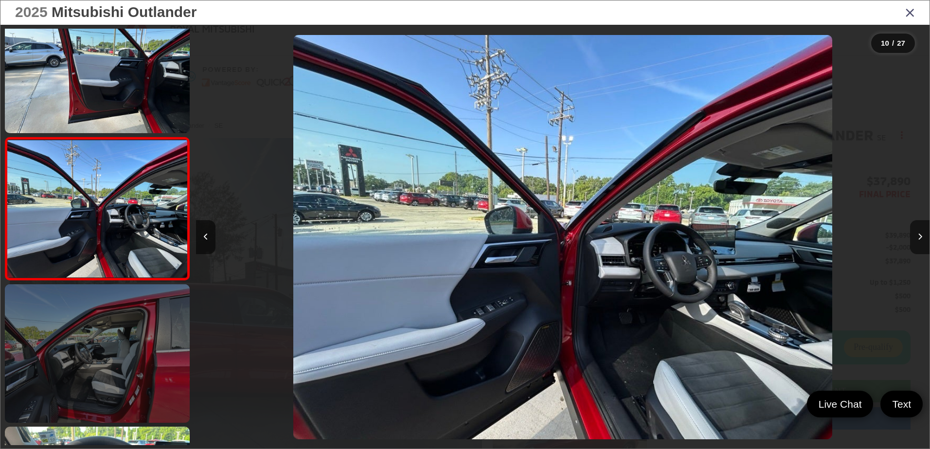
scroll to position [1272, 0]
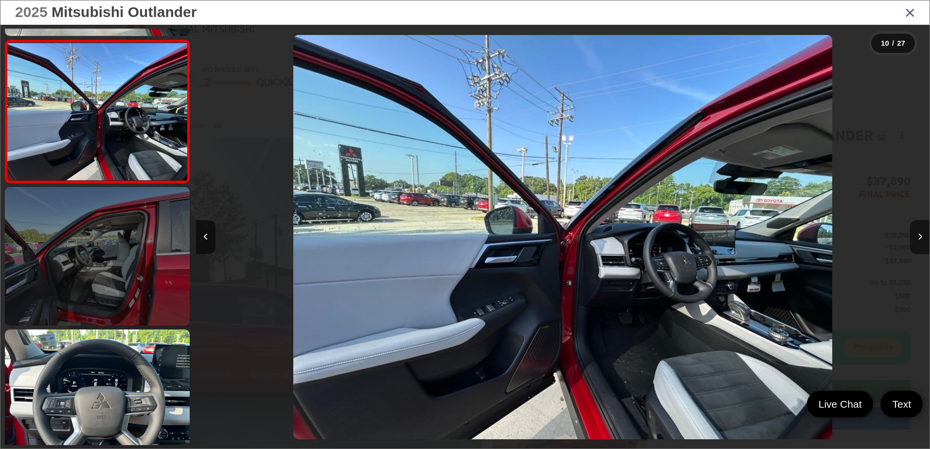
click at [122, 301] on link at bounding box center [97, 256] width 185 height 139
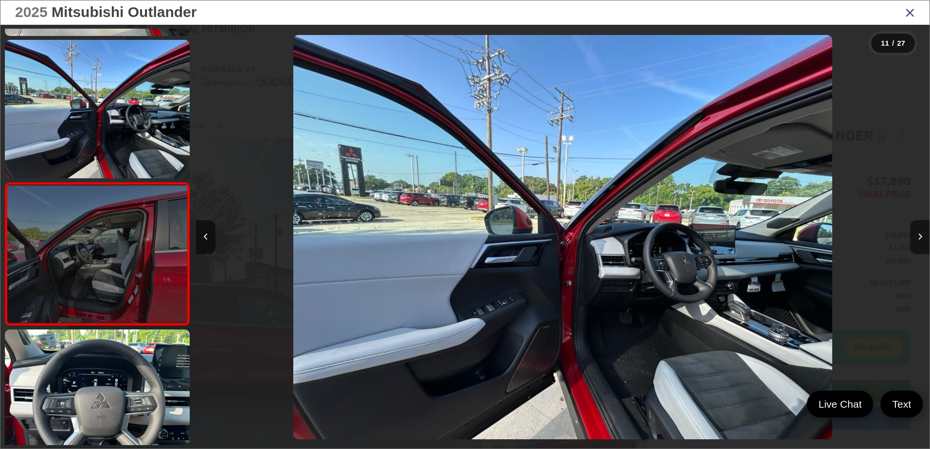
scroll to position [1317, 0]
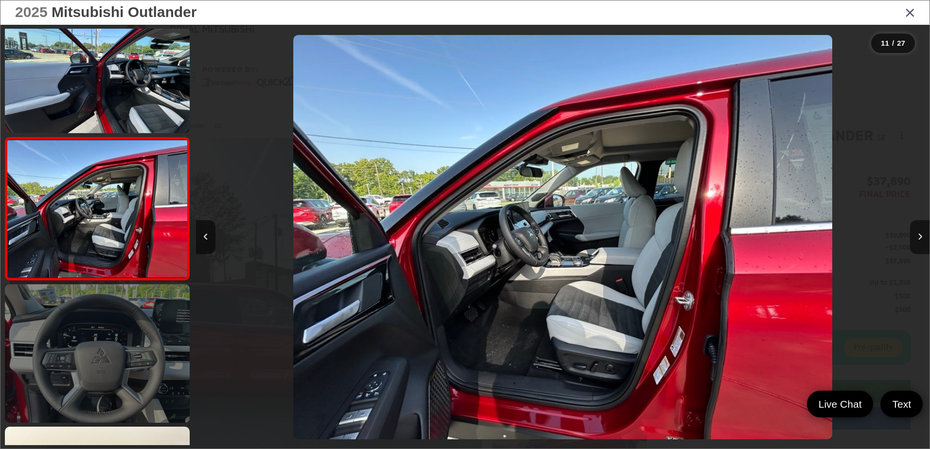
click at [130, 367] on link at bounding box center [97, 354] width 185 height 139
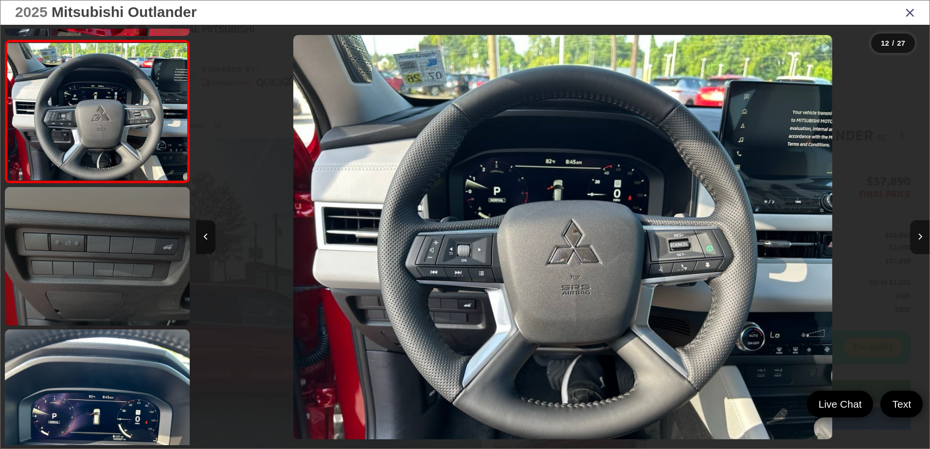
scroll to position [1363, 0]
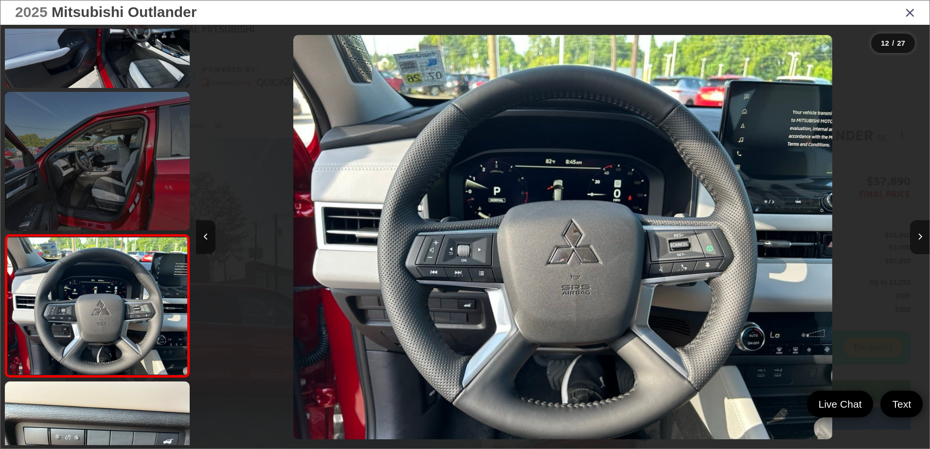
click at [130, 204] on link at bounding box center [97, 161] width 185 height 139
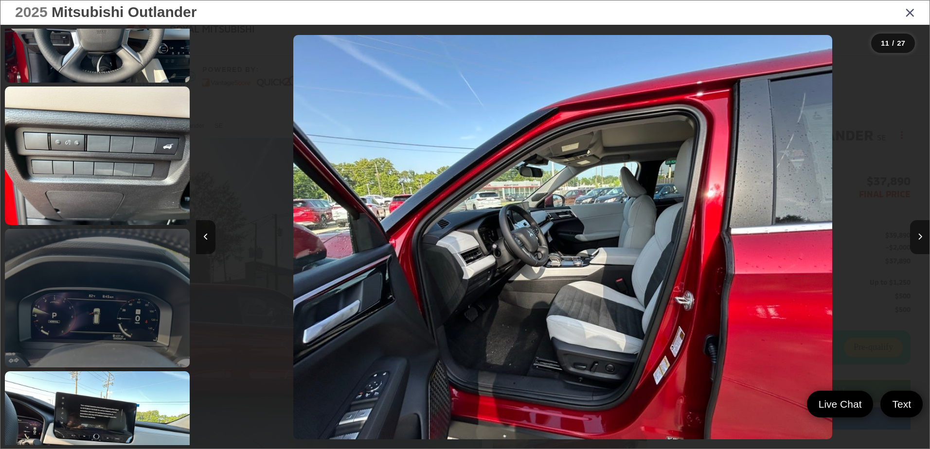
scroll to position [1706, 0]
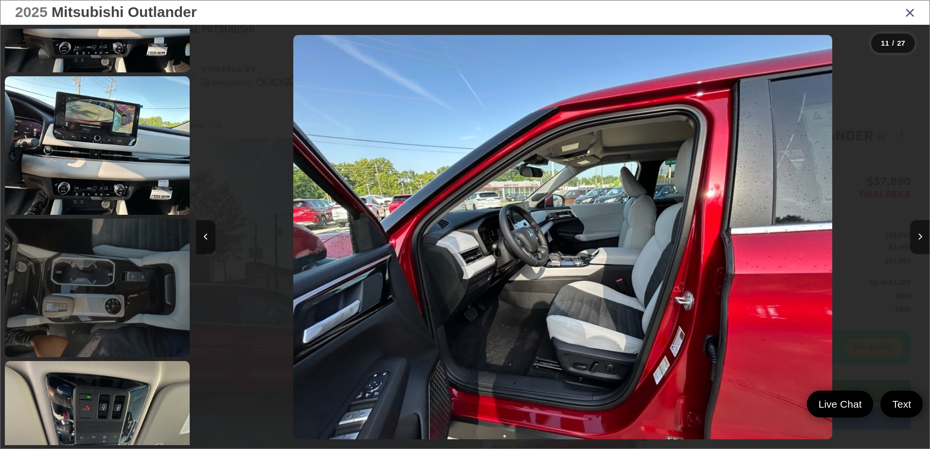
click at [115, 285] on link at bounding box center [97, 288] width 185 height 139
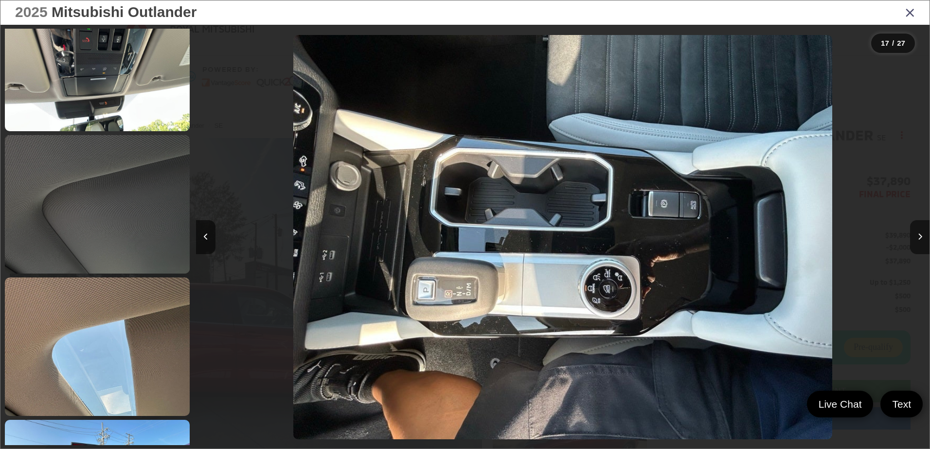
scroll to position [2416, 0]
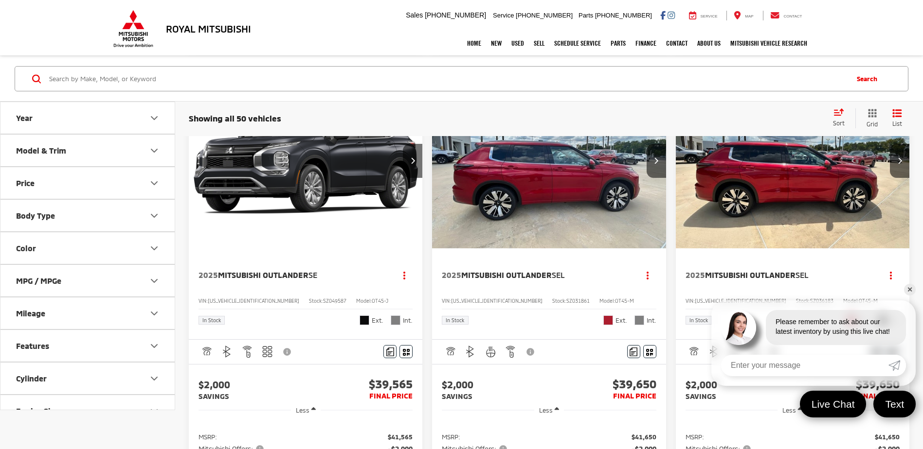
scroll to position [681, 0]
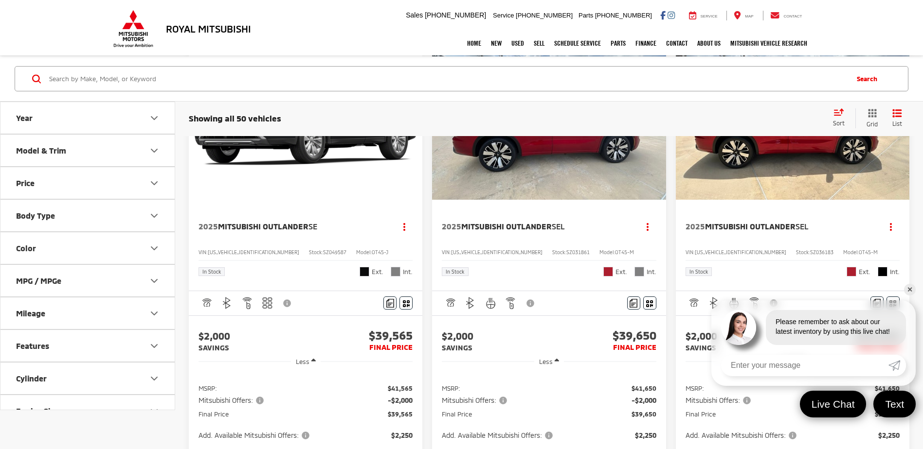
click at [914, 291] on link "✕" at bounding box center [910, 290] width 12 height 12
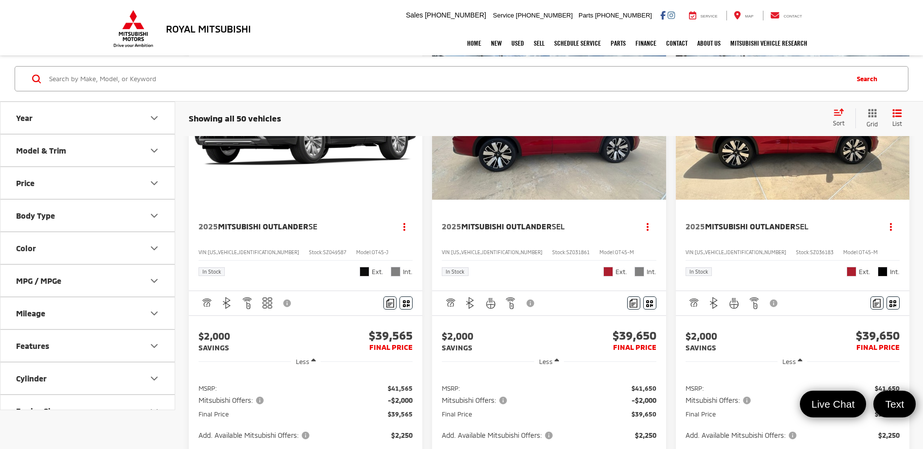
scroll to position [632, 0]
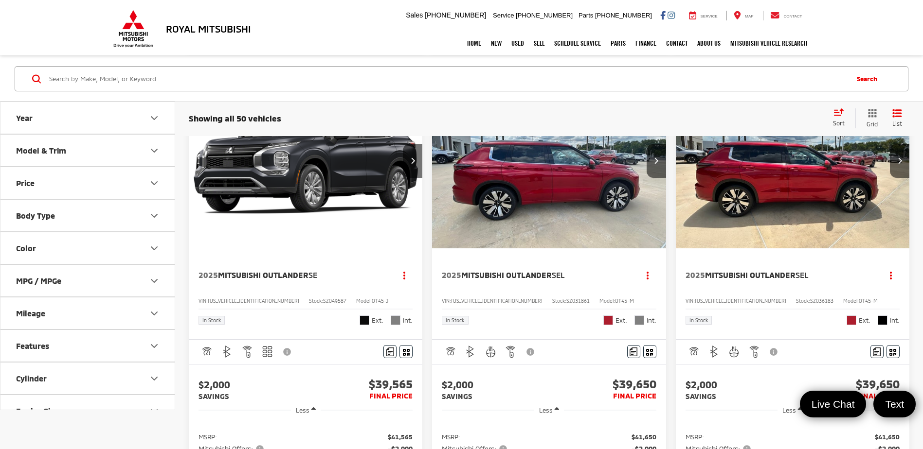
click at [811, 250] on img "2025 Mitsubishi Outlander SEL 0" at bounding box center [792, 161] width 235 height 177
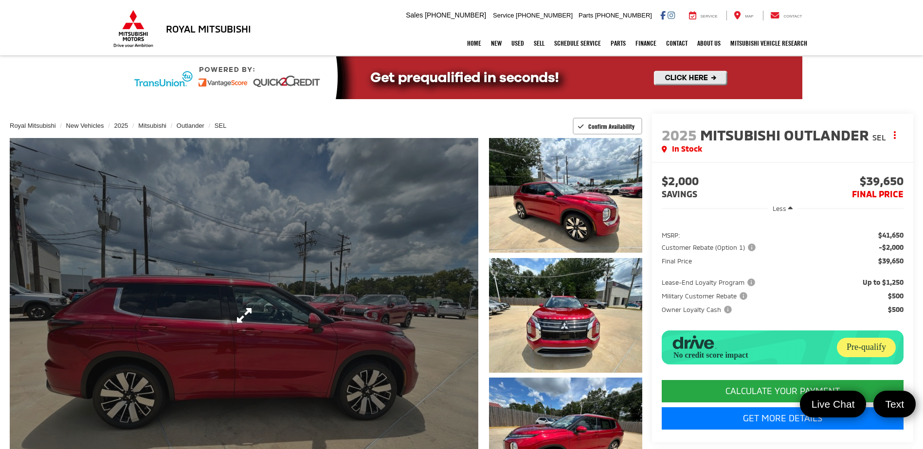
click at [241, 320] on link "Expand Photo 0" at bounding box center [244, 315] width 468 height 355
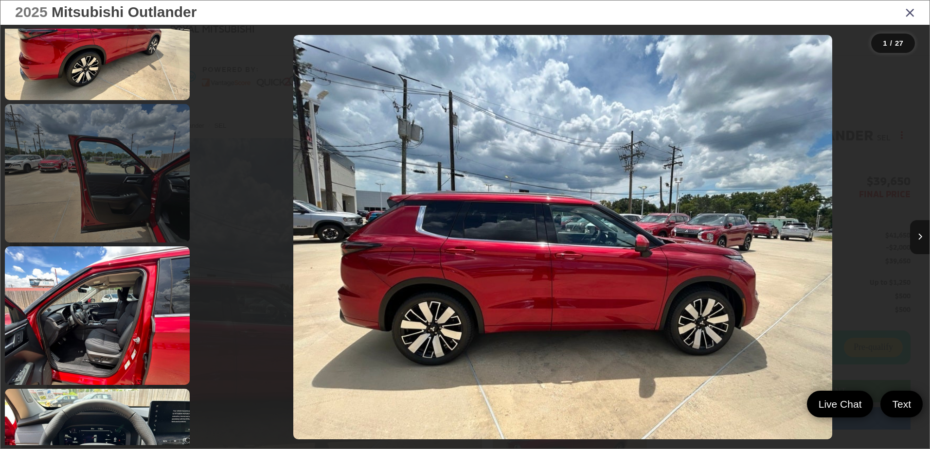
scroll to position [1167, 0]
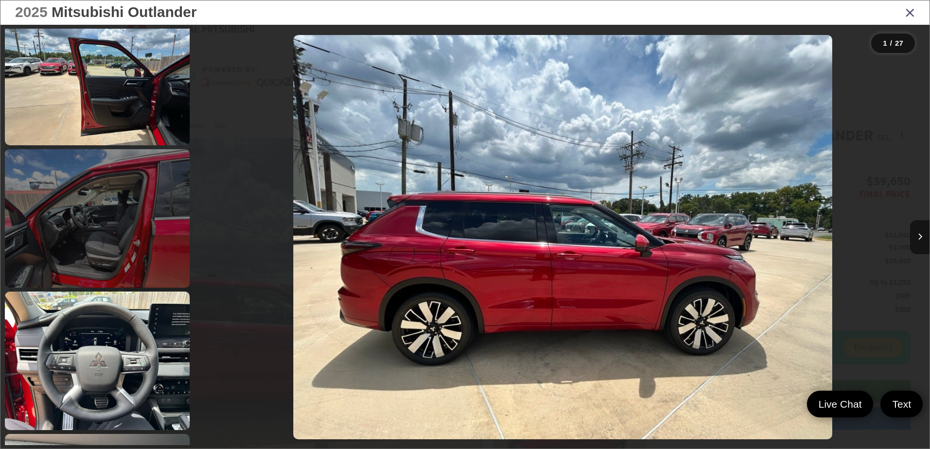
click at [124, 285] on link at bounding box center [97, 218] width 185 height 139
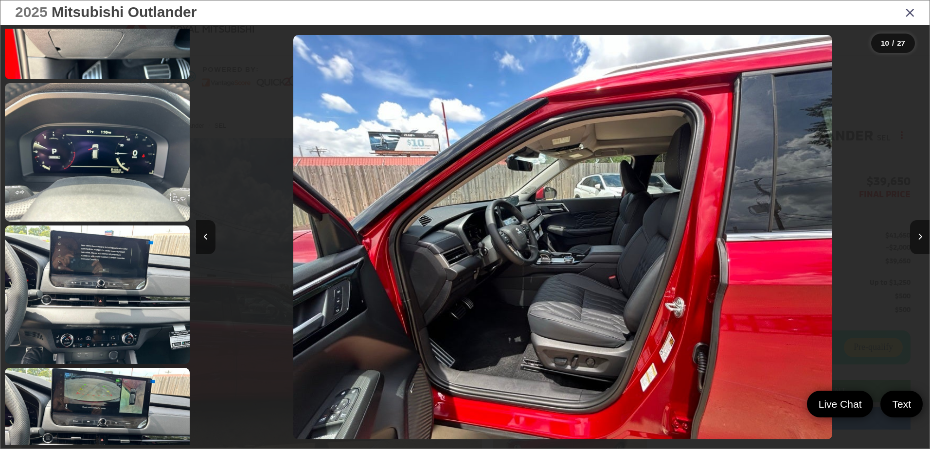
scroll to position [1856, 0]
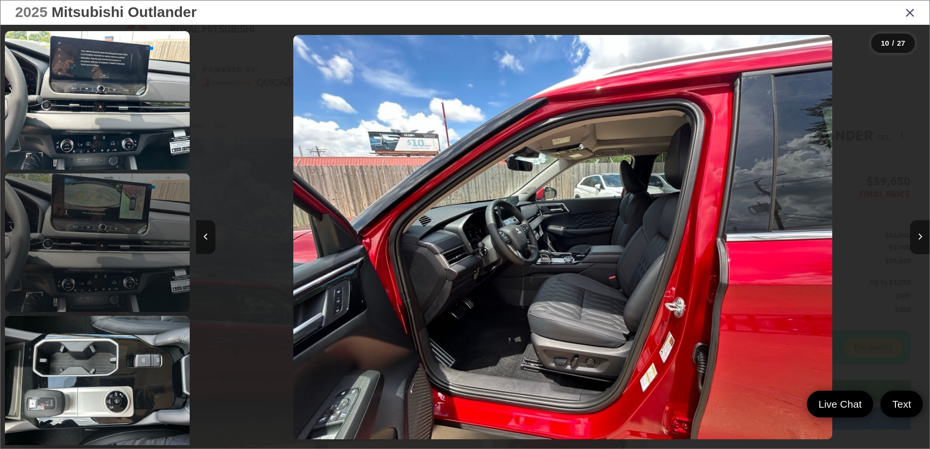
click at [115, 237] on link at bounding box center [97, 243] width 185 height 139
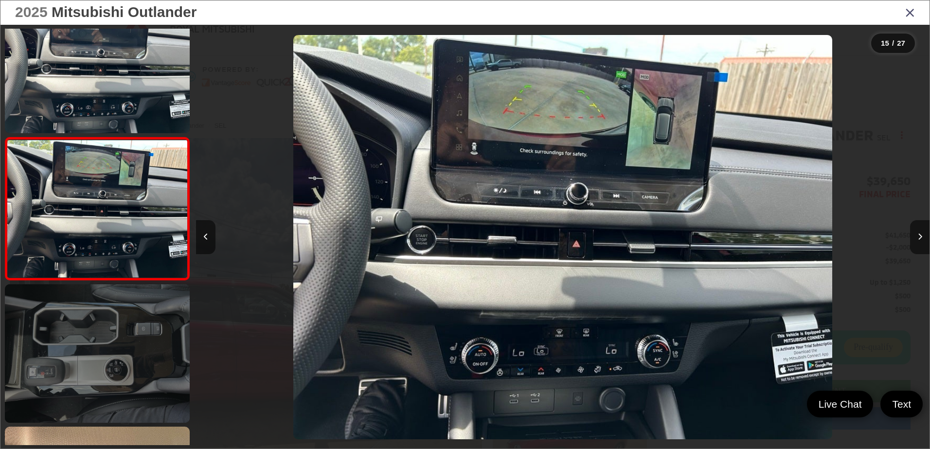
scroll to position [1936, 0]
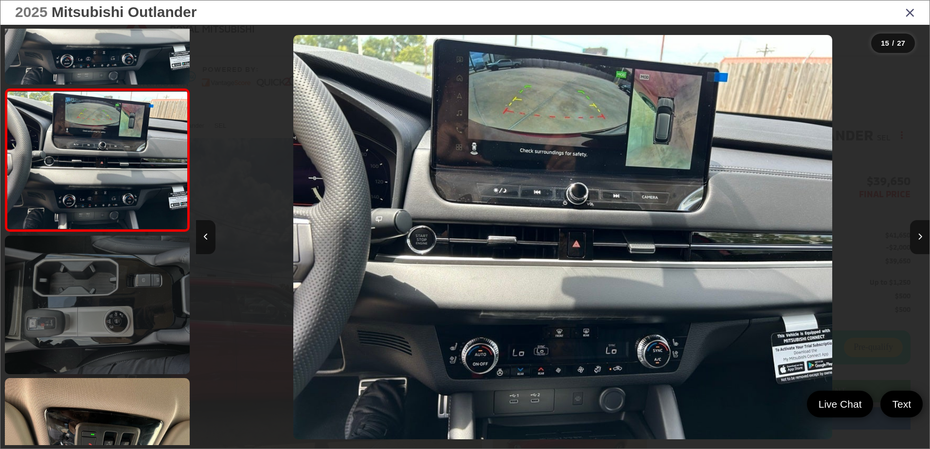
click at [101, 289] on link at bounding box center [97, 305] width 185 height 139
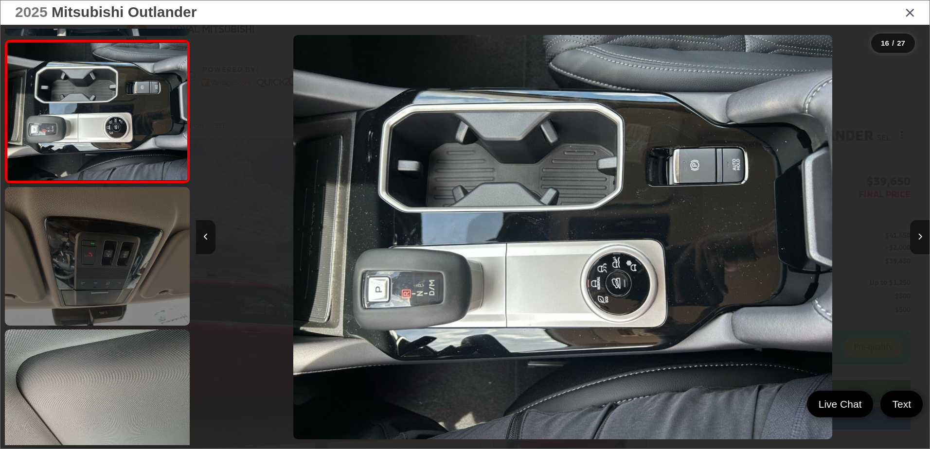
scroll to position [2176, 0]
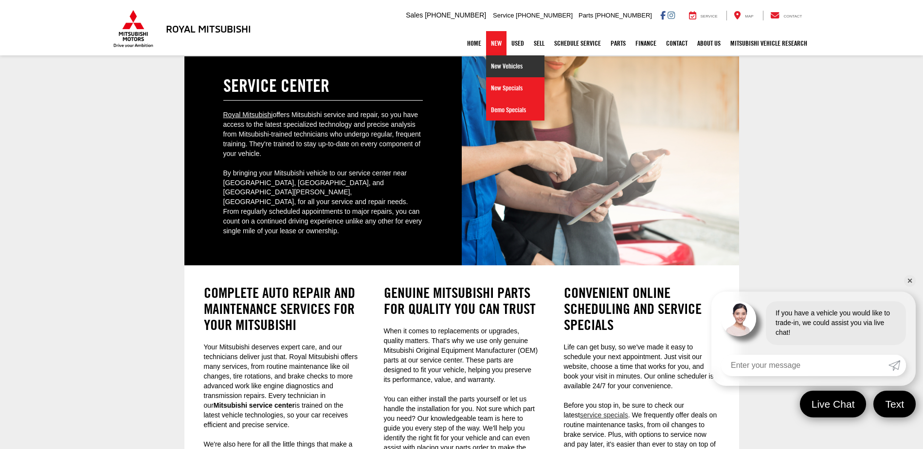
click at [498, 69] on link "New Vehicles" at bounding box center [515, 66] width 58 height 22
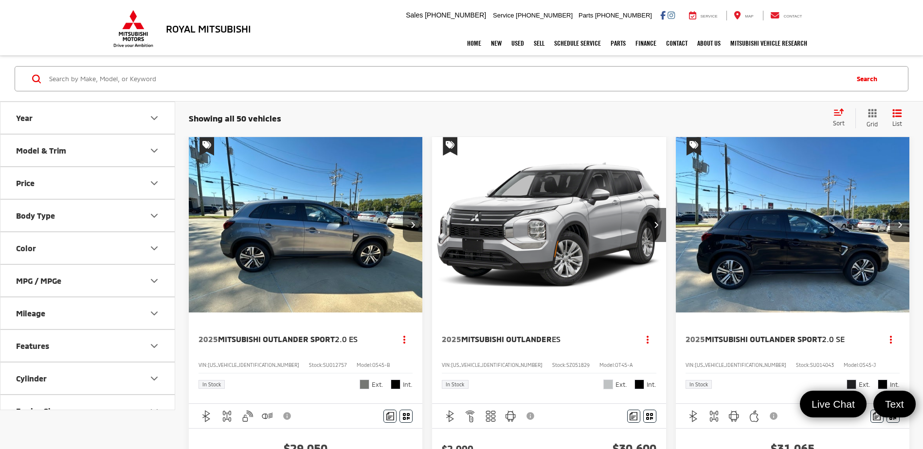
click at [153, 144] on button "Model & Trim" at bounding box center [87, 151] width 175 height 32
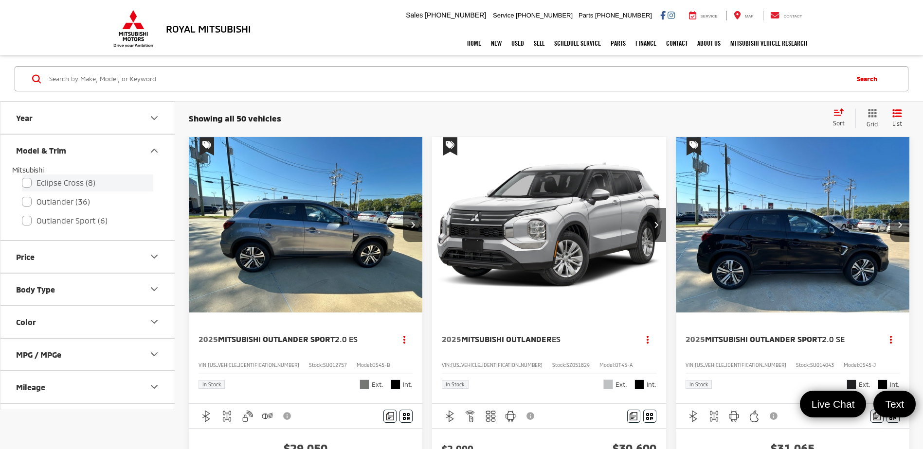
click at [27, 182] on label "Eclipse Cross (8)" at bounding box center [87, 183] width 131 height 17
click at [22, 177] on input "Eclipse Cross (8)" at bounding box center [22, 177] width 0 height 0
checkbox input "true"
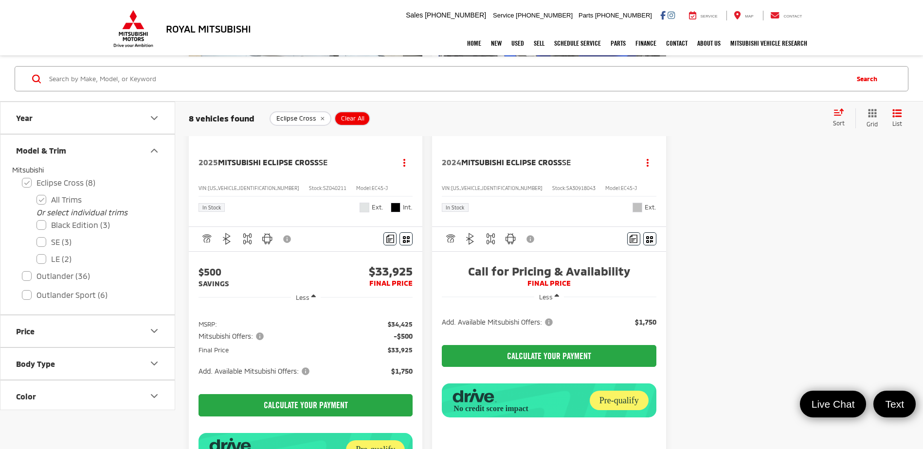
scroll to position [1265, 0]
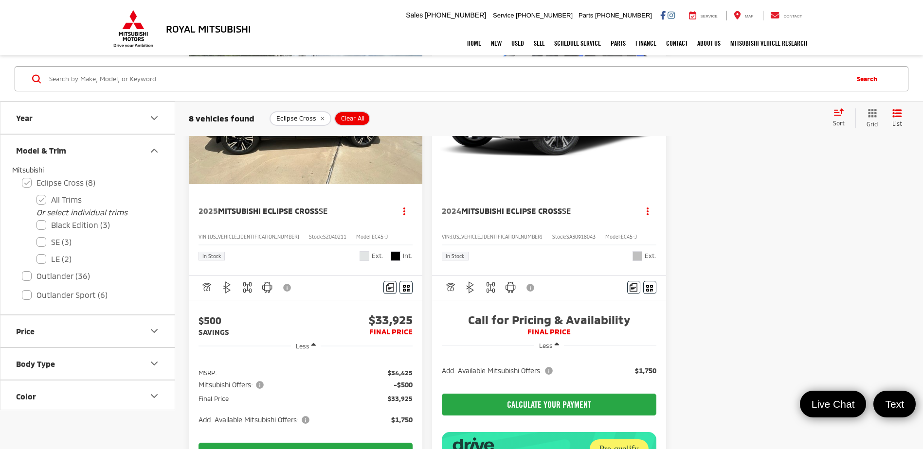
click at [288, 185] on img "2025 Mitsubishi Eclipse Cross SE 0" at bounding box center [305, 97] width 235 height 176
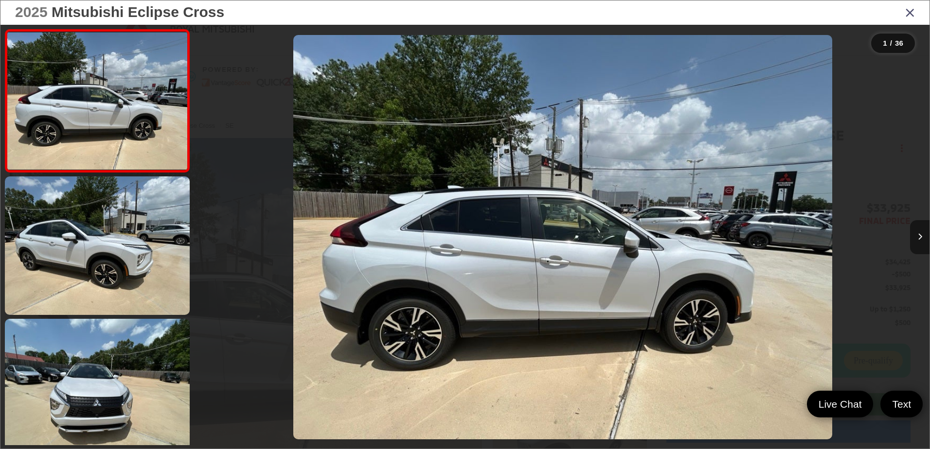
click at [919, 234] on icon "Next image" at bounding box center [920, 236] width 4 height 7
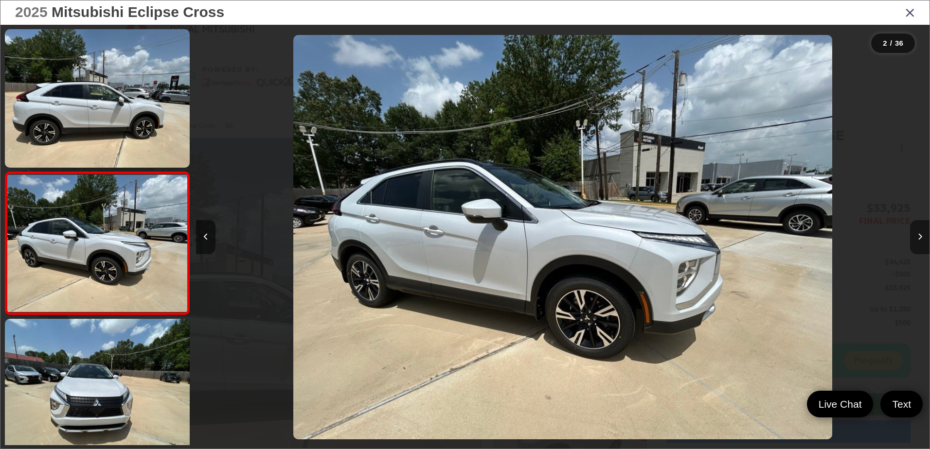
scroll to position [35, 0]
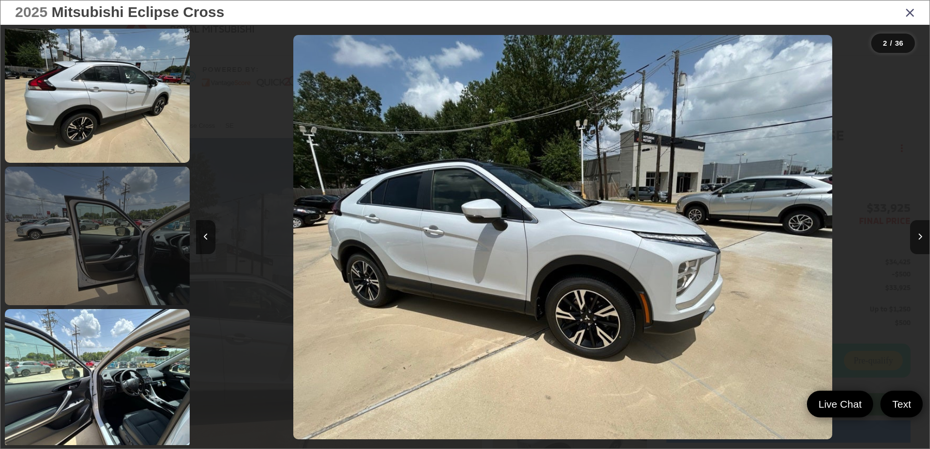
click at [119, 272] on link at bounding box center [97, 236] width 185 height 139
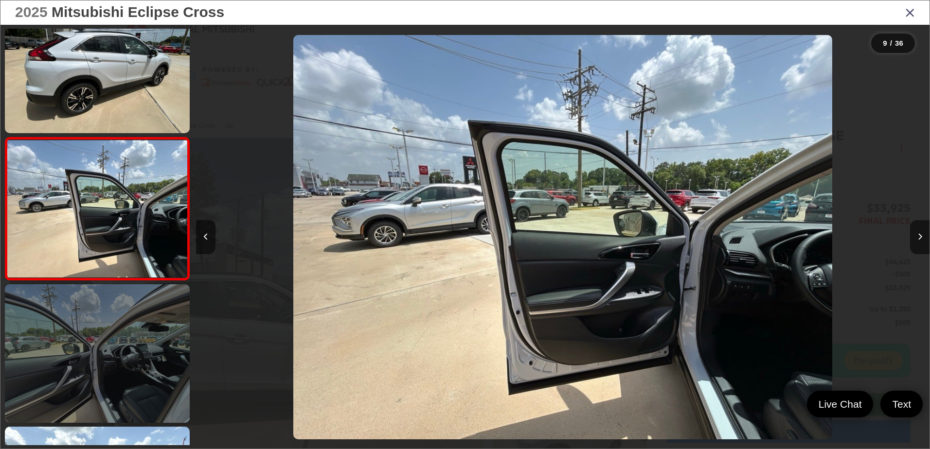
click at [144, 359] on link at bounding box center [97, 354] width 185 height 139
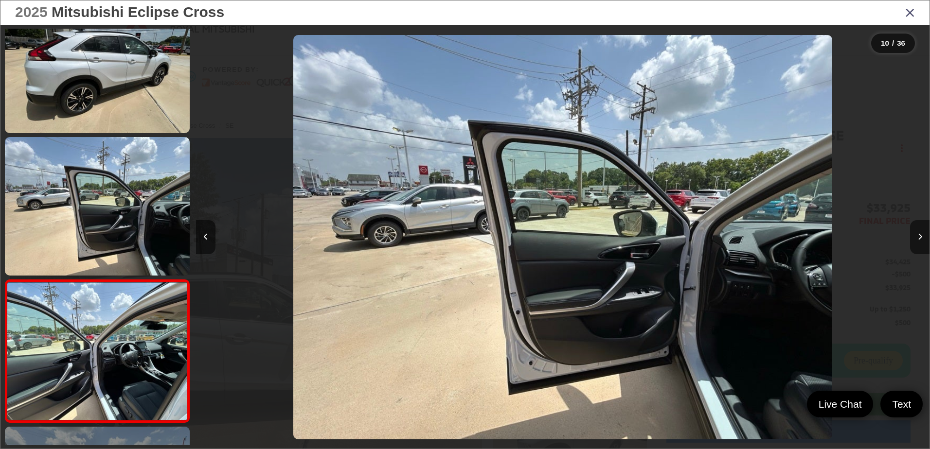
scroll to position [1175, 0]
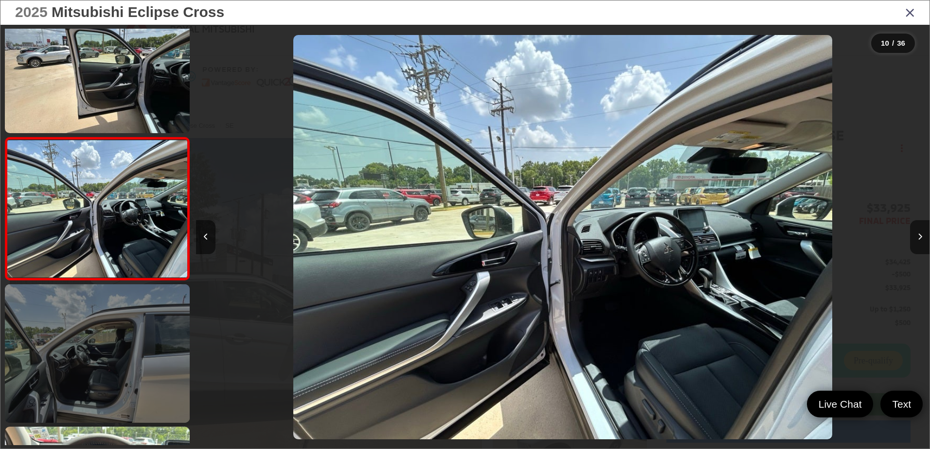
click at [117, 385] on link at bounding box center [97, 354] width 185 height 139
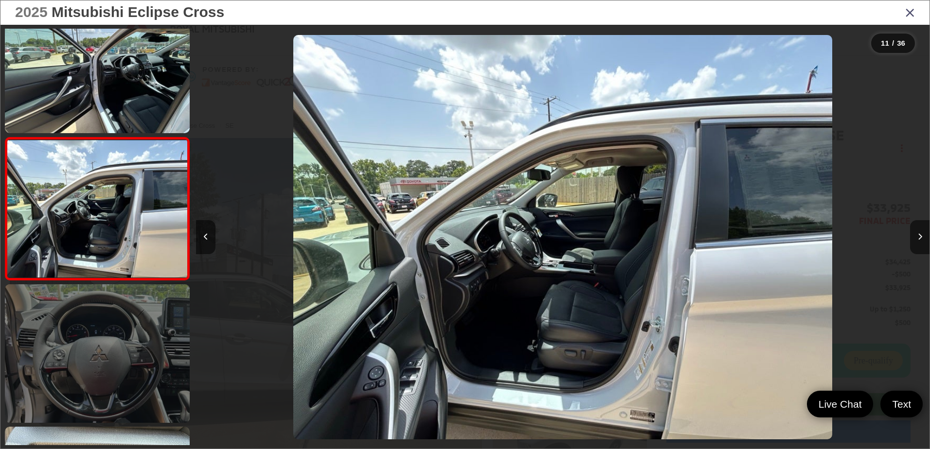
scroll to position [1366, 0]
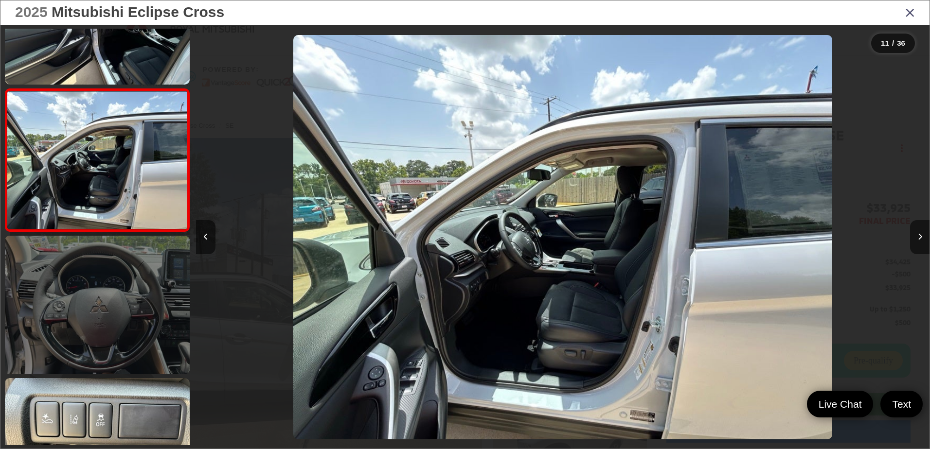
click at [112, 347] on link at bounding box center [97, 305] width 185 height 139
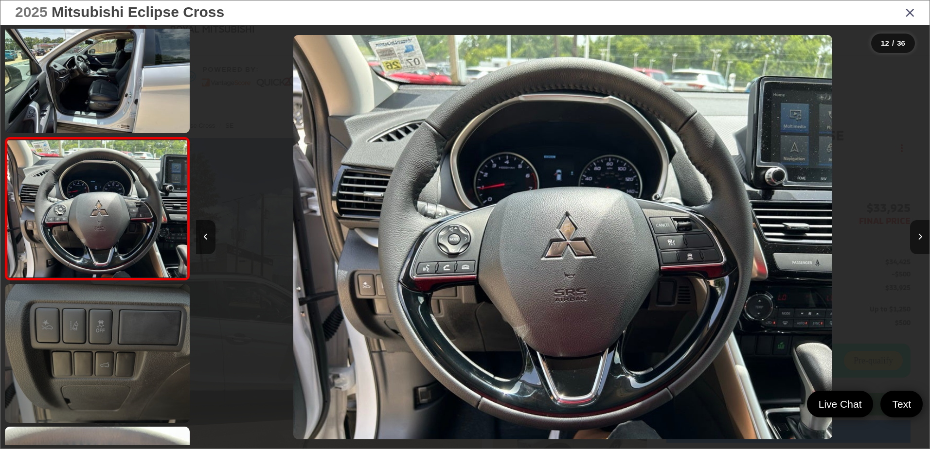
scroll to position [1557, 0]
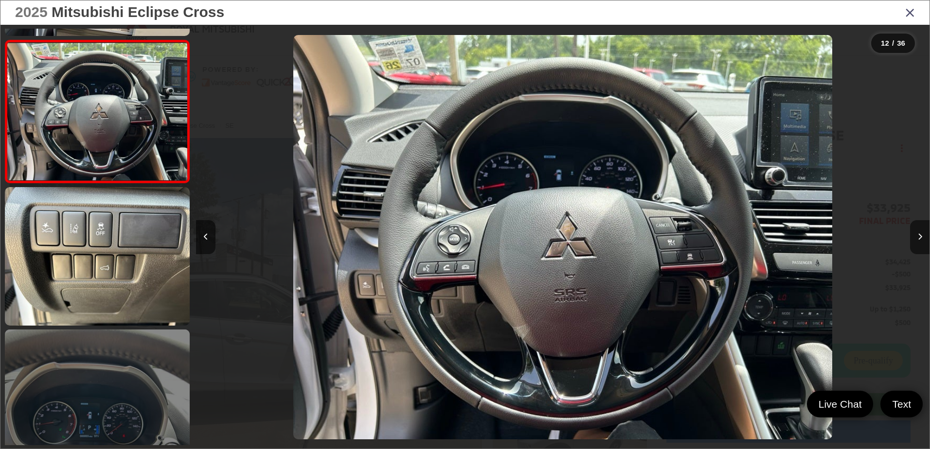
click at [103, 368] on link at bounding box center [97, 399] width 185 height 139
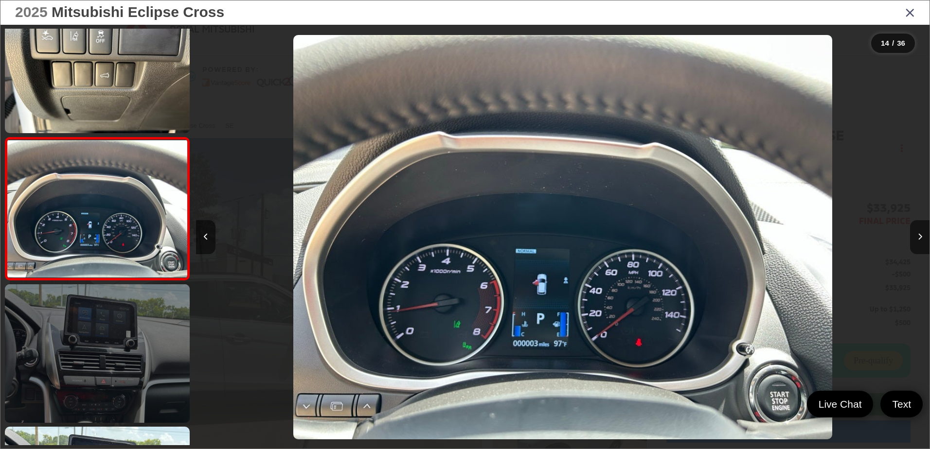
scroll to position [1794, 0]
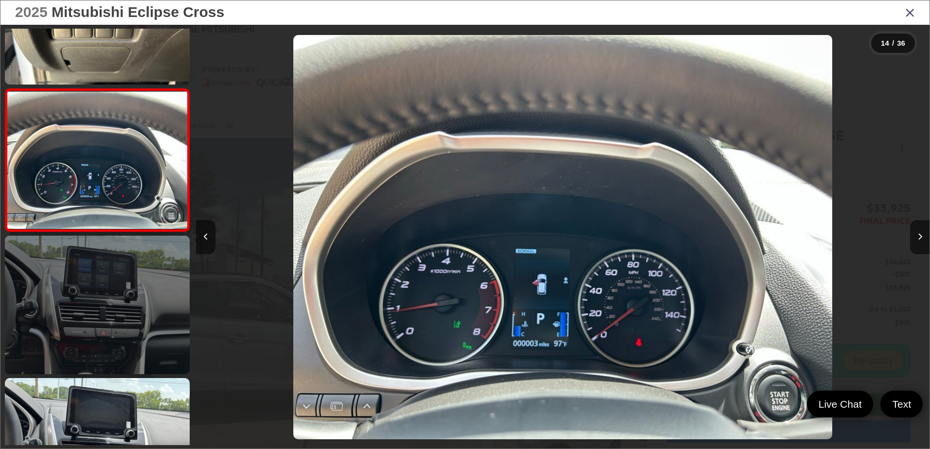
click at [138, 342] on link at bounding box center [97, 305] width 185 height 139
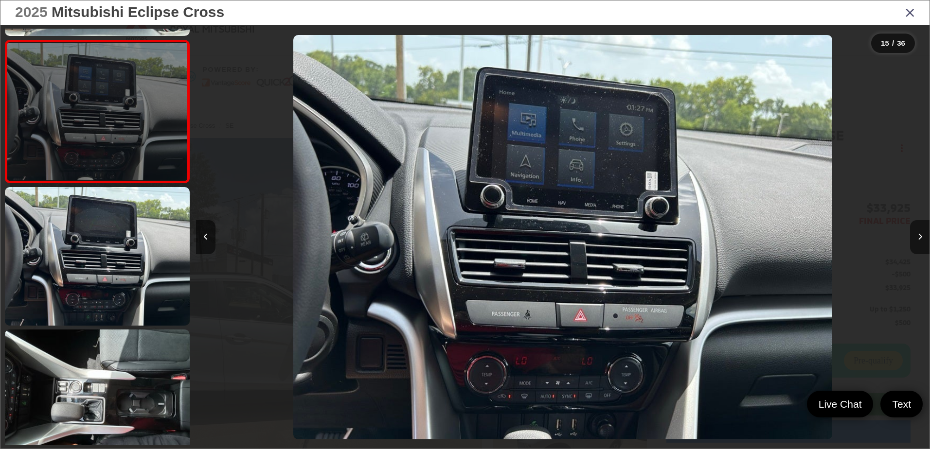
scroll to position [2033, 0]
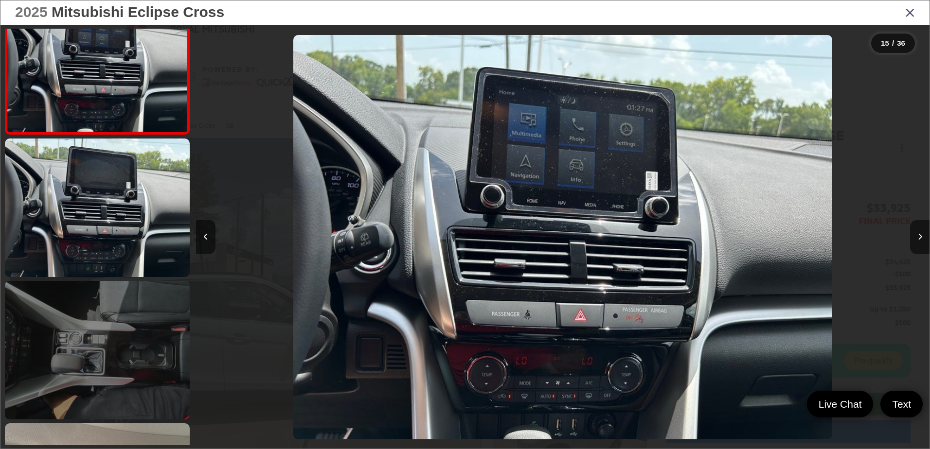
click at [136, 331] on link at bounding box center [97, 350] width 185 height 139
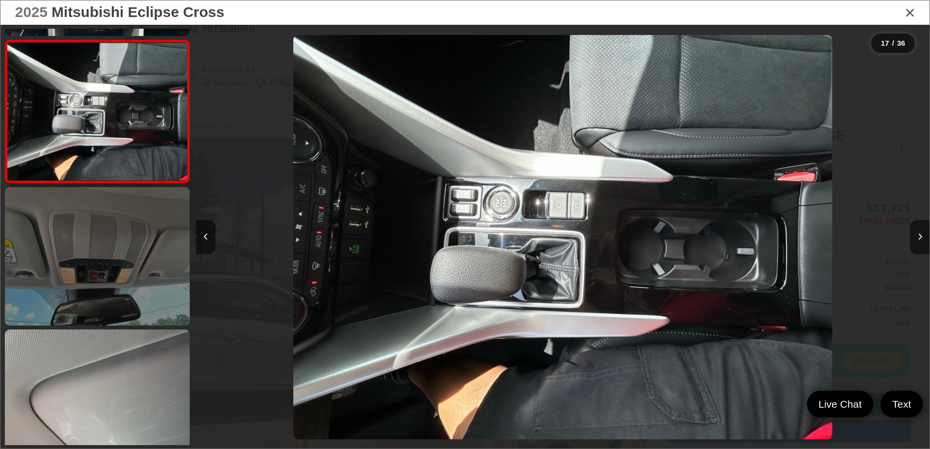
scroll to position [2367, 0]
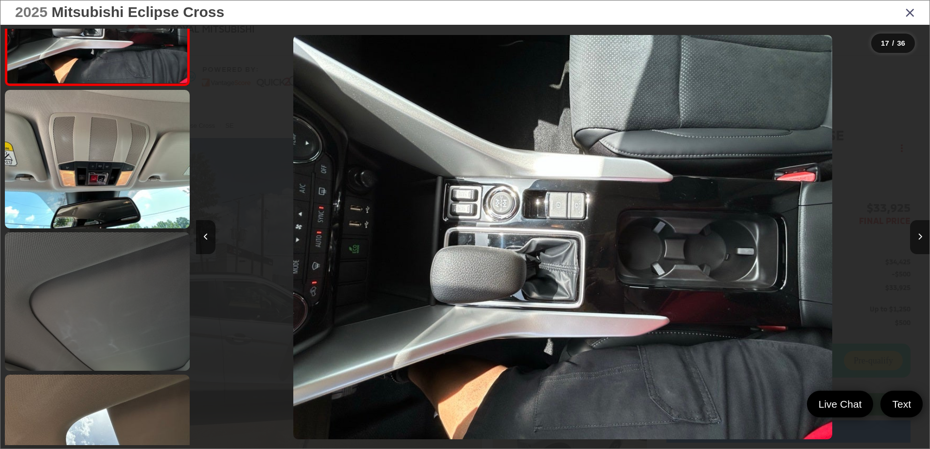
click at [153, 338] on link at bounding box center [97, 302] width 185 height 139
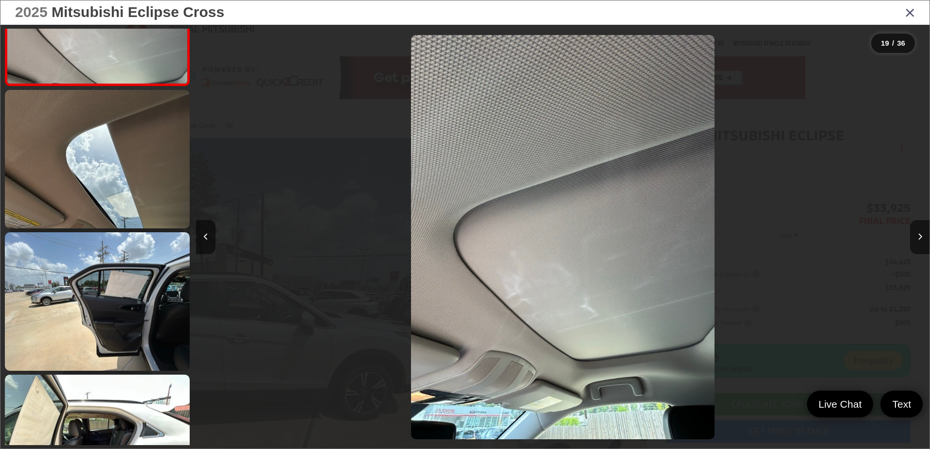
scroll to position [2360, 0]
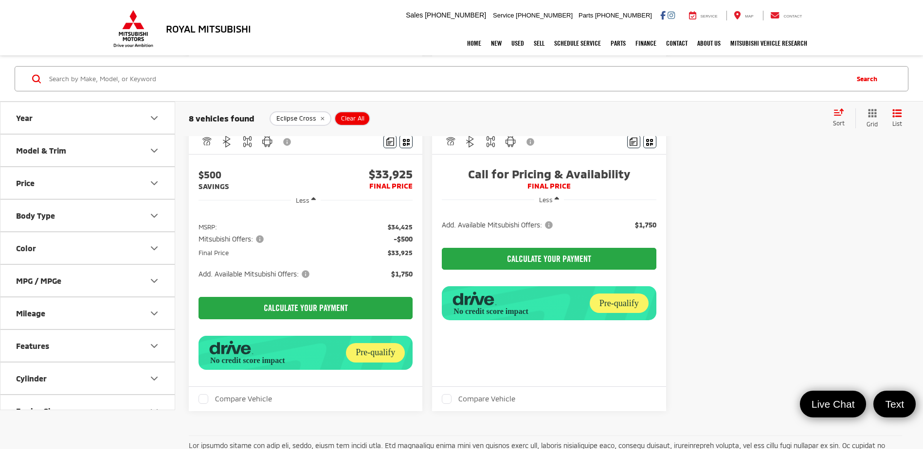
scroll to position [1459, 0]
